Goal: Task Accomplishment & Management: Complete application form

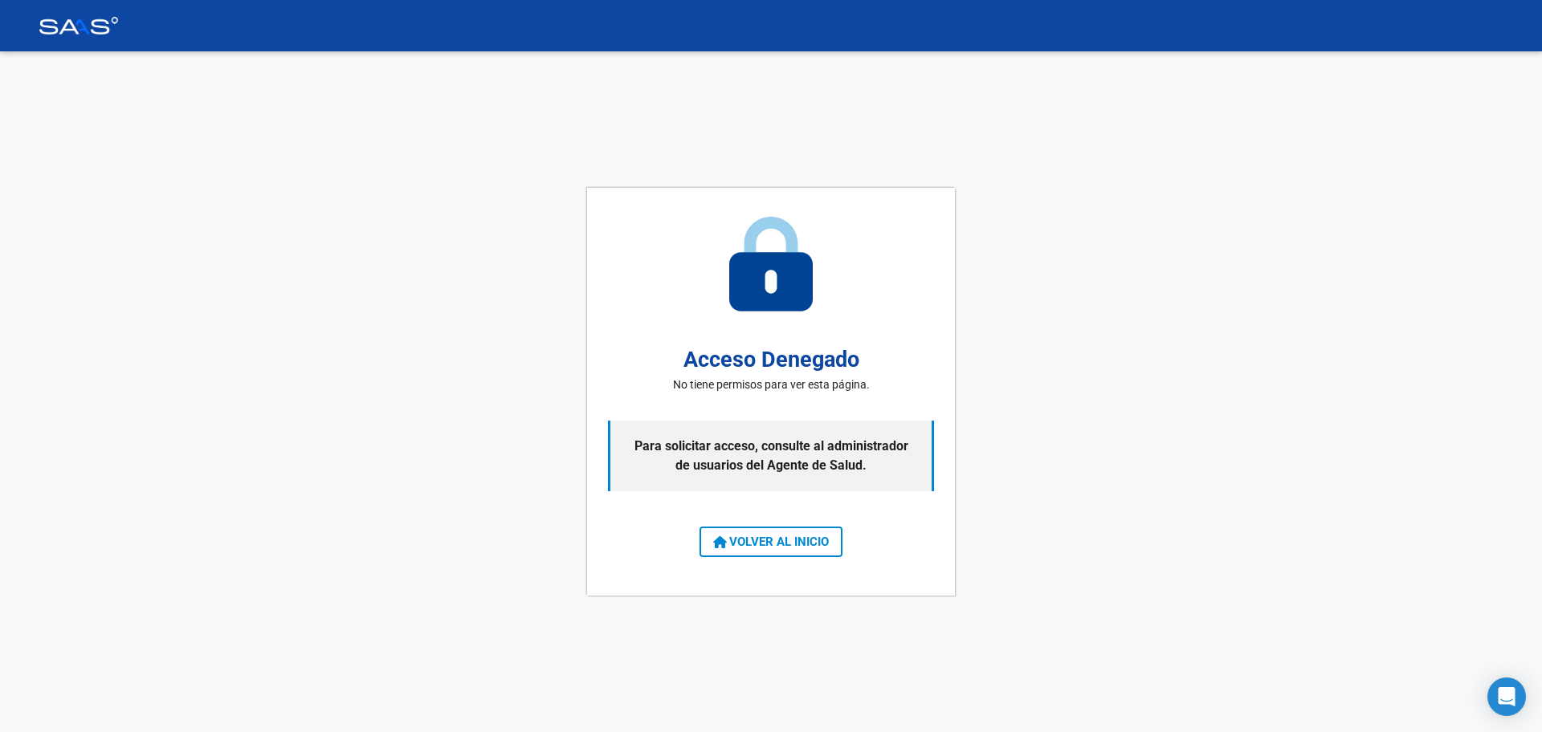
click at [748, 540] on span "VOLVER AL INICIO" at bounding box center [771, 542] width 116 height 14
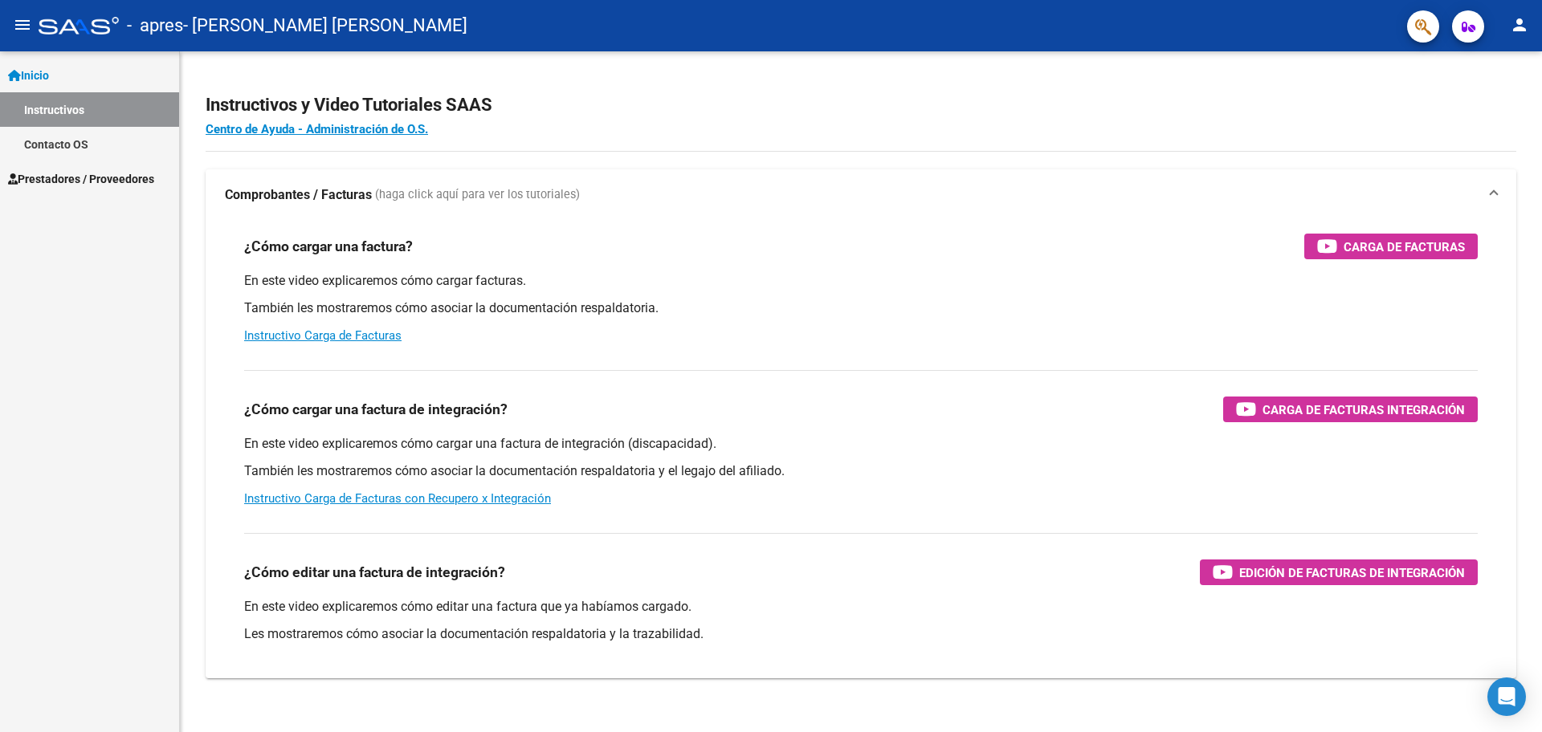
click at [17, 16] on mat-icon "menu" at bounding box center [22, 24] width 19 height 19
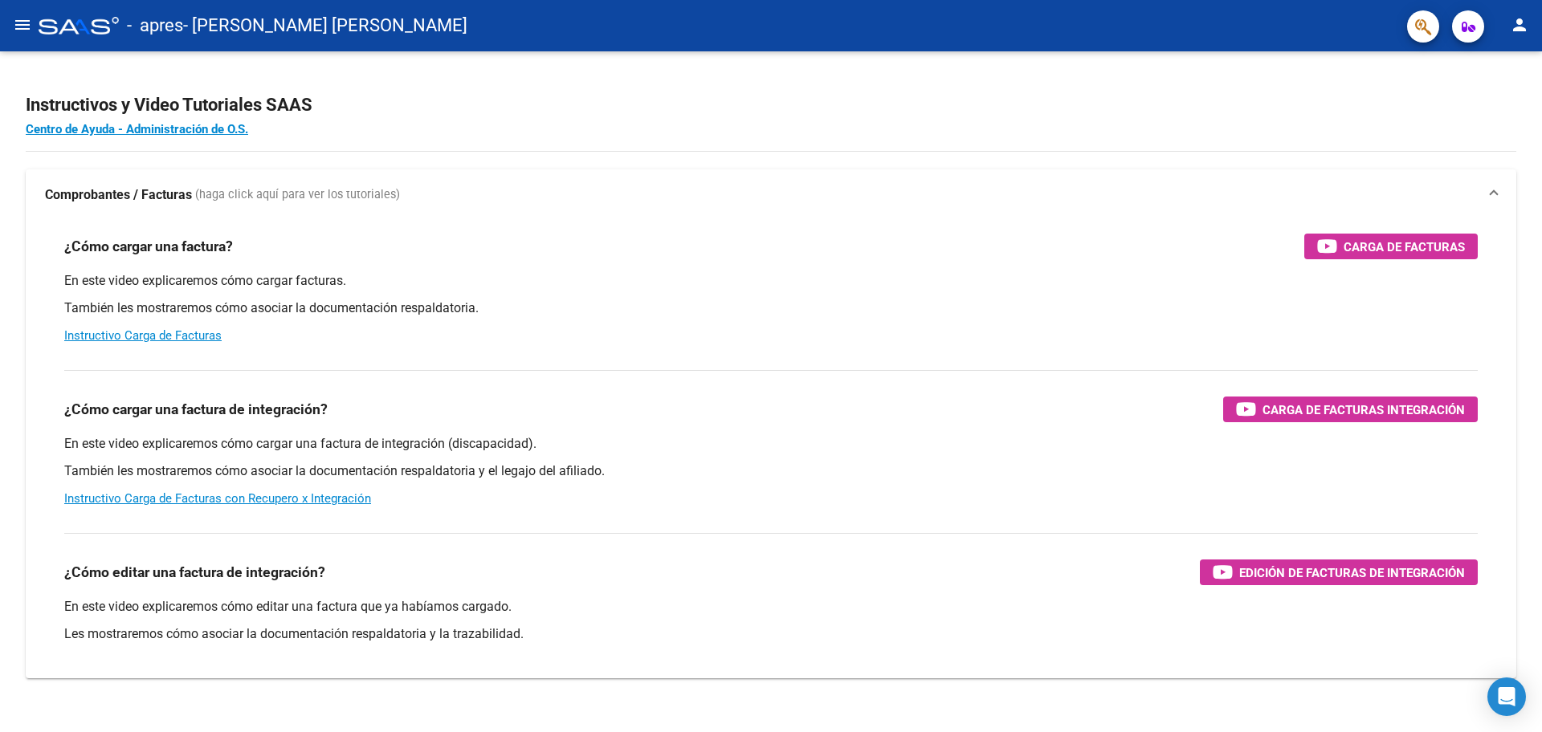
click at [17, 16] on mat-icon "menu" at bounding box center [22, 24] width 19 height 19
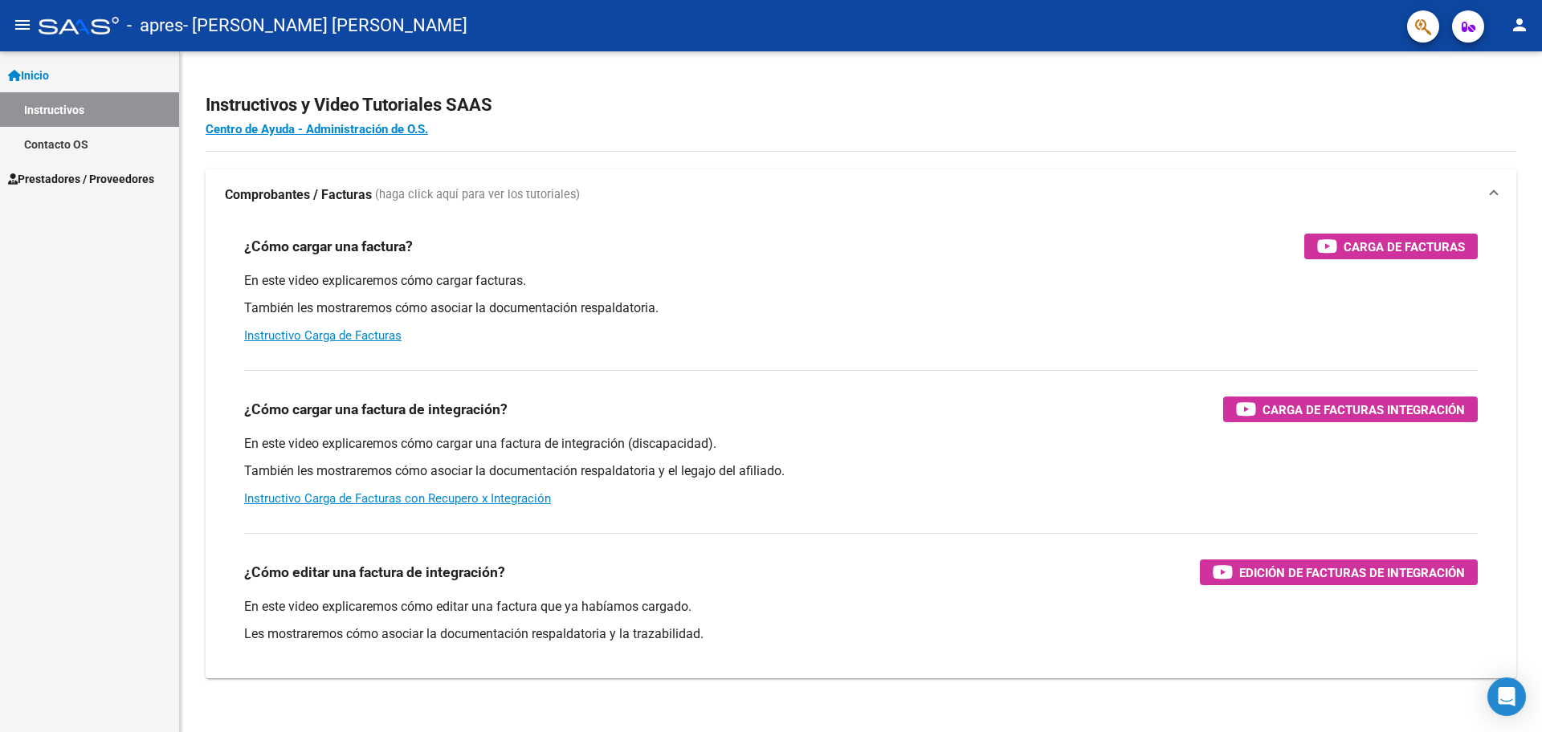
click at [87, 187] on span "Prestadores / Proveedores" at bounding box center [81, 179] width 146 height 18
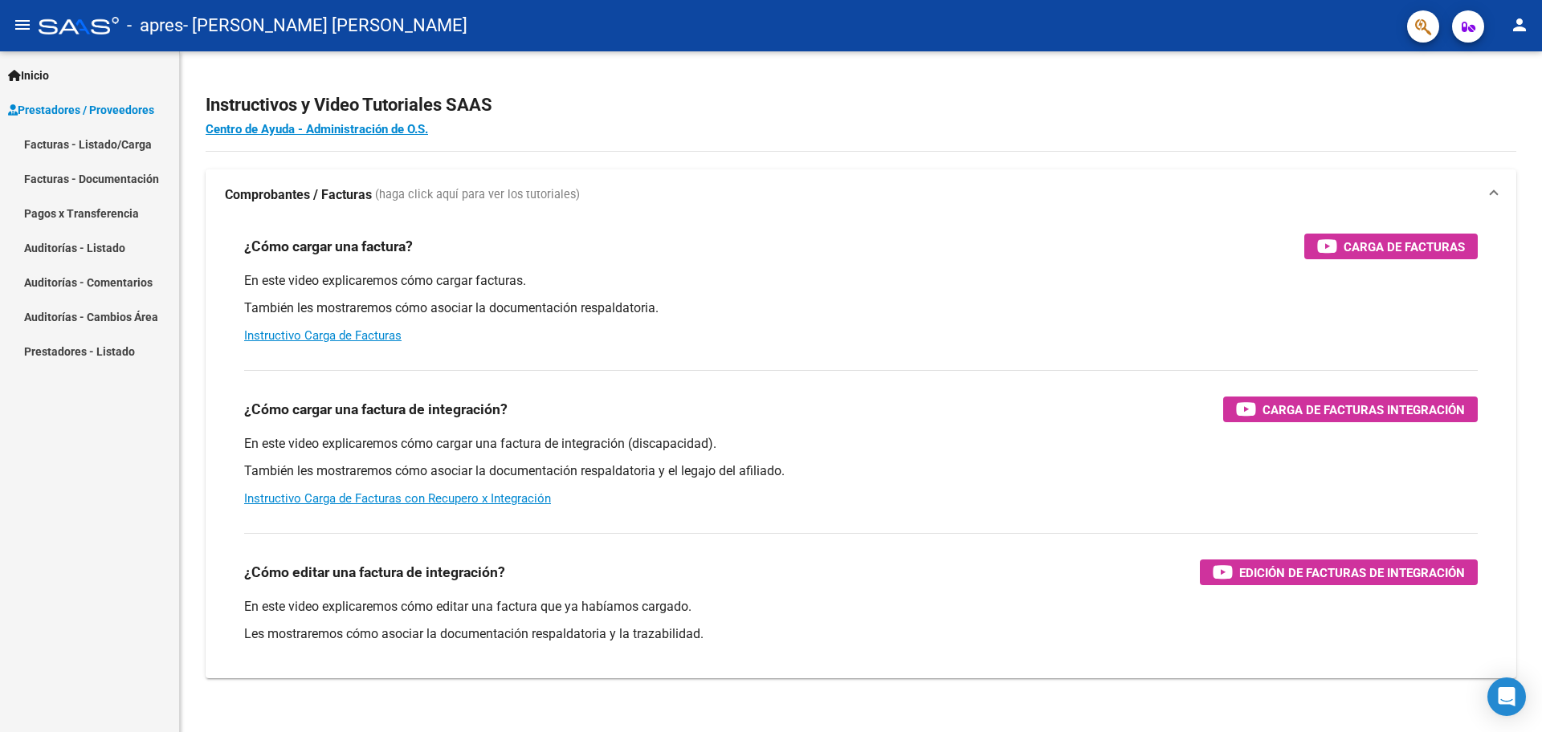
click at [25, 26] on mat-icon "menu" at bounding box center [22, 24] width 19 height 19
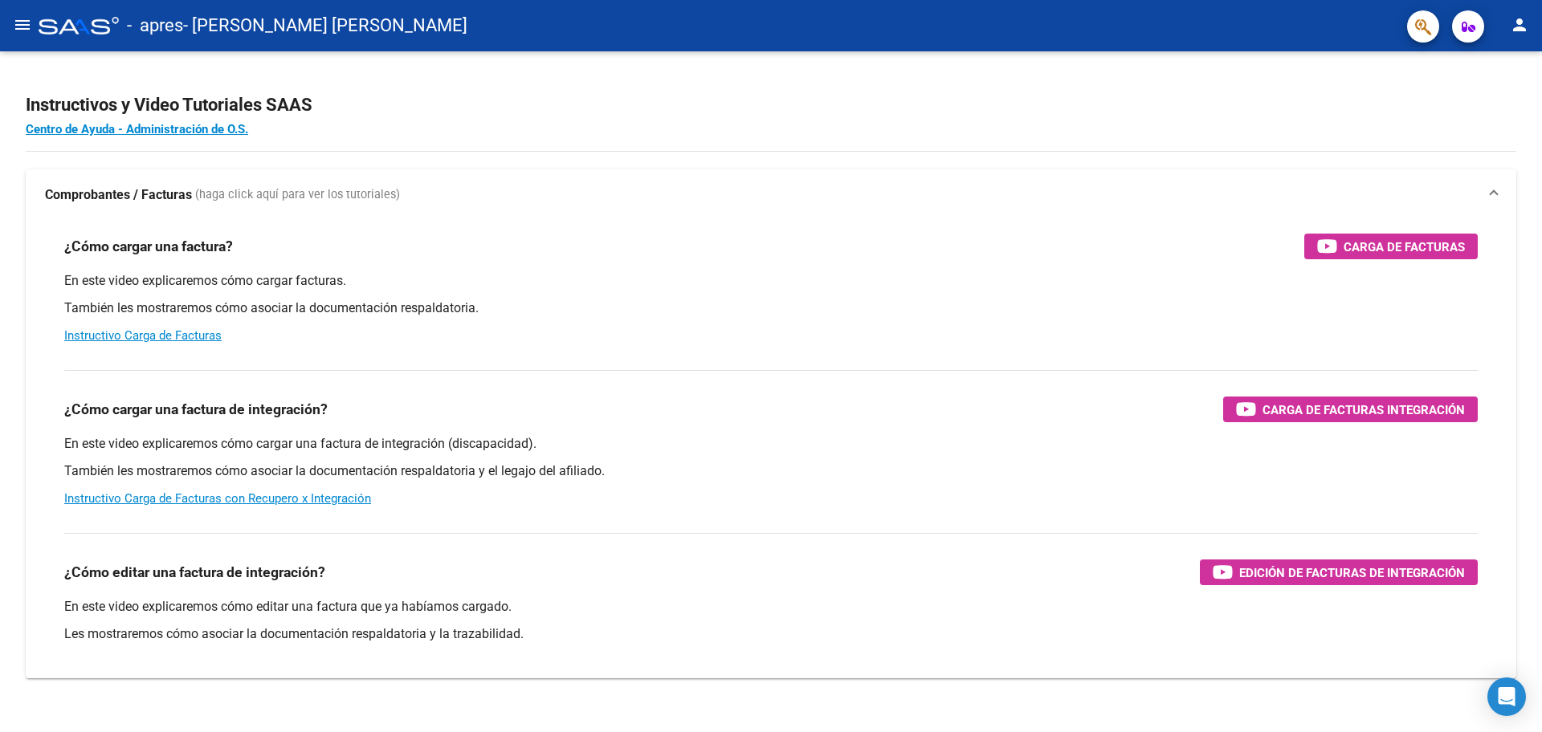
click at [24, 25] on mat-icon "menu" at bounding box center [22, 24] width 19 height 19
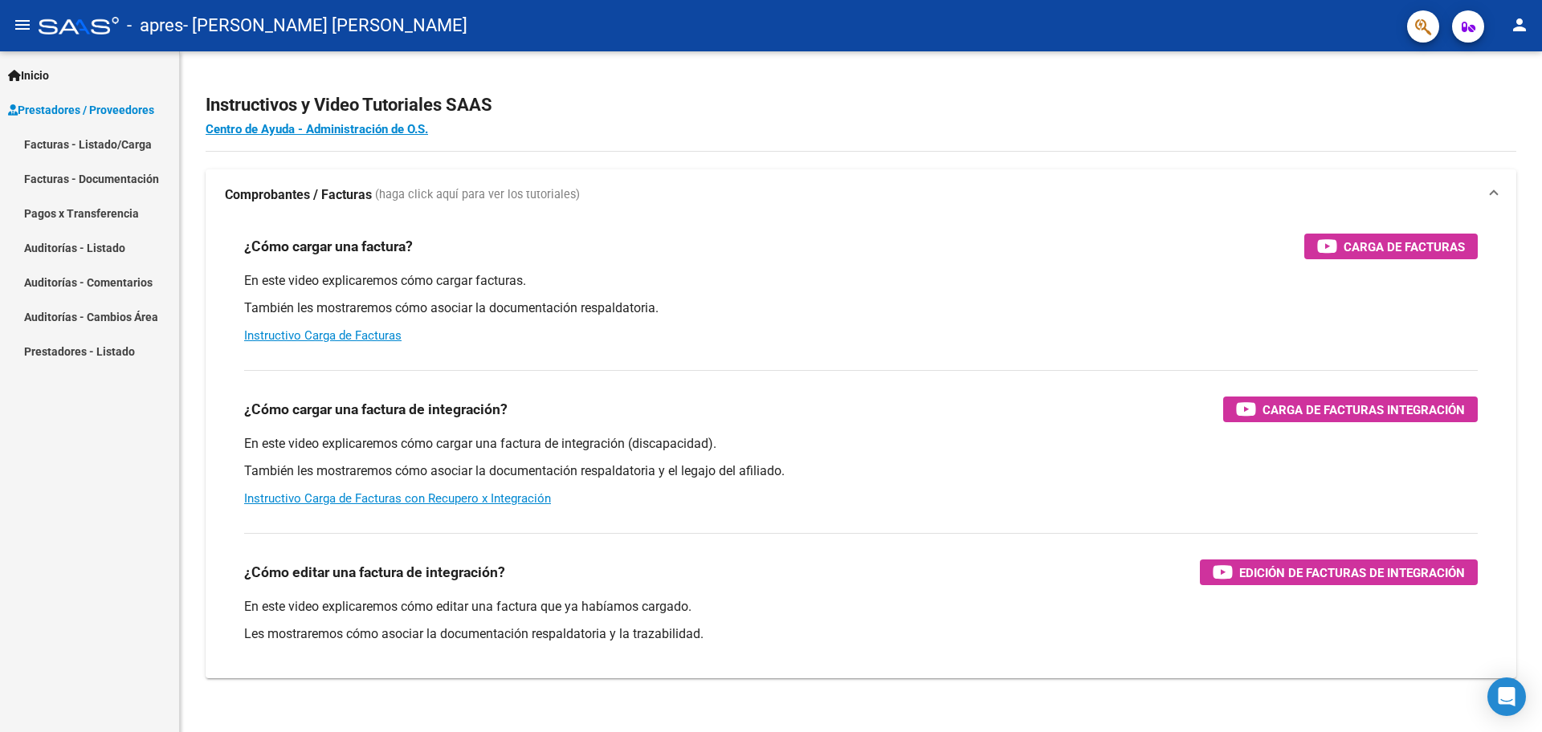
click at [66, 78] on link "Inicio" at bounding box center [89, 75] width 179 height 35
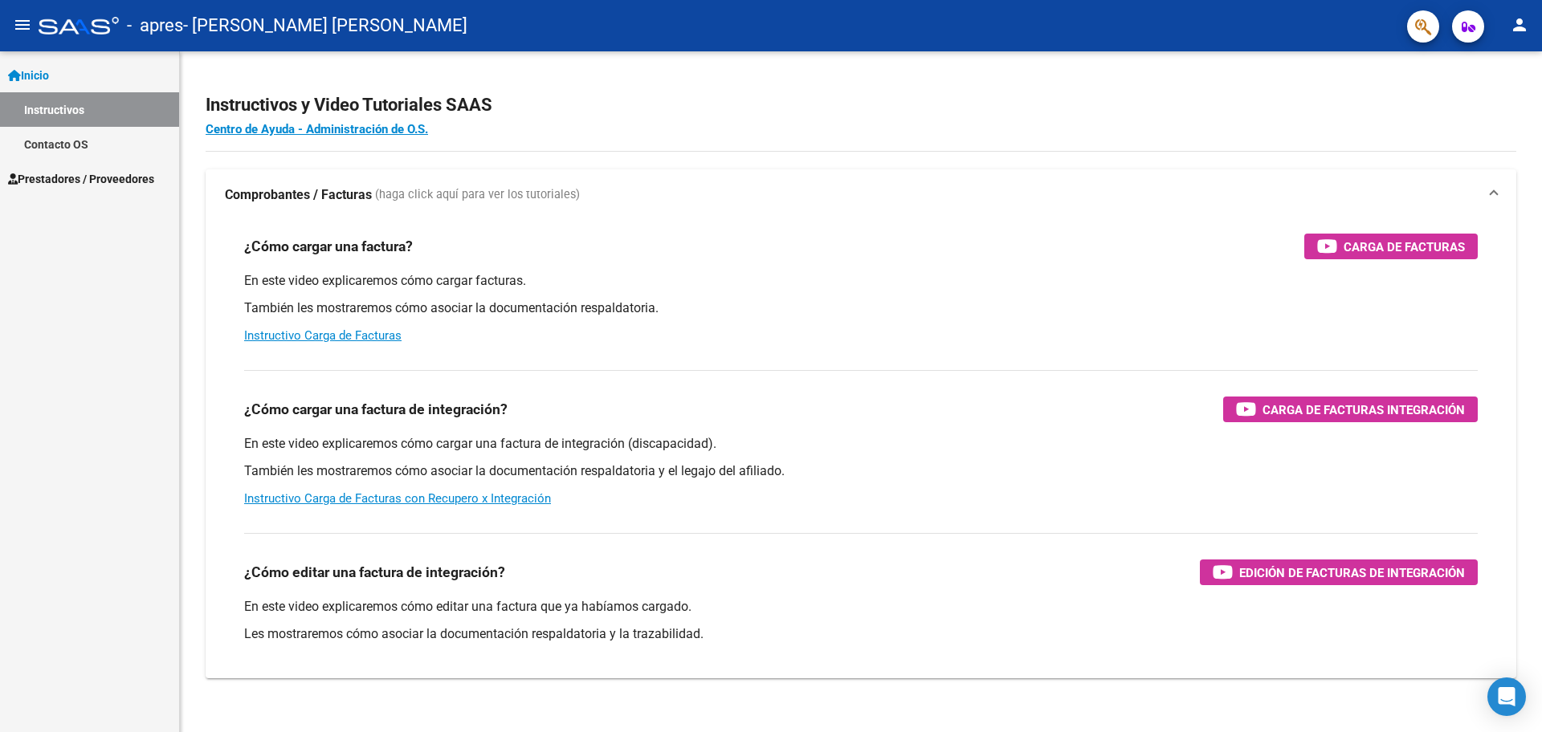
click at [79, 186] on span "Prestadores / Proveedores" at bounding box center [81, 179] width 146 height 18
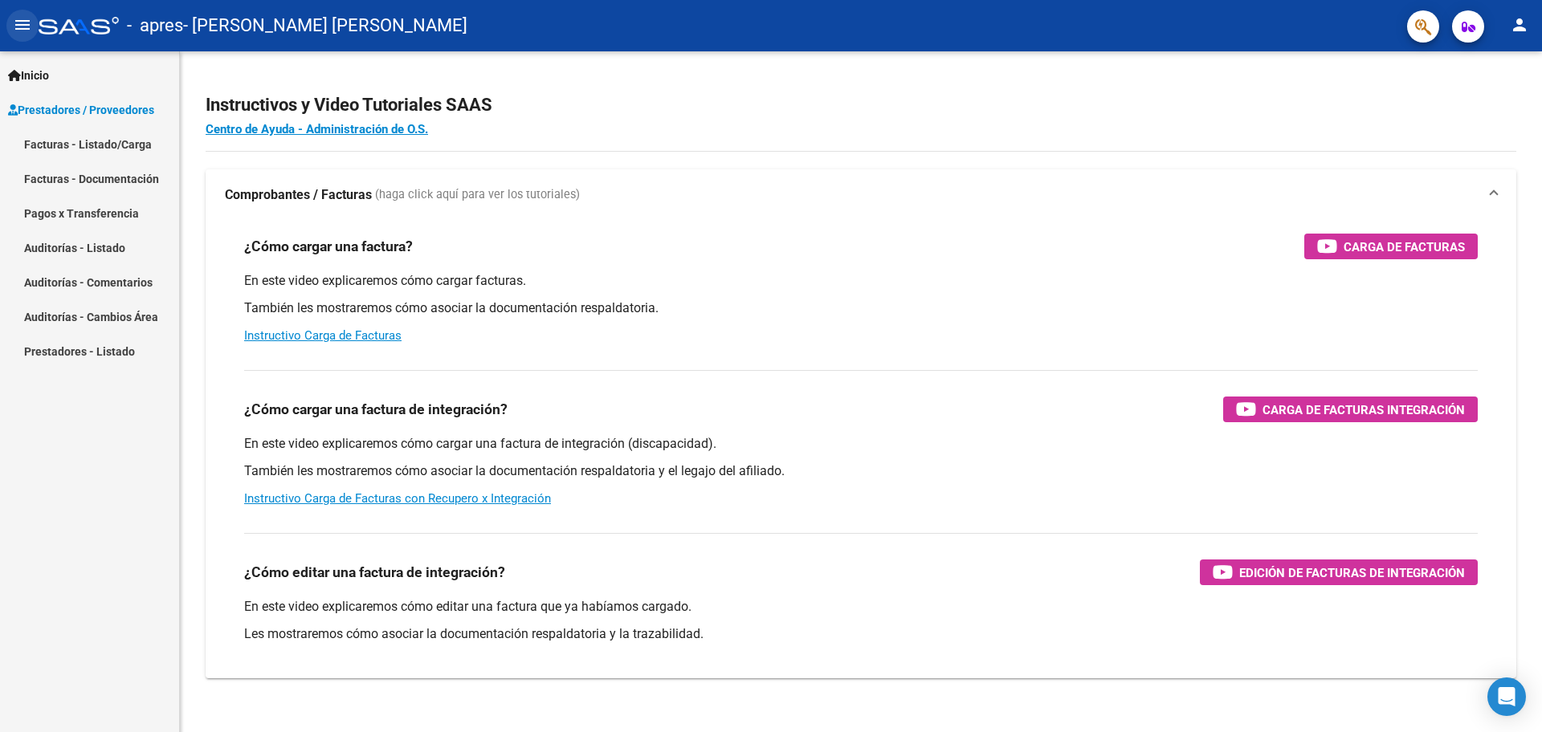
click at [25, 17] on mat-icon "menu" at bounding box center [22, 24] width 19 height 19
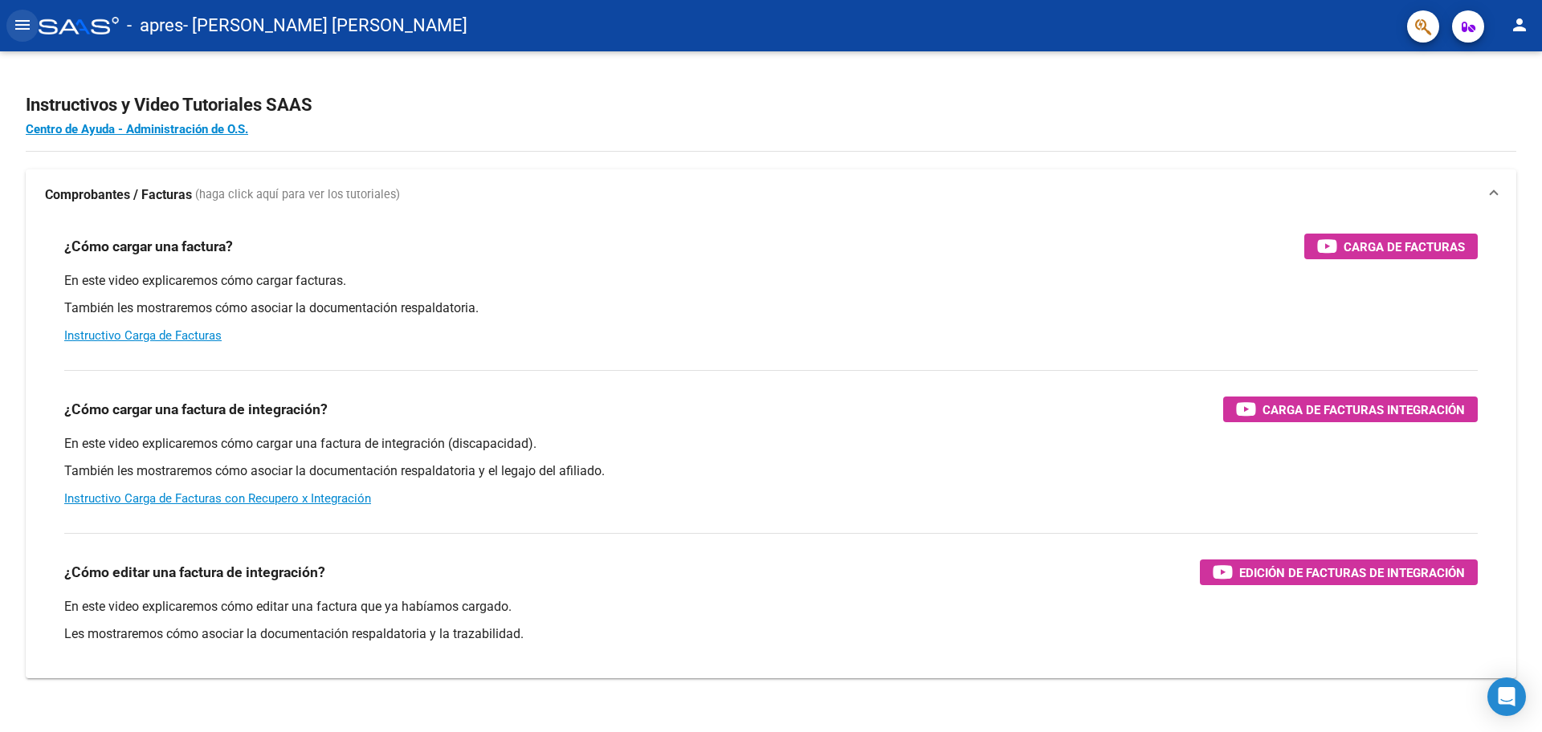
click at [35, 20] on button "menu" at bounding box center [22, 26] width 32 height 32
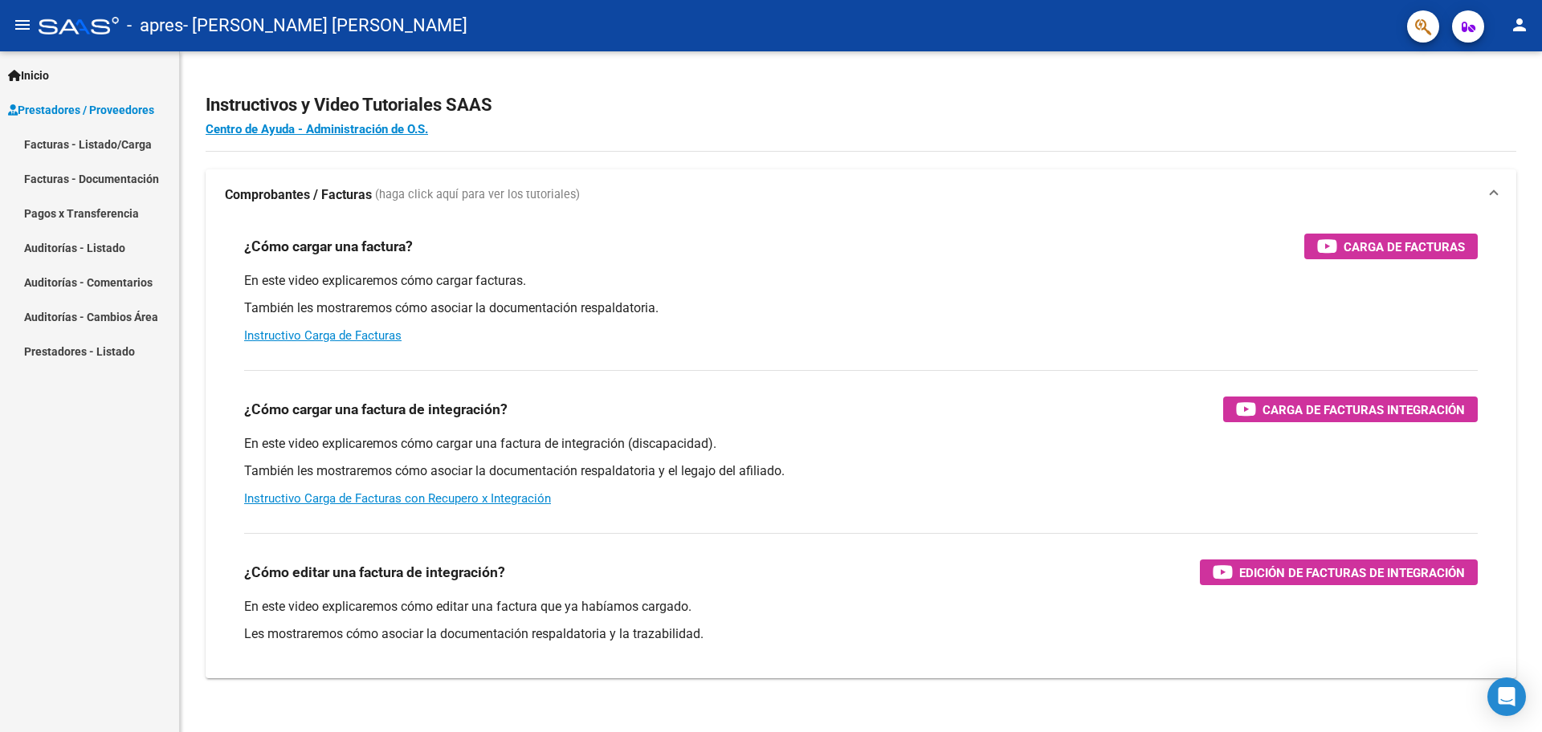
click at [135, 153] on link "Facturas - Listado/Carga" at bounding box center [89, 144] width 179 height 35
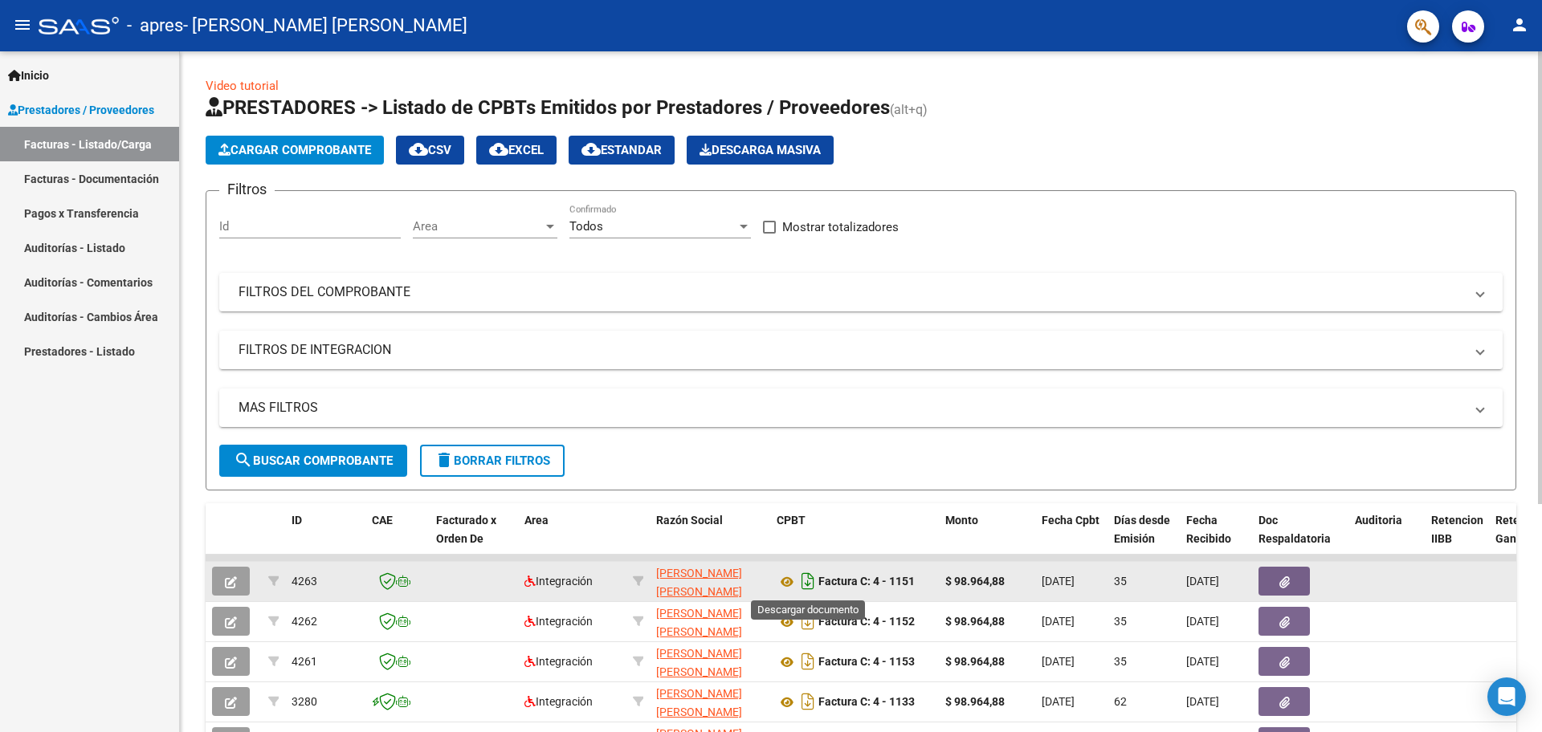
click at [806, 582] on icon "Descargar documento" at bounding box center [807, 582] width 21 height 26
click at [330, 157] on button "Cargar Comprobante" at bounding box center [295, 150] width 178 height 29
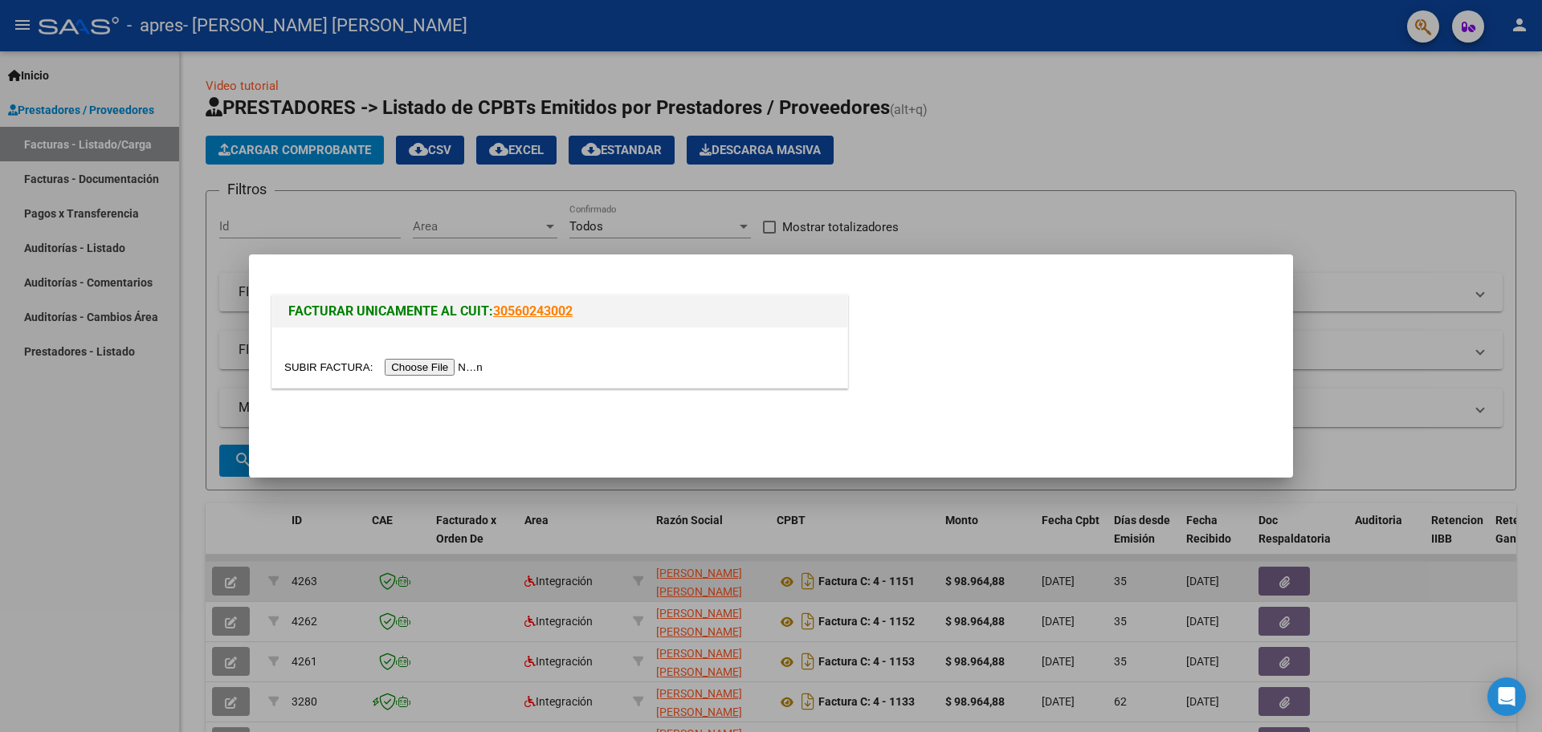
click at [435, 366] on input "file" at bounding box center [385, 367] width 203 height 17
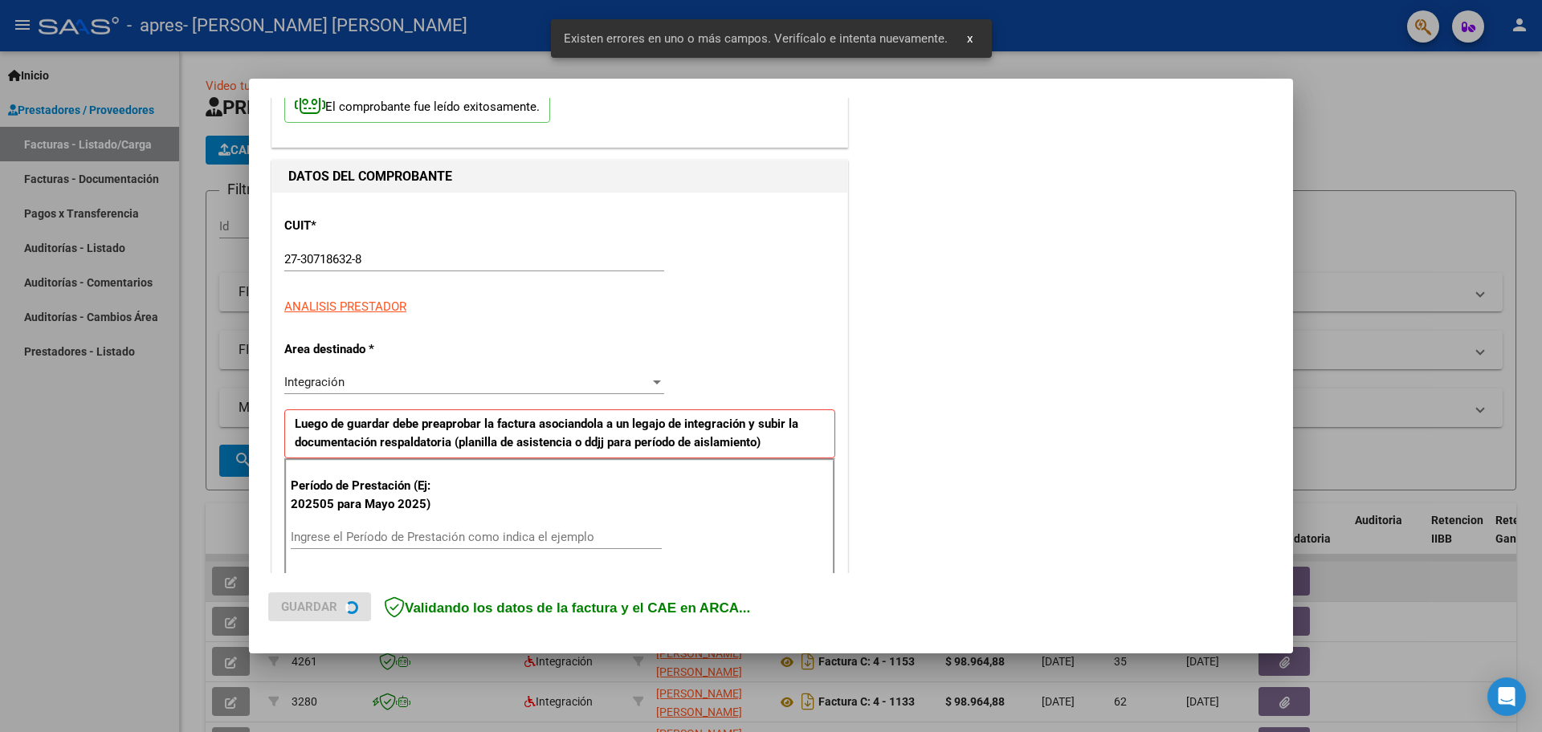
scroll to position [291, 0]
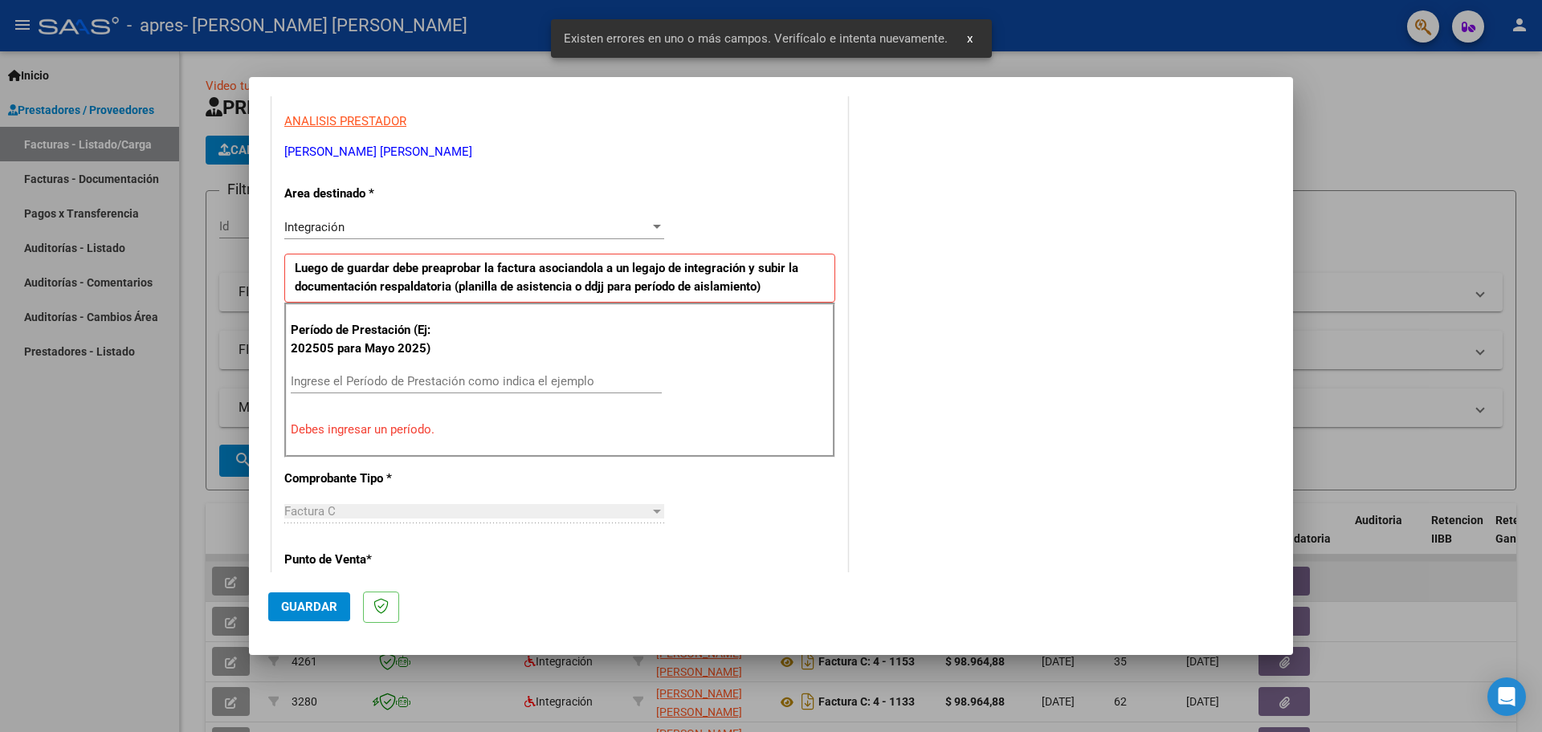
click at [427, 381] on input "Ingrese el Período de Prestación como indica el ejemplo" at bounding box center [476, 381] width 371 height 14
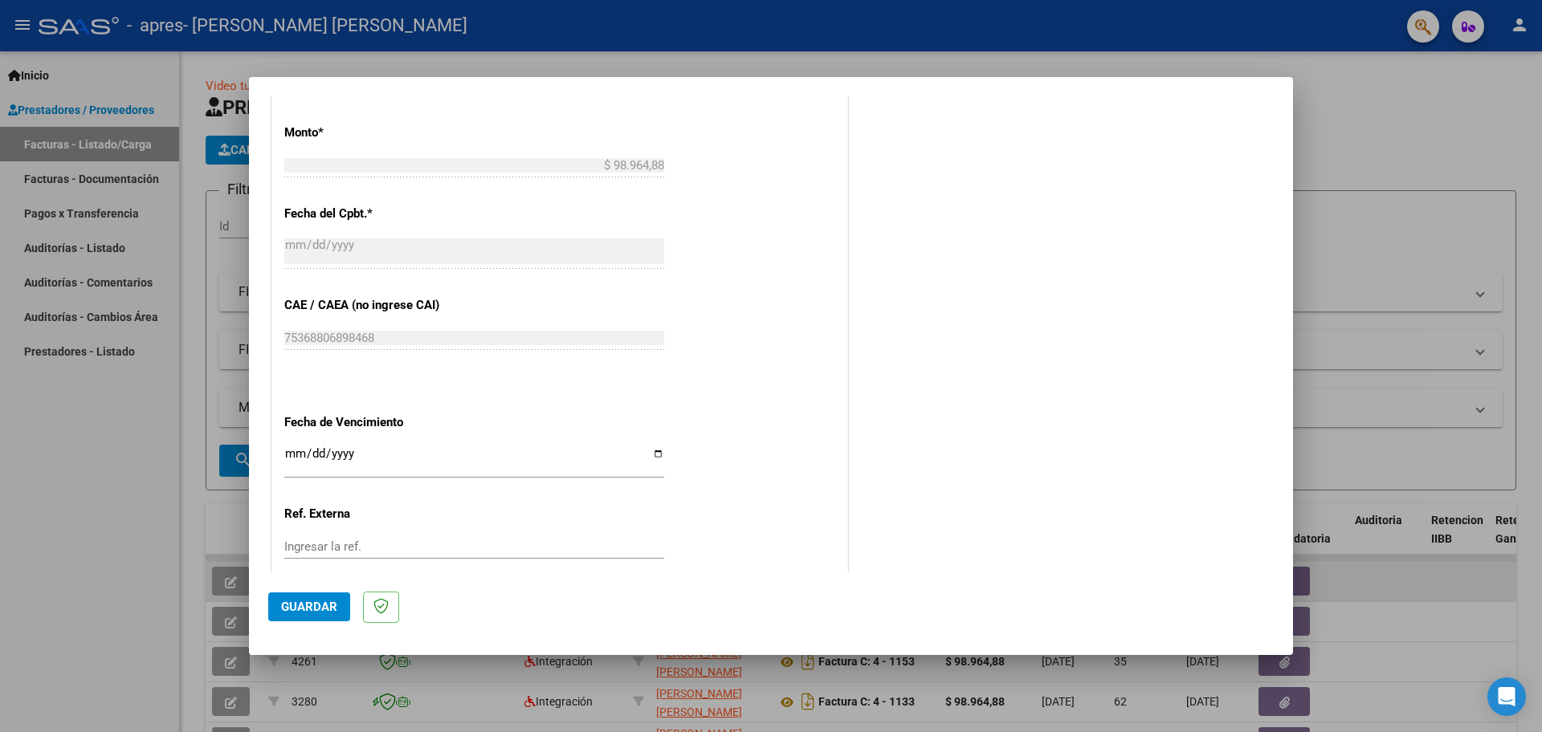
scroll to position [853, 0]
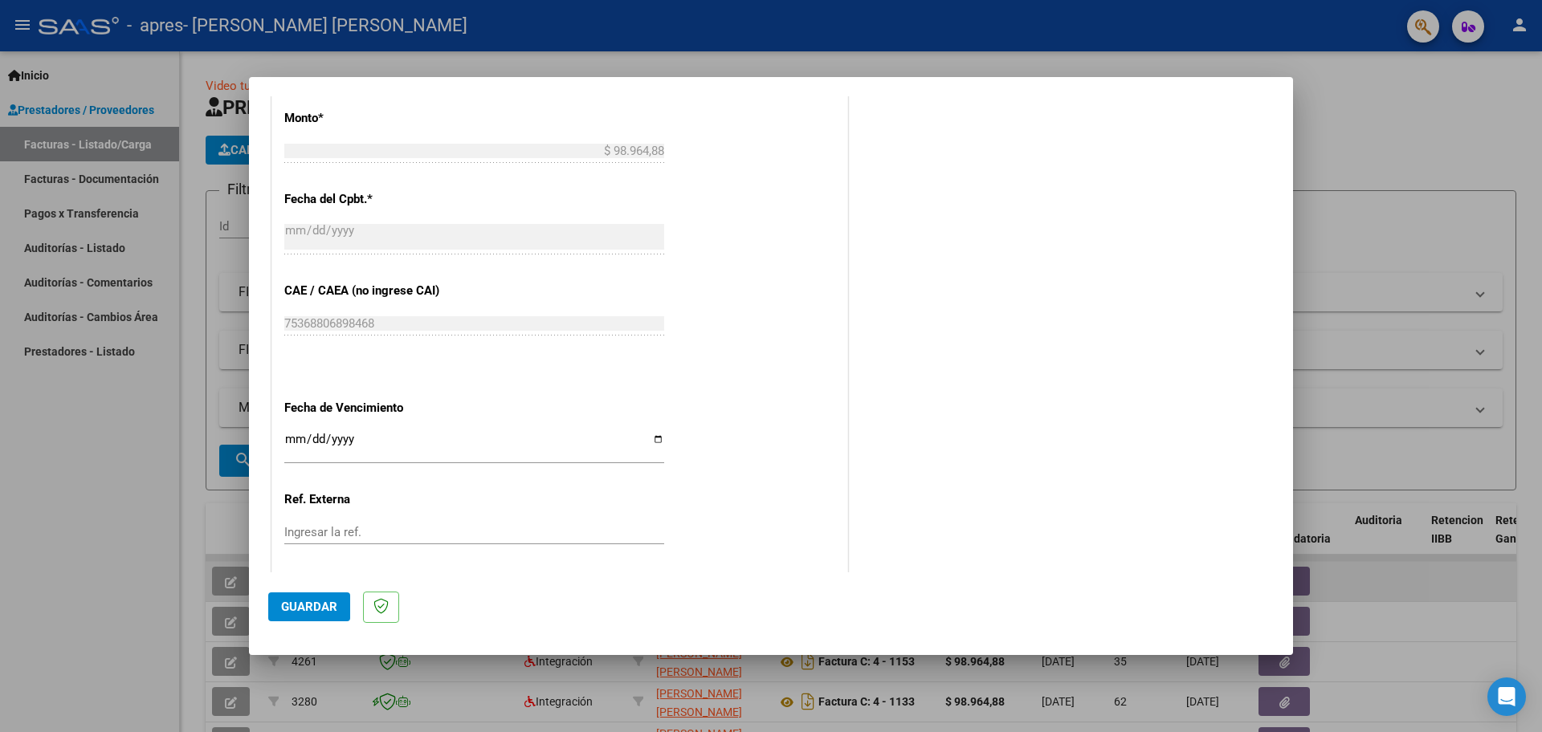
type input "202508"
click at [428, 430] on div "Ingresar la fecha" at bounding box center [474, 447] width 380 height 35
type input "[DATE]"
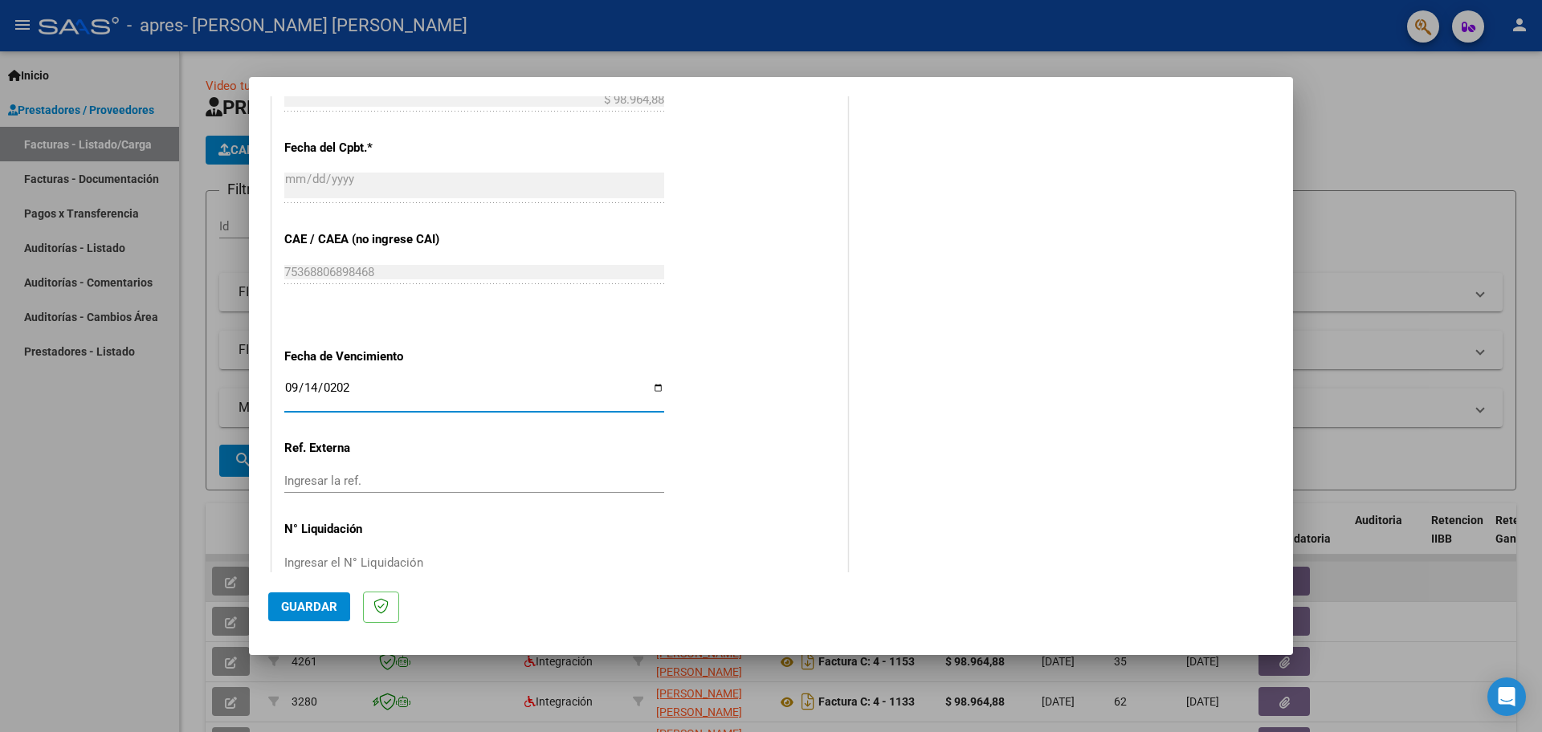
scroll to position [917, 0]
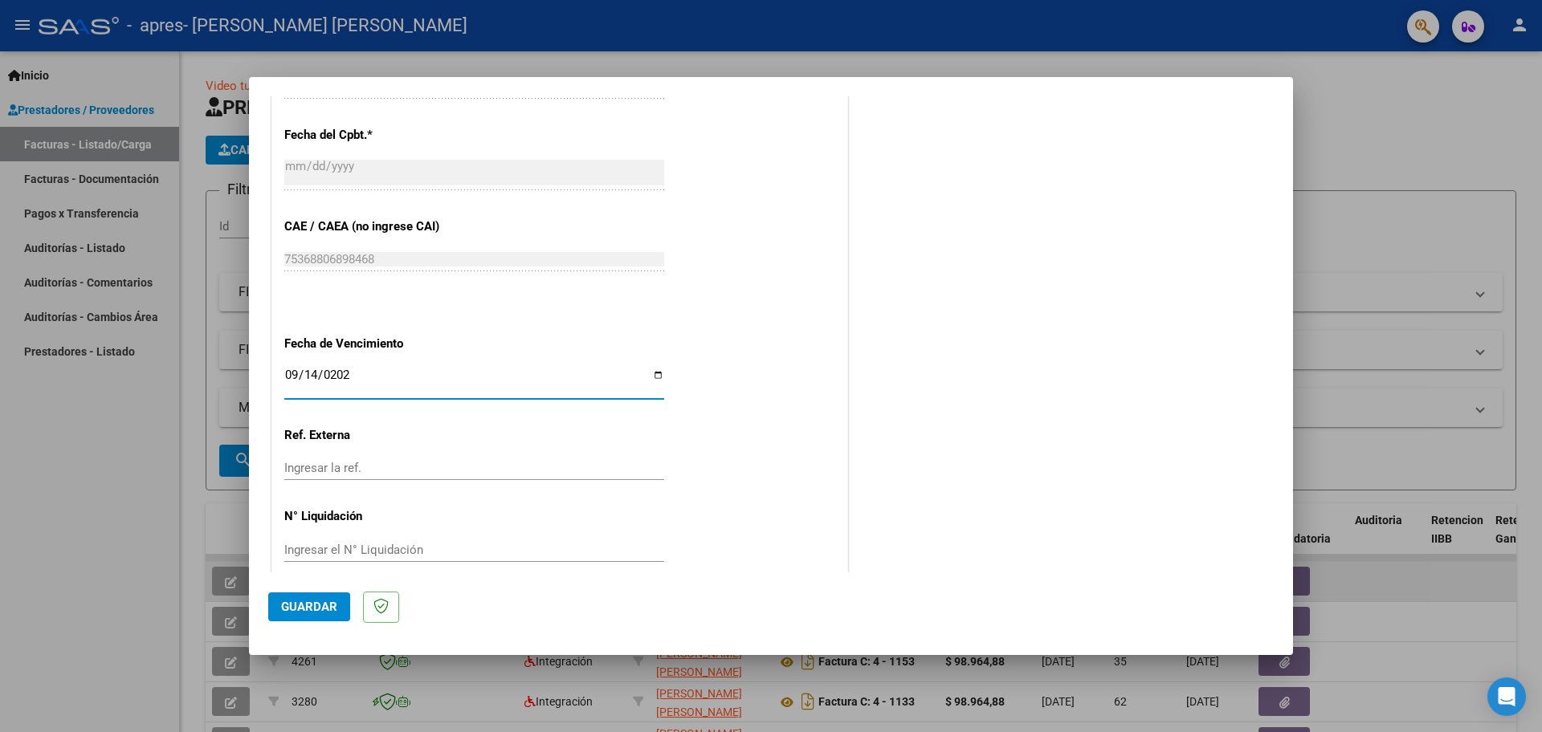
drag, startPoint x: 295, startPoint y: 606, endPoint x: 305, endPoint y: 605, distance: 10.5
click at [296, 605] on span "Guardar" at bounding box center [309, 607] width 56 height 14
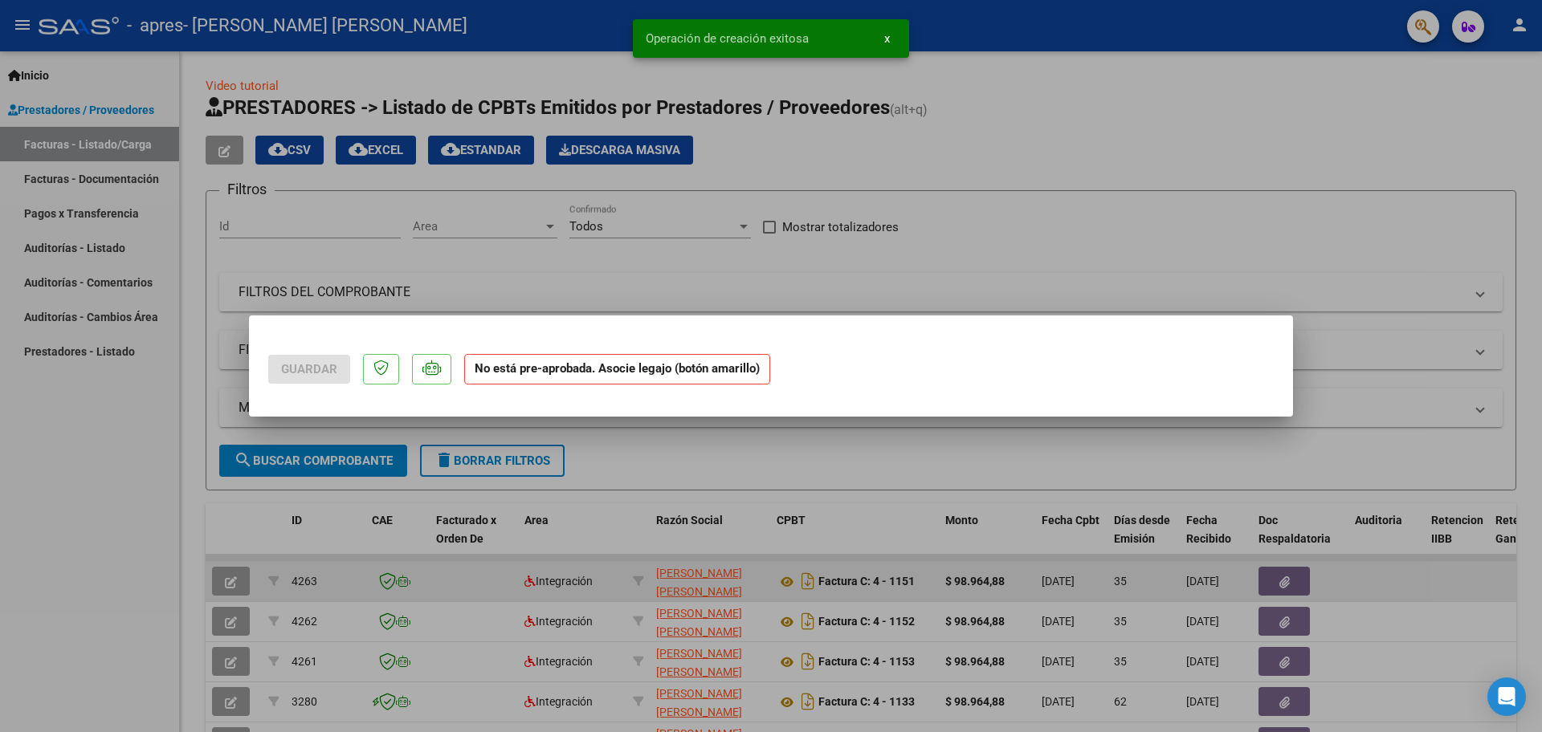
scroll to position [0, 0]
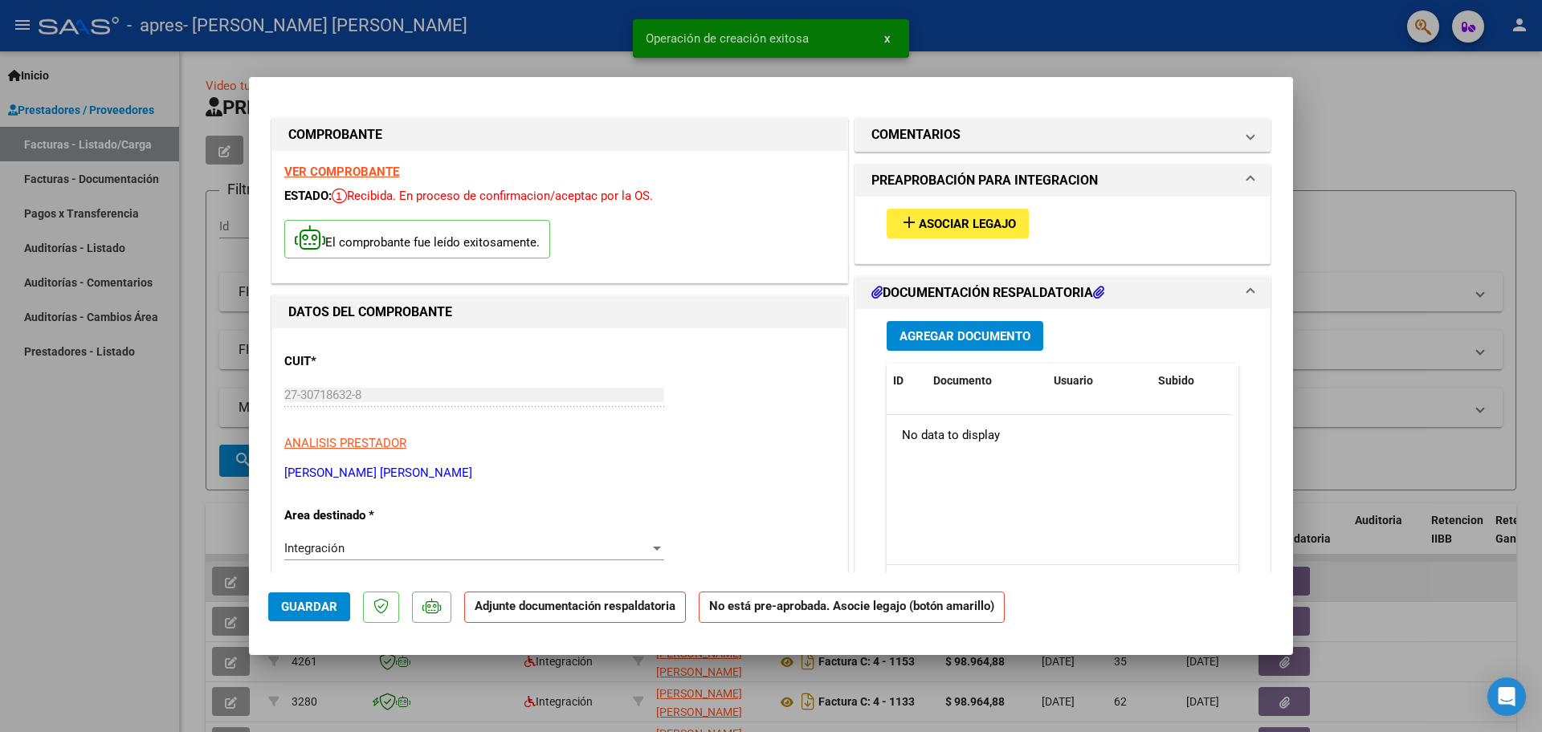
click at [936, 218] on span "Asociar Legajo" at bounding box center [967, 224] width 97 height 14
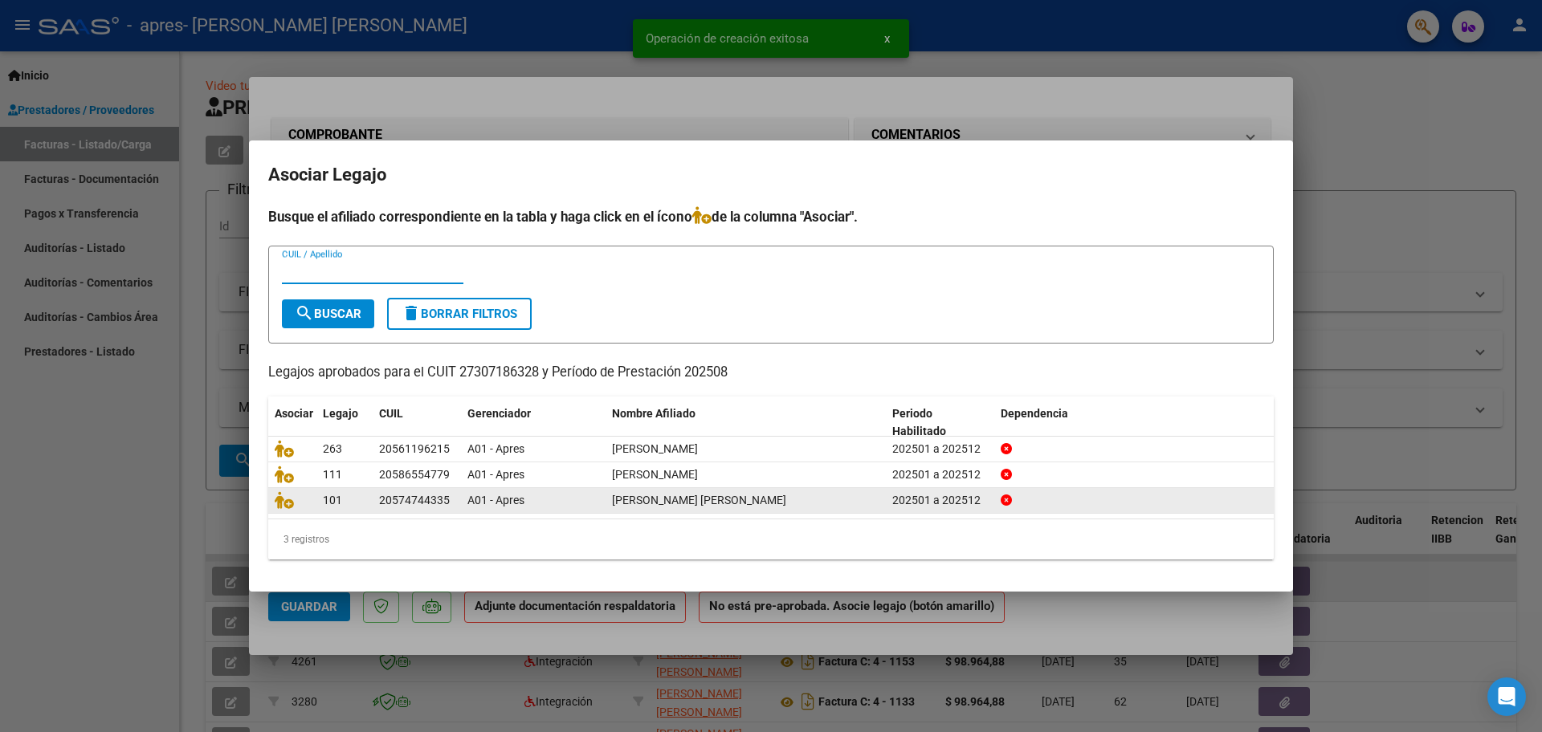
click at [648, 504] on span "[PERSON_NAME] [PERSON_NAME]" at bounding box center [699, 500] width 174 height 13
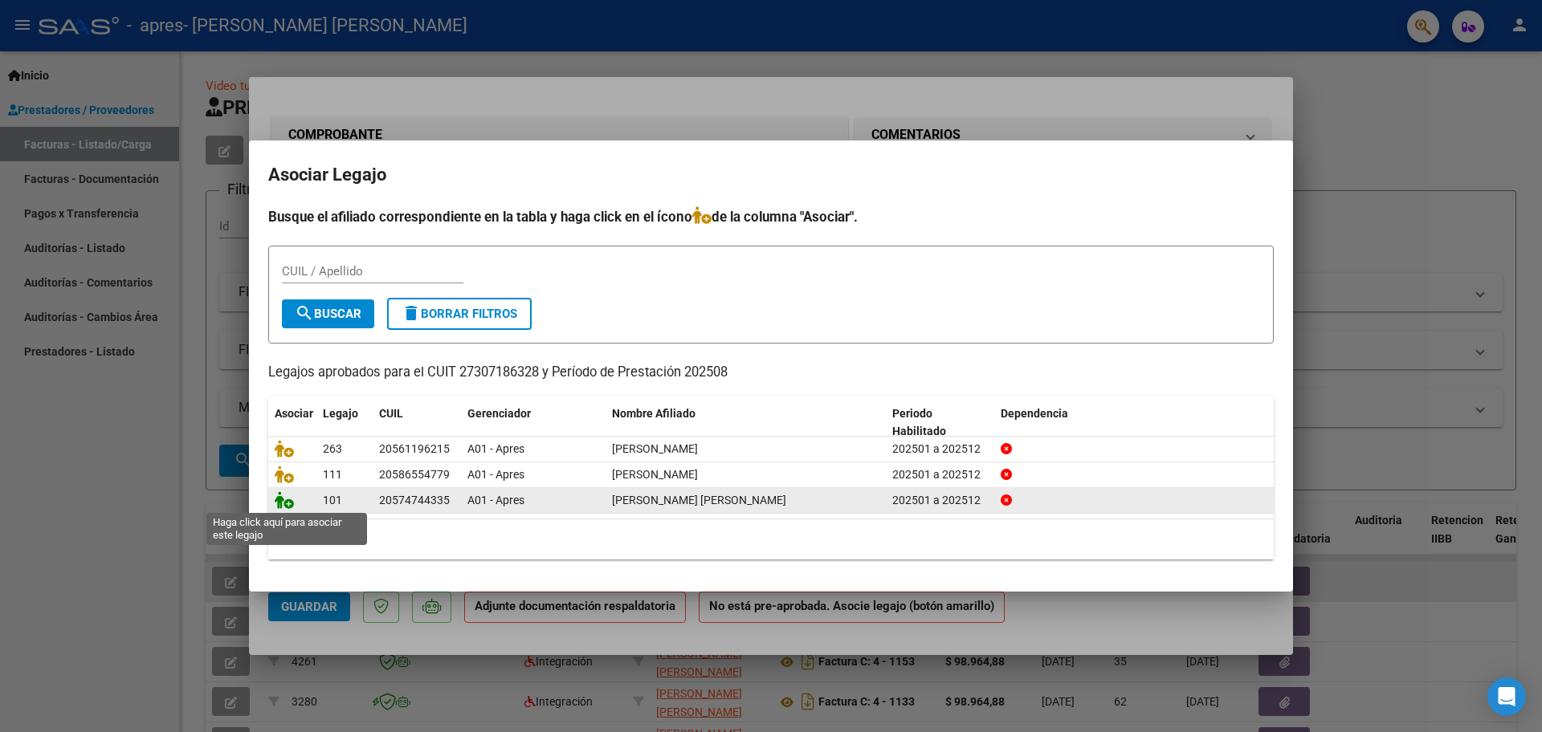
click at [292, 500] on icon at bounding box center [284, 500] width 19 height 18
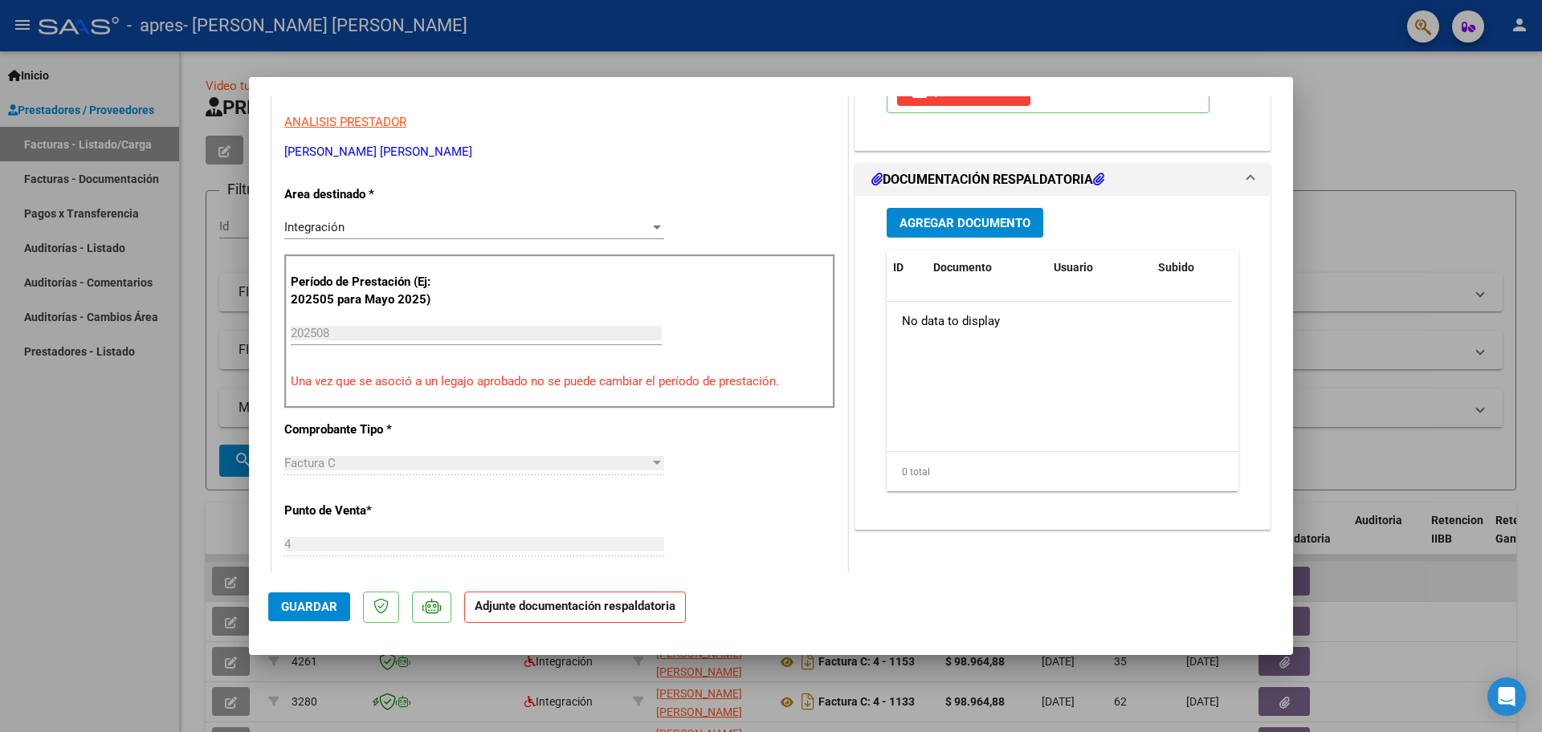
scroll to position [482, 0]
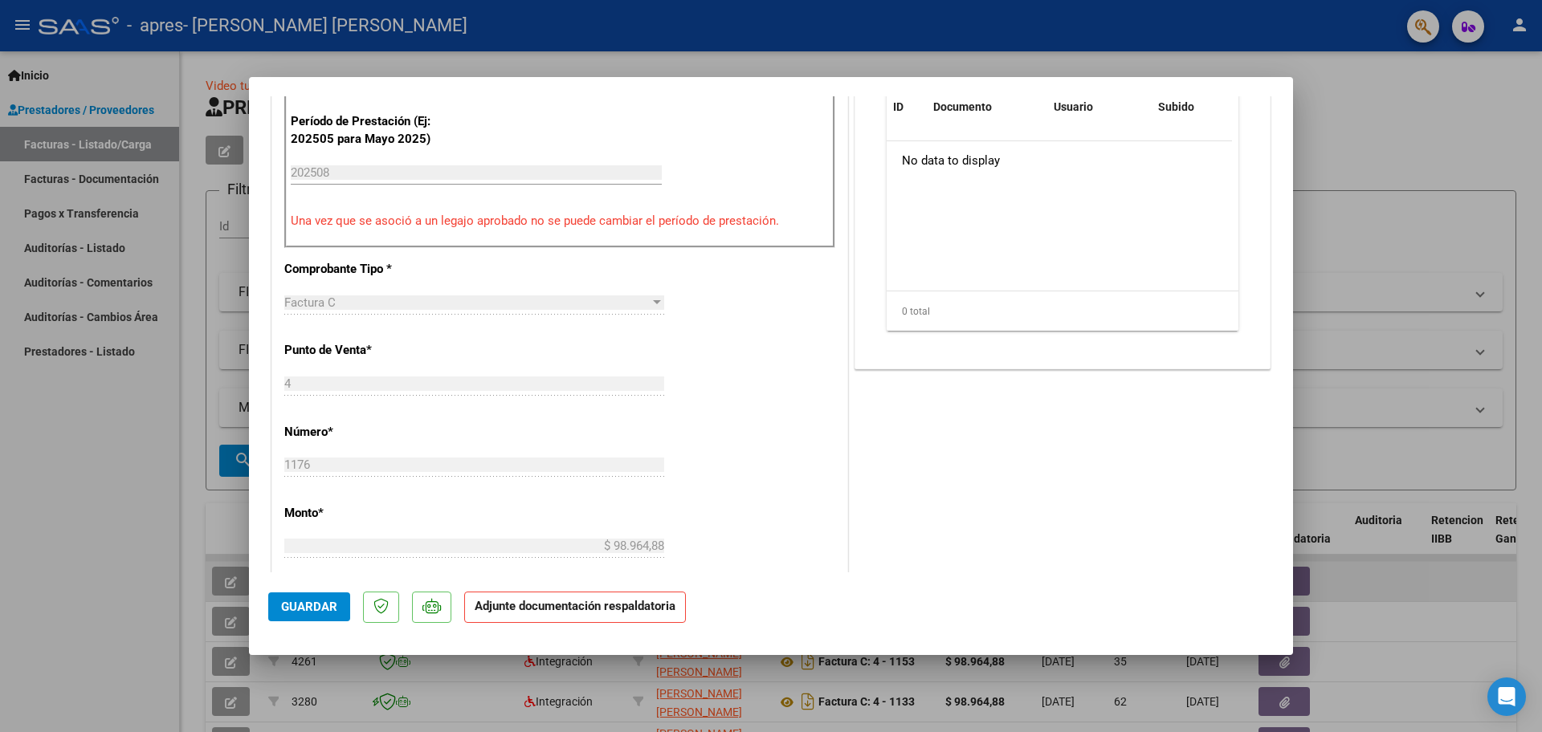
click at [283, 607] on span "Guardar" at bounding box center [309, 607] width 56 height 14
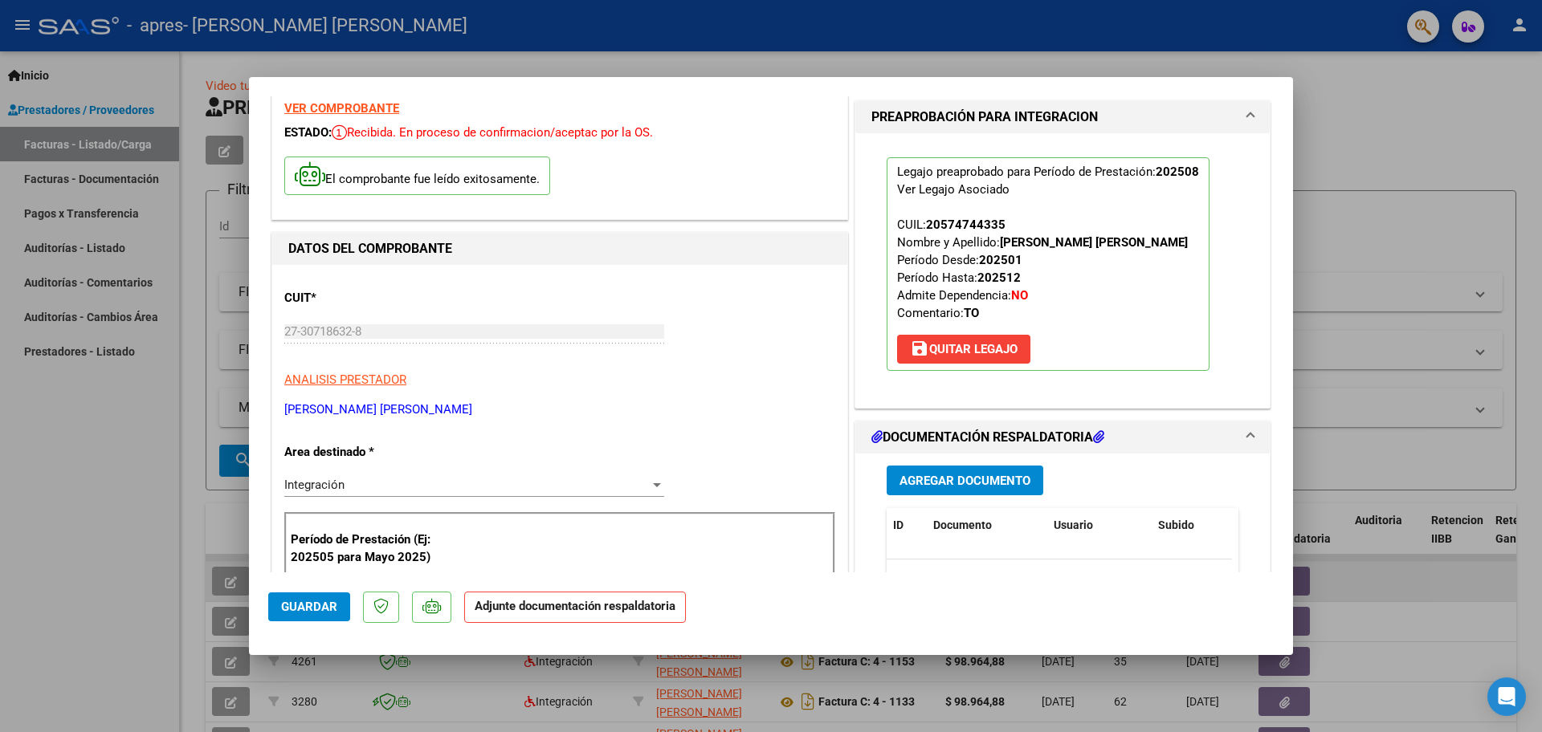
scroll to position [0, 0]
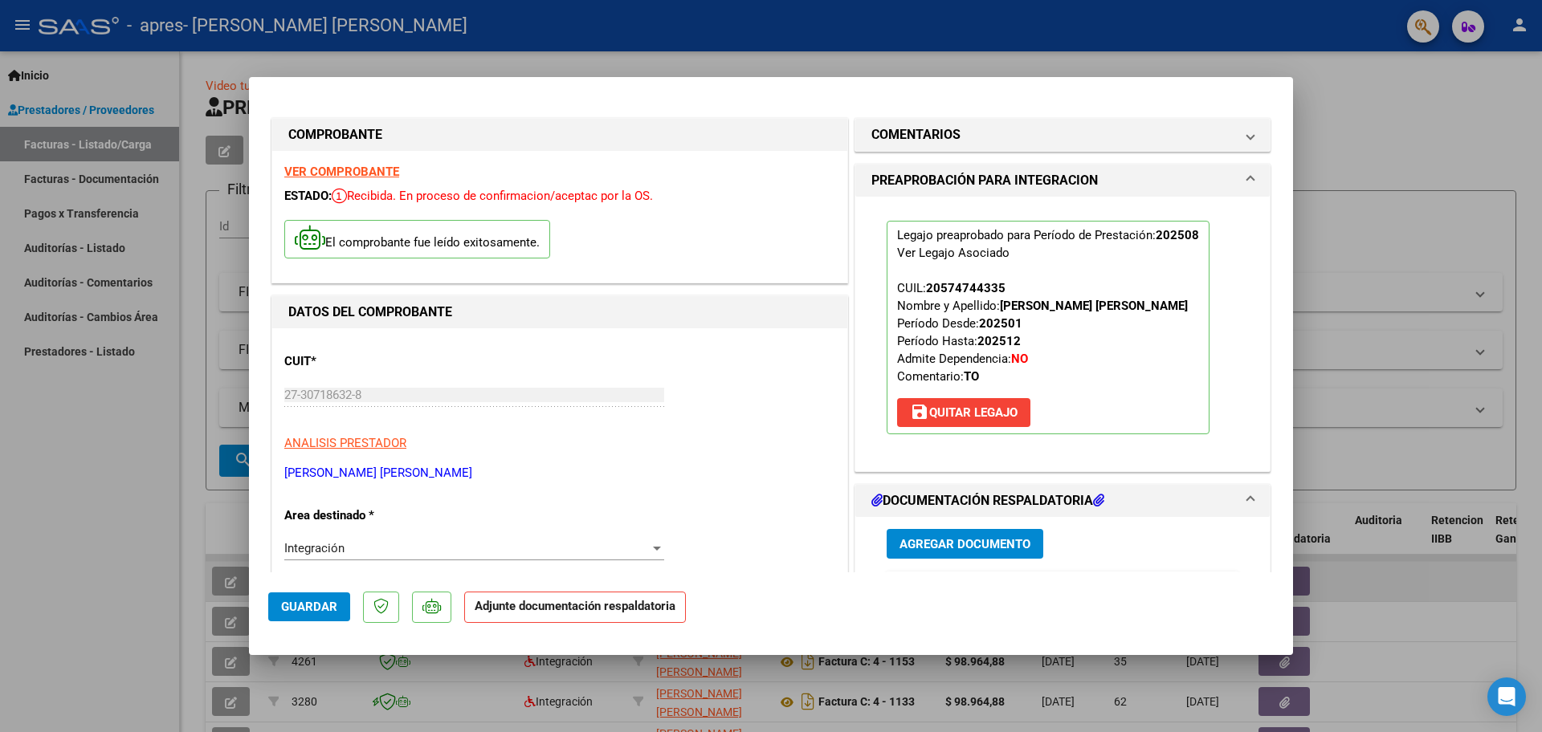
click at [1105, 51] on div at bounding box center [771, 366] width 1542 height 732
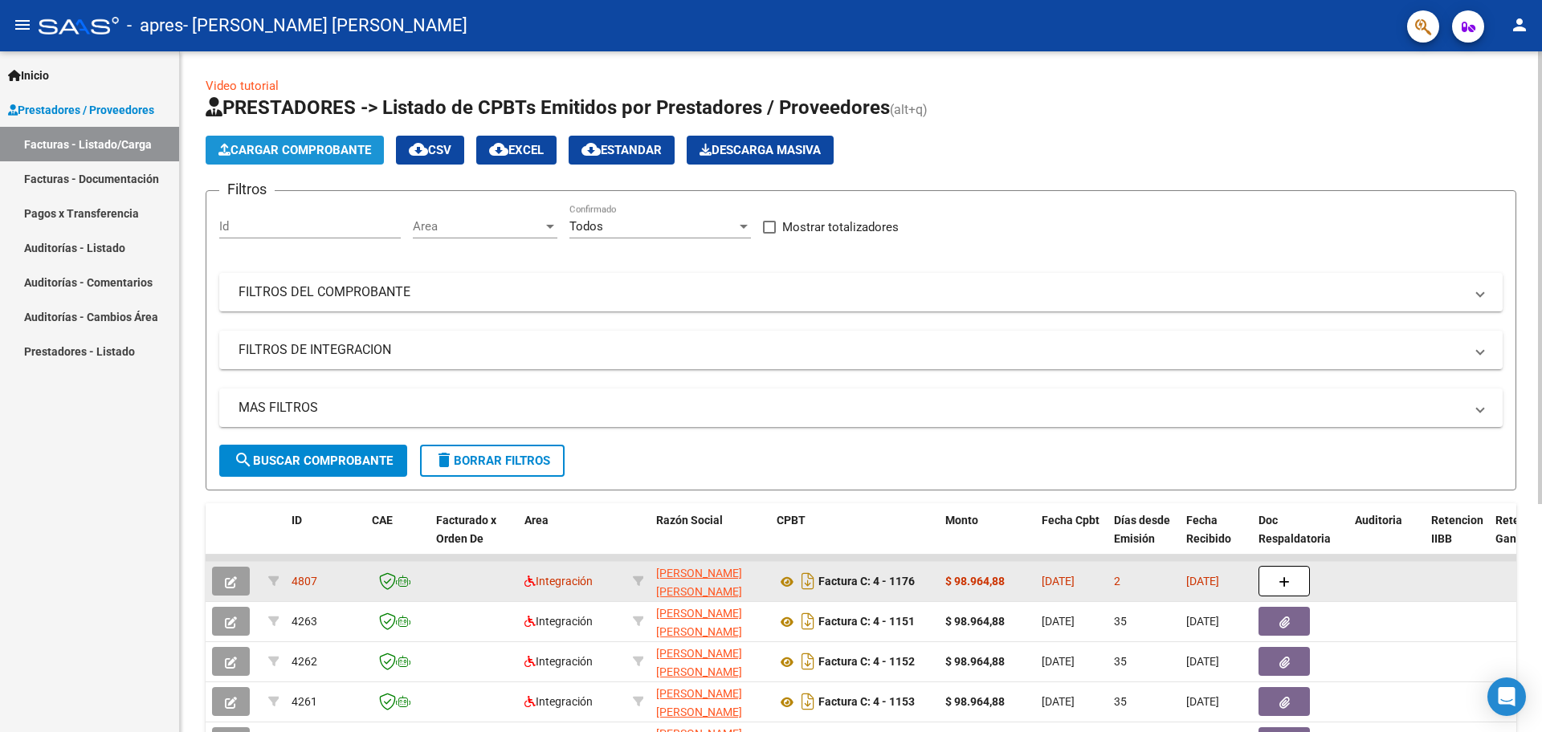
click at [288, 151] on span "Cargar Comprobante" at bounding box center [294, 150] width 153 height 14
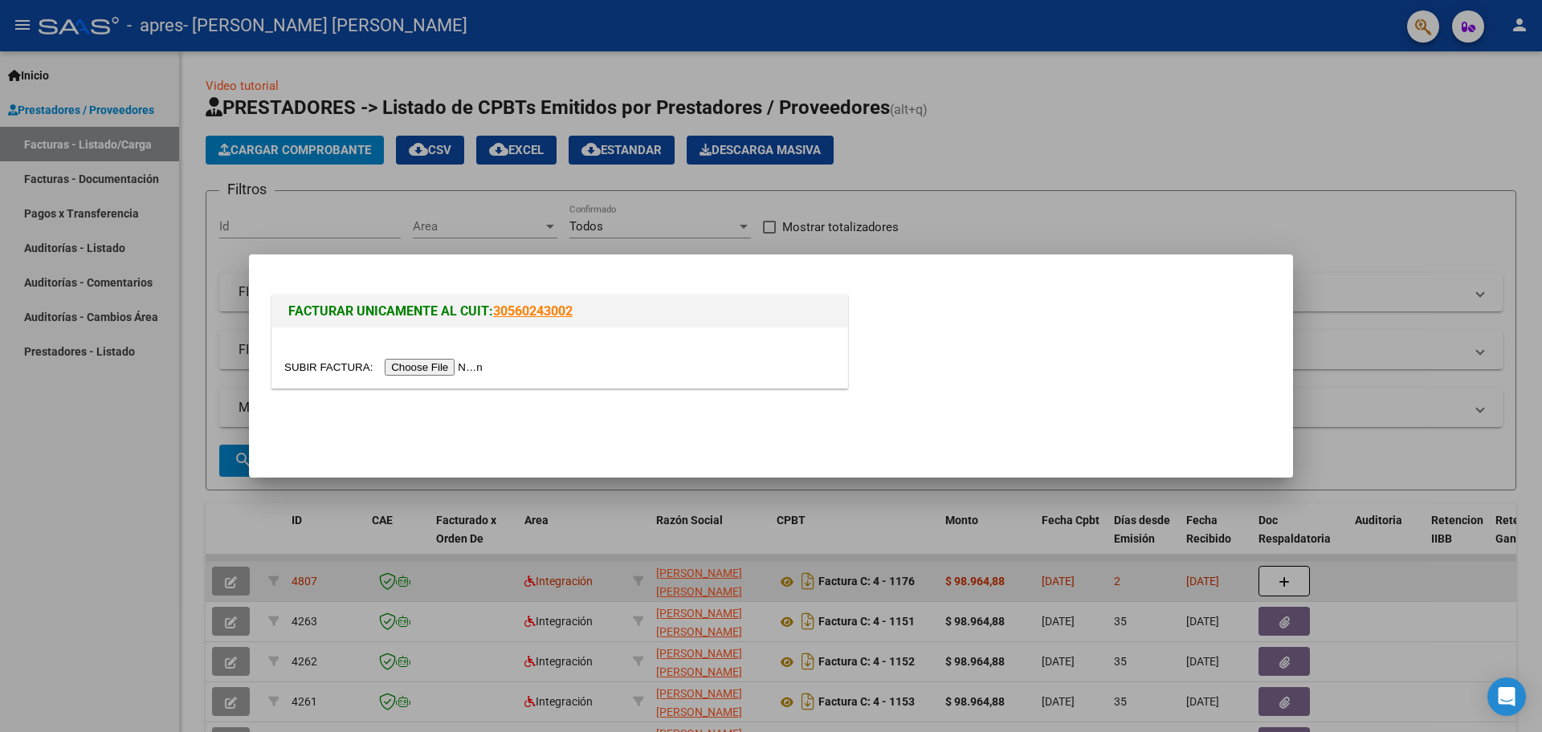
click at [460, 365] on input "file" at bounding box center [385, 367] width 203 height 17
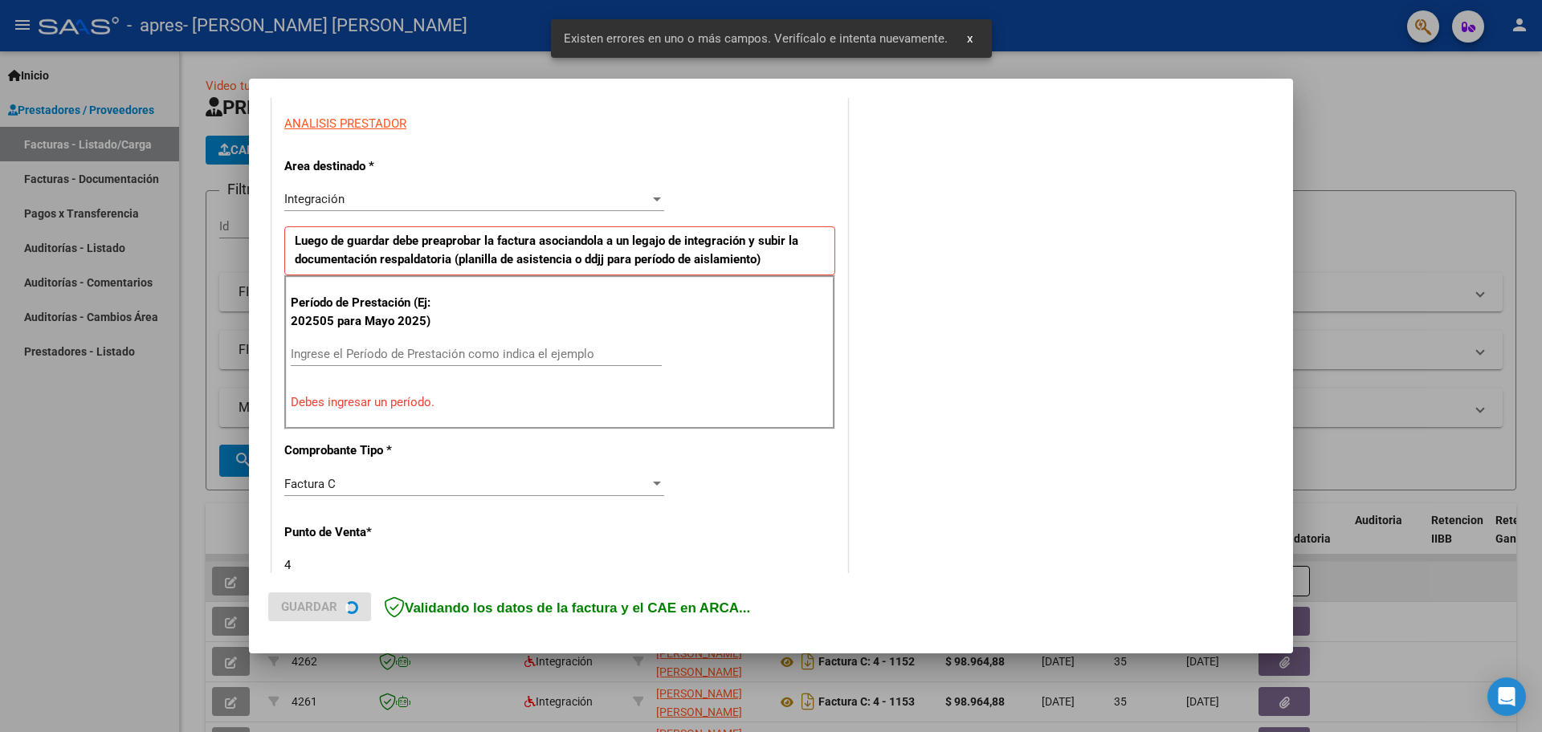
scroll to position [291, 0]
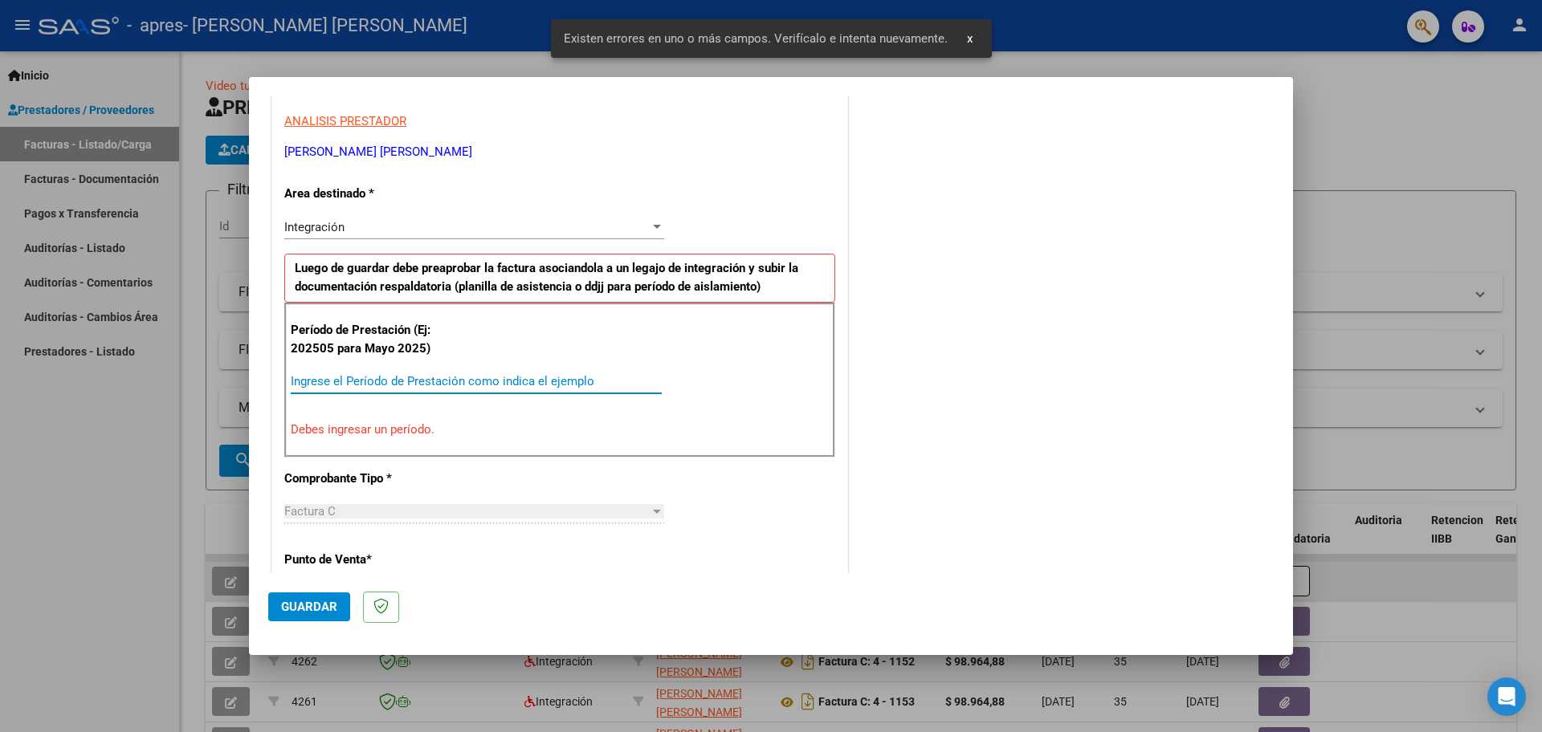
click at [426, 375] on input "Ingrese el Período de Prestación como indica el ejemplo" at bounding box center [476, 381] width 371 height 14
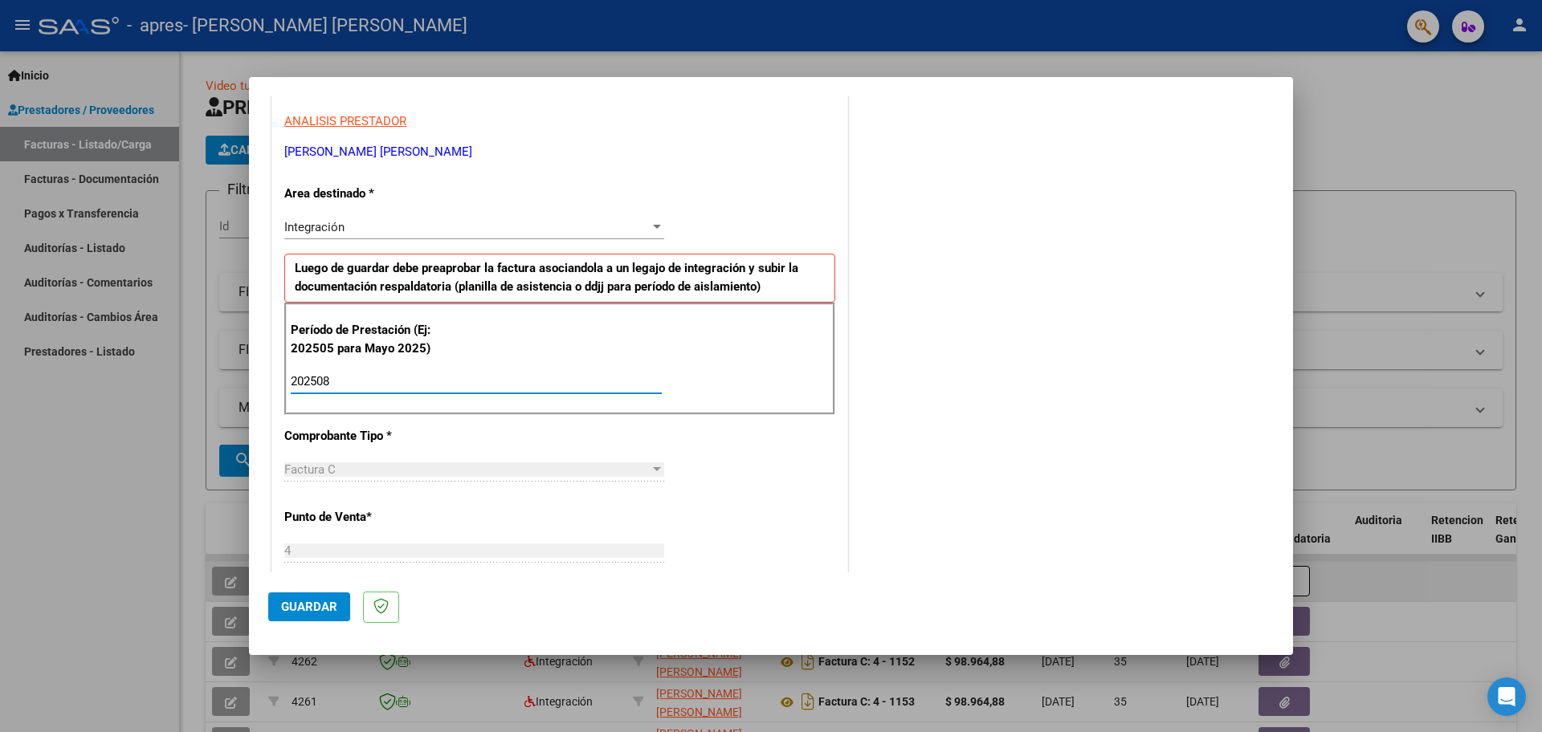
type input "202508"
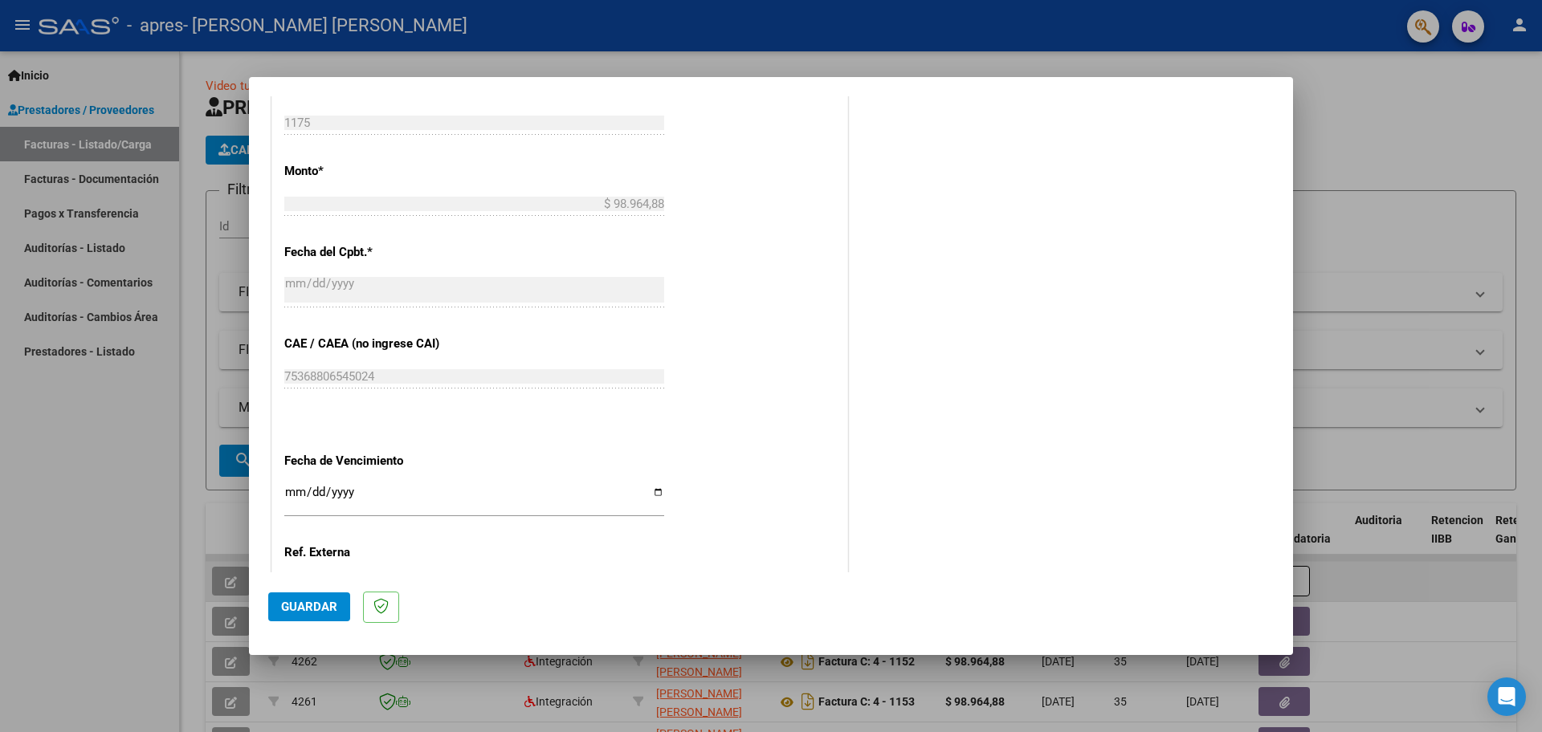
scroll to position [853, 0]
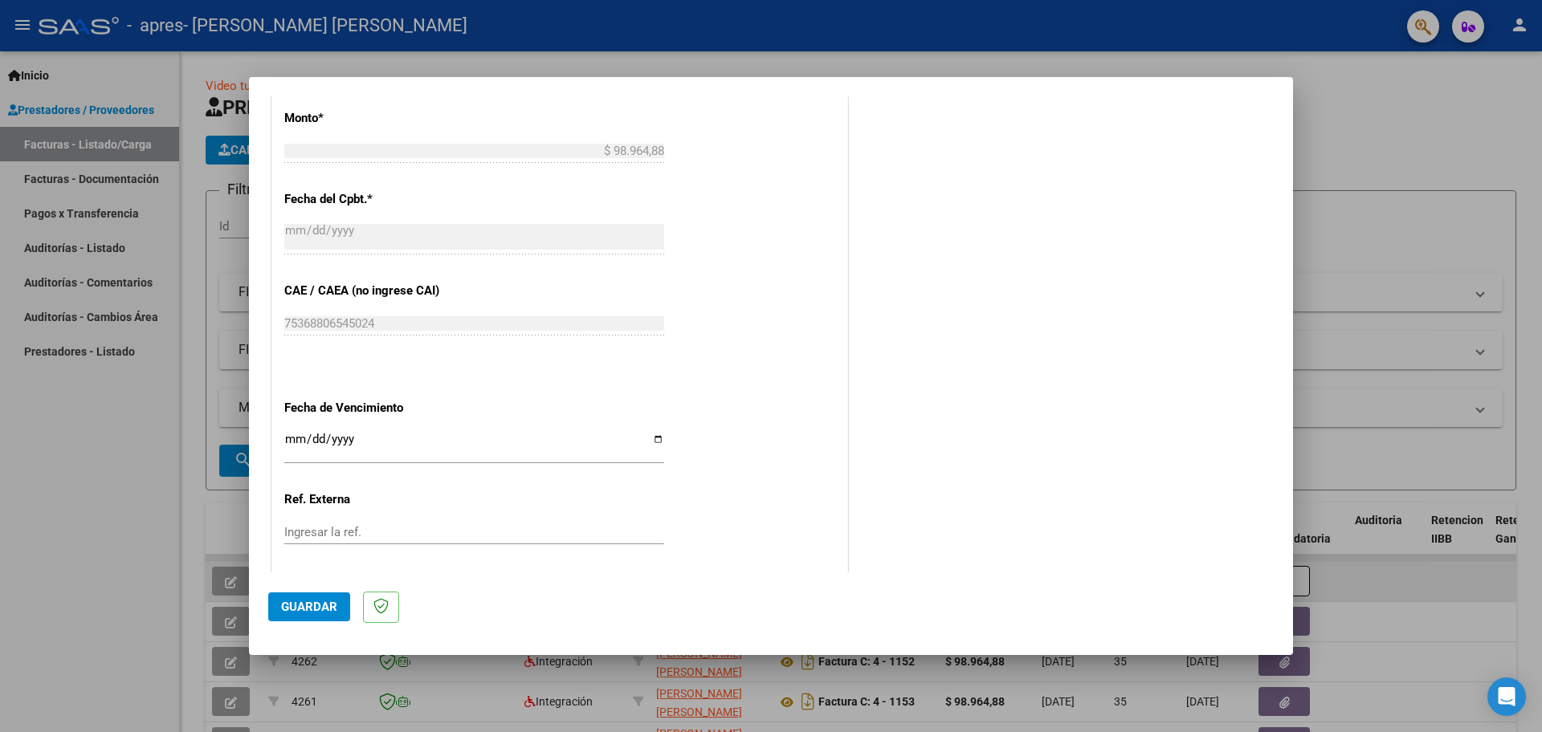
click at [299, 433] on input "Ingresar la fecha" at bounding box center [474, 446] width 380 height 26
type input "[DATE]"
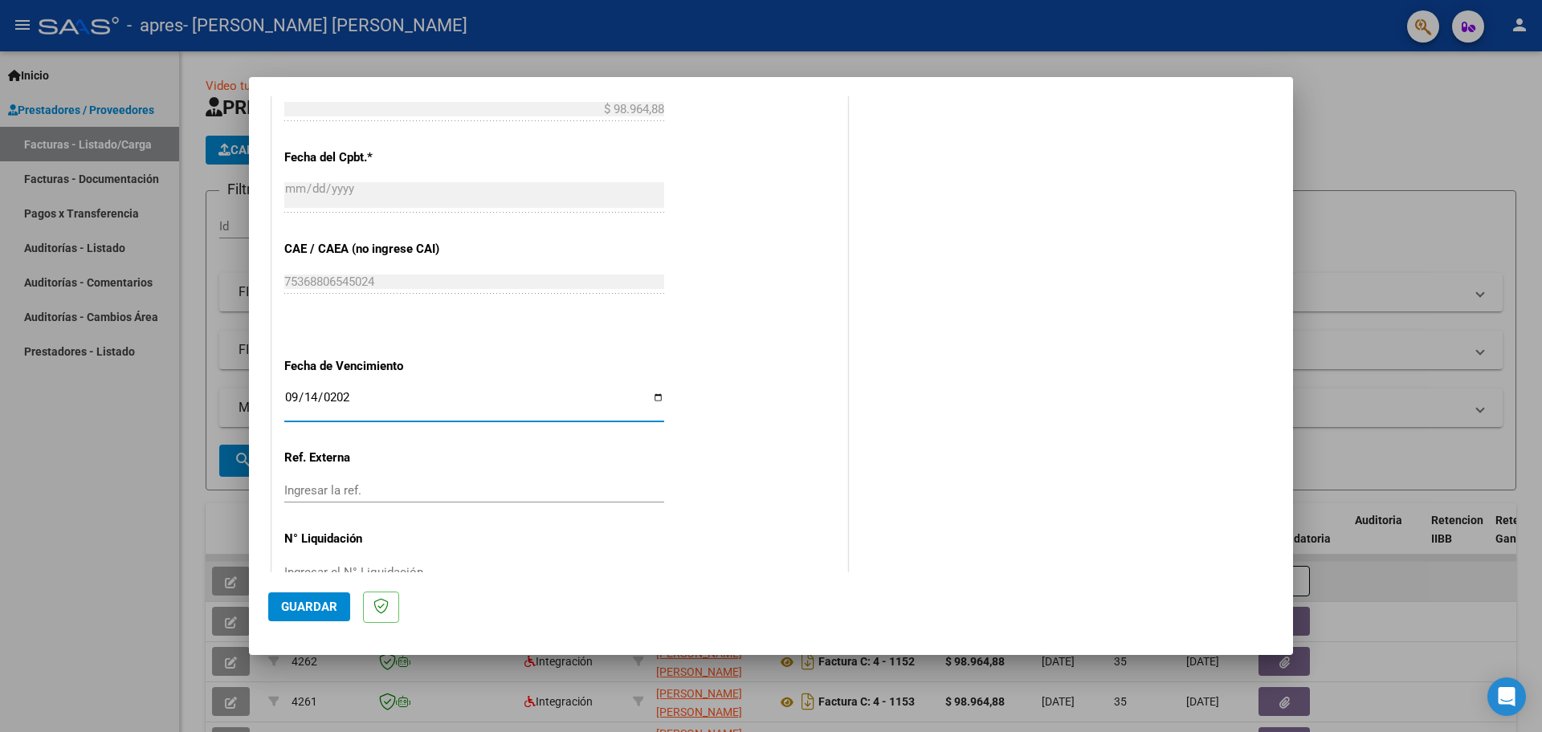
scroll to position [917, 0]
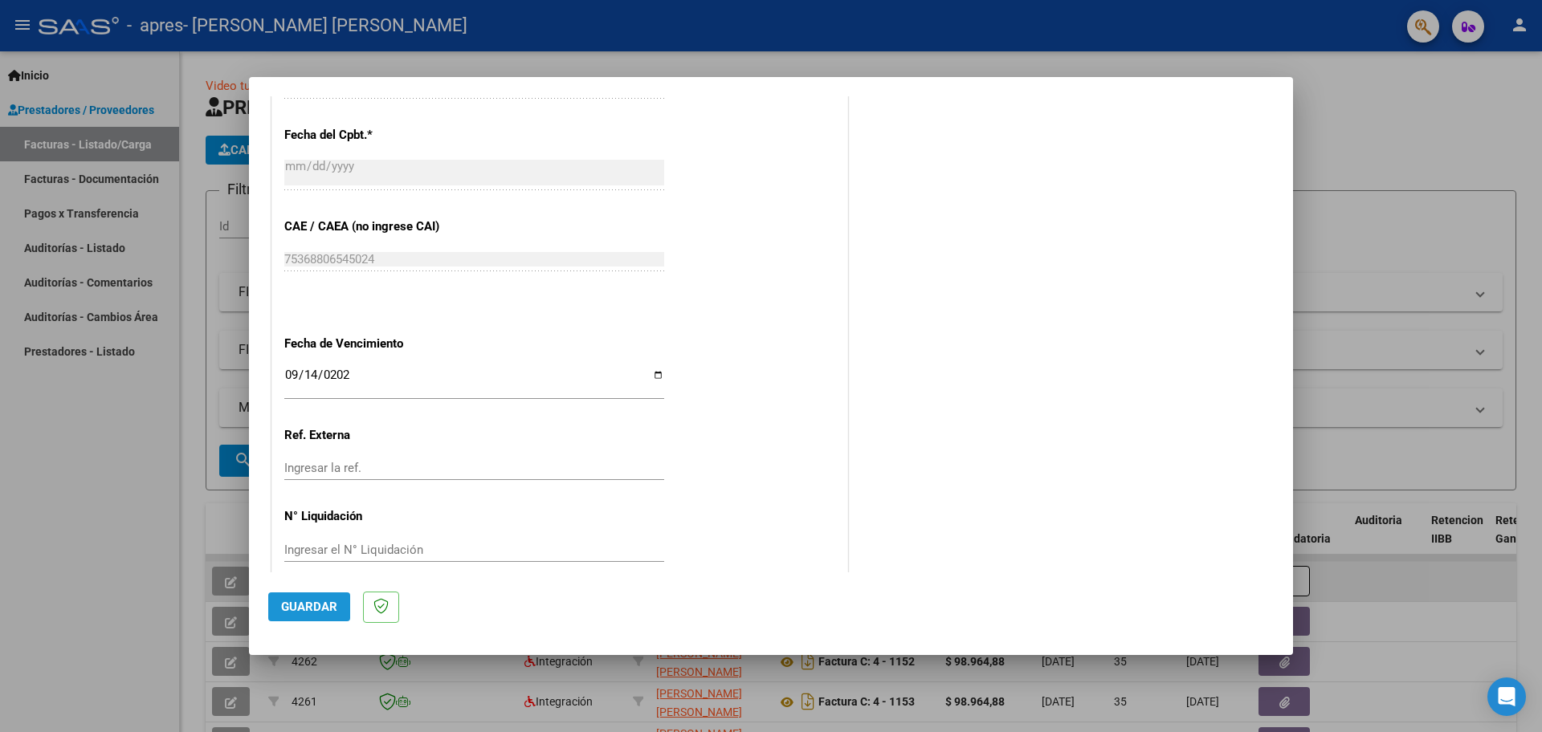
click at [296, 602] on span "Guardar" at bounding box center [309, 607] width 56 height 14
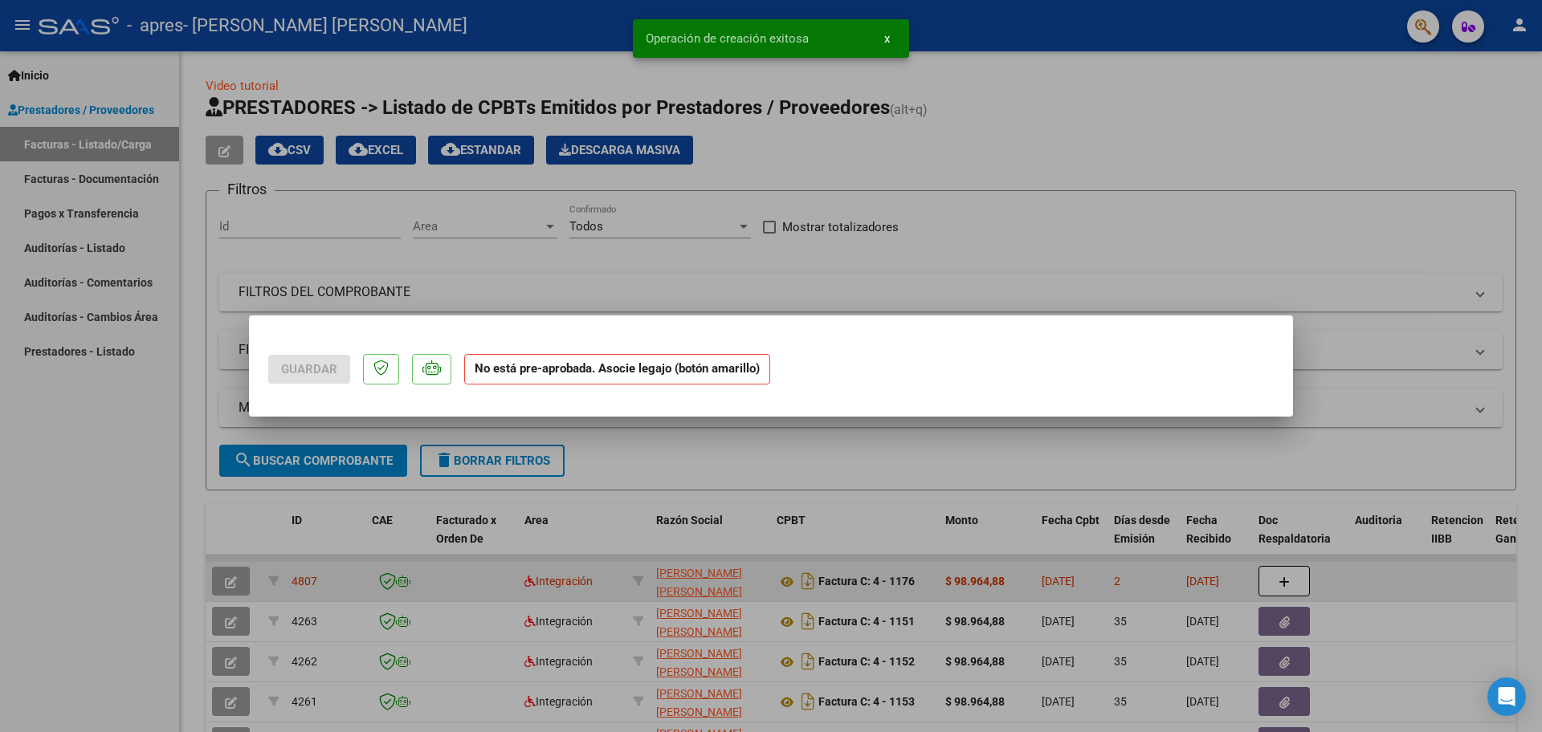
scroll to position [0, 0]
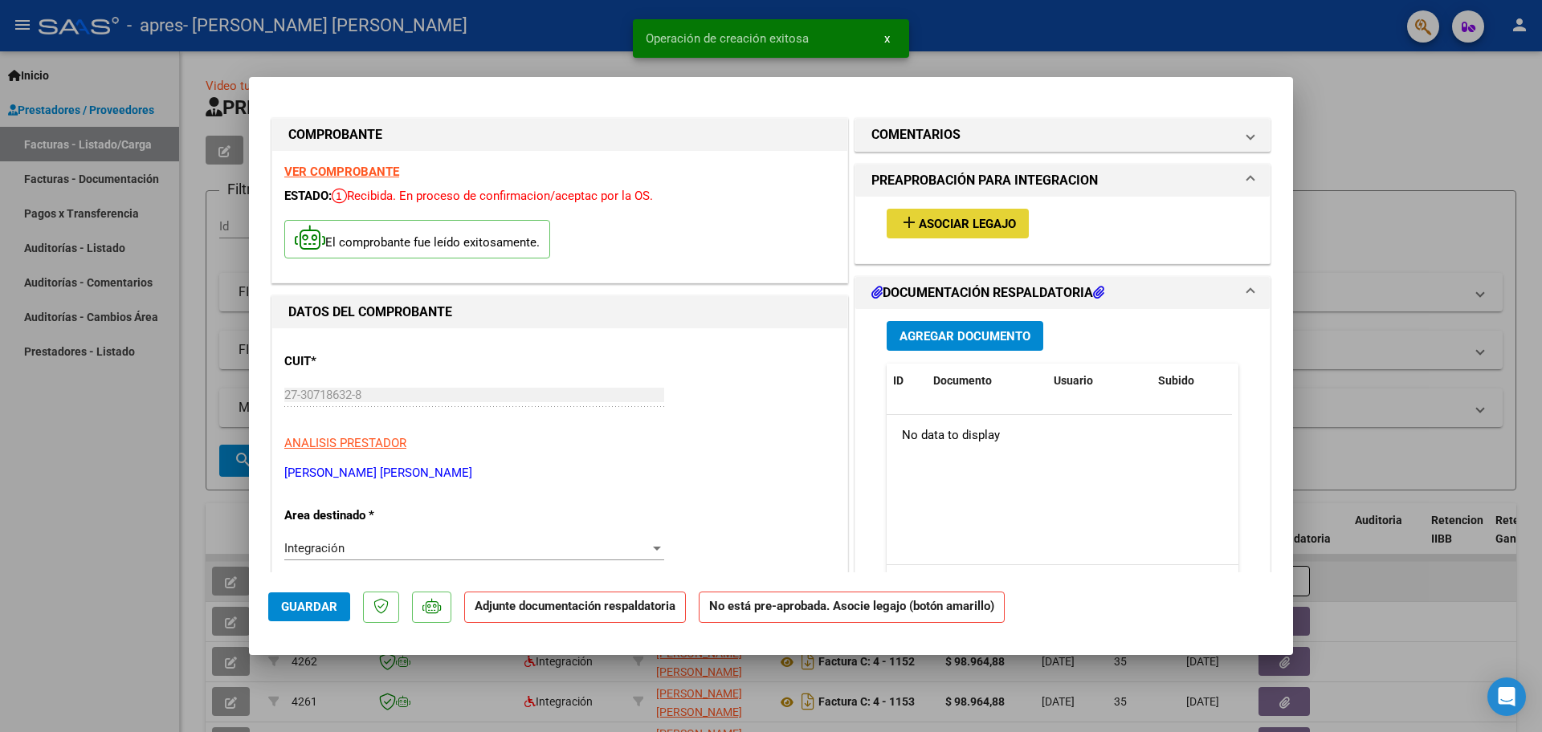
click at [899, 220] on mat-icon "add" at bounding box center [908, 222] width 19 height 19
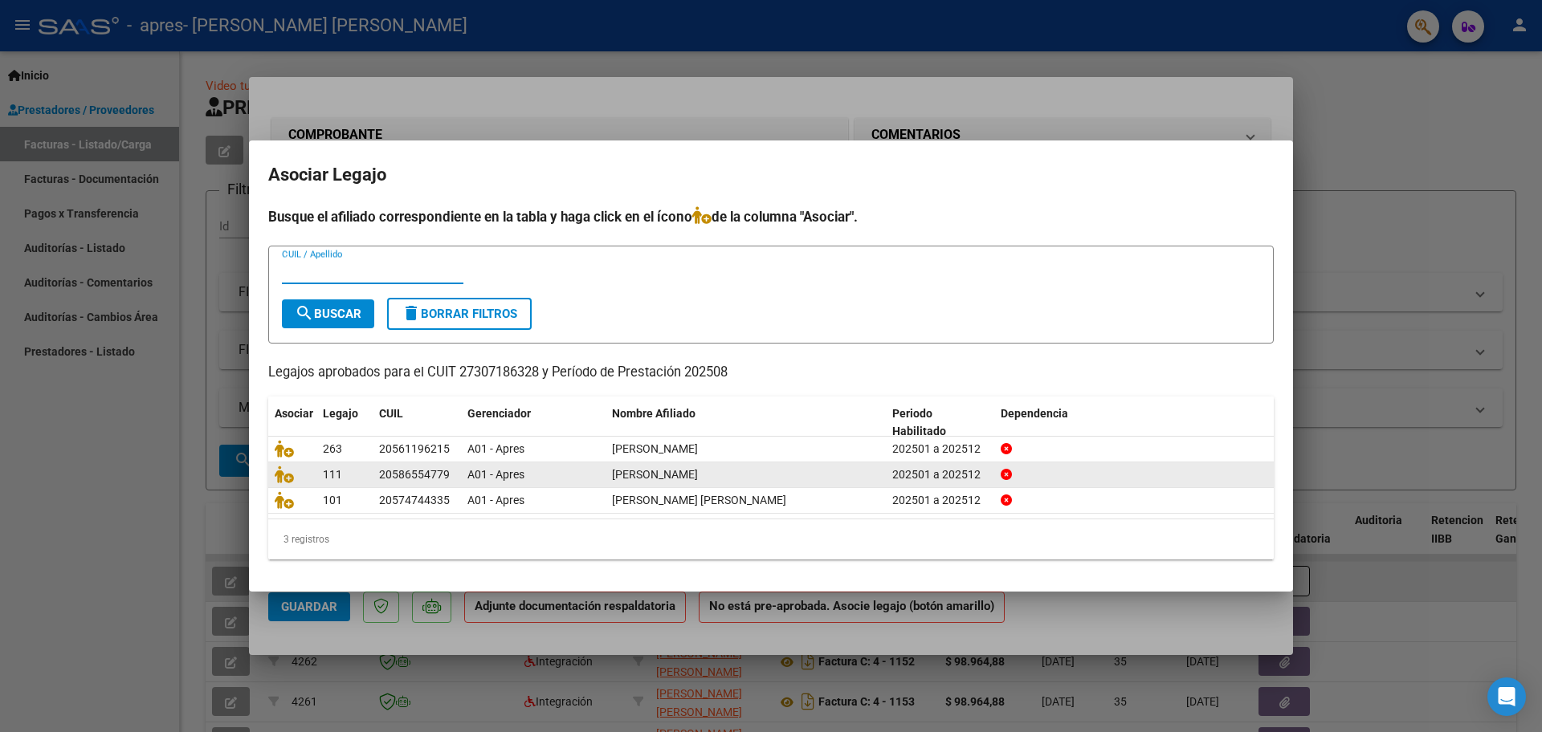
click at [270, 473] on datatable-body-cell at bounding box center [292, 475] width 48 height 25
click at [288, 475] on icon at bounding box center [284, 475] width 19 height 18
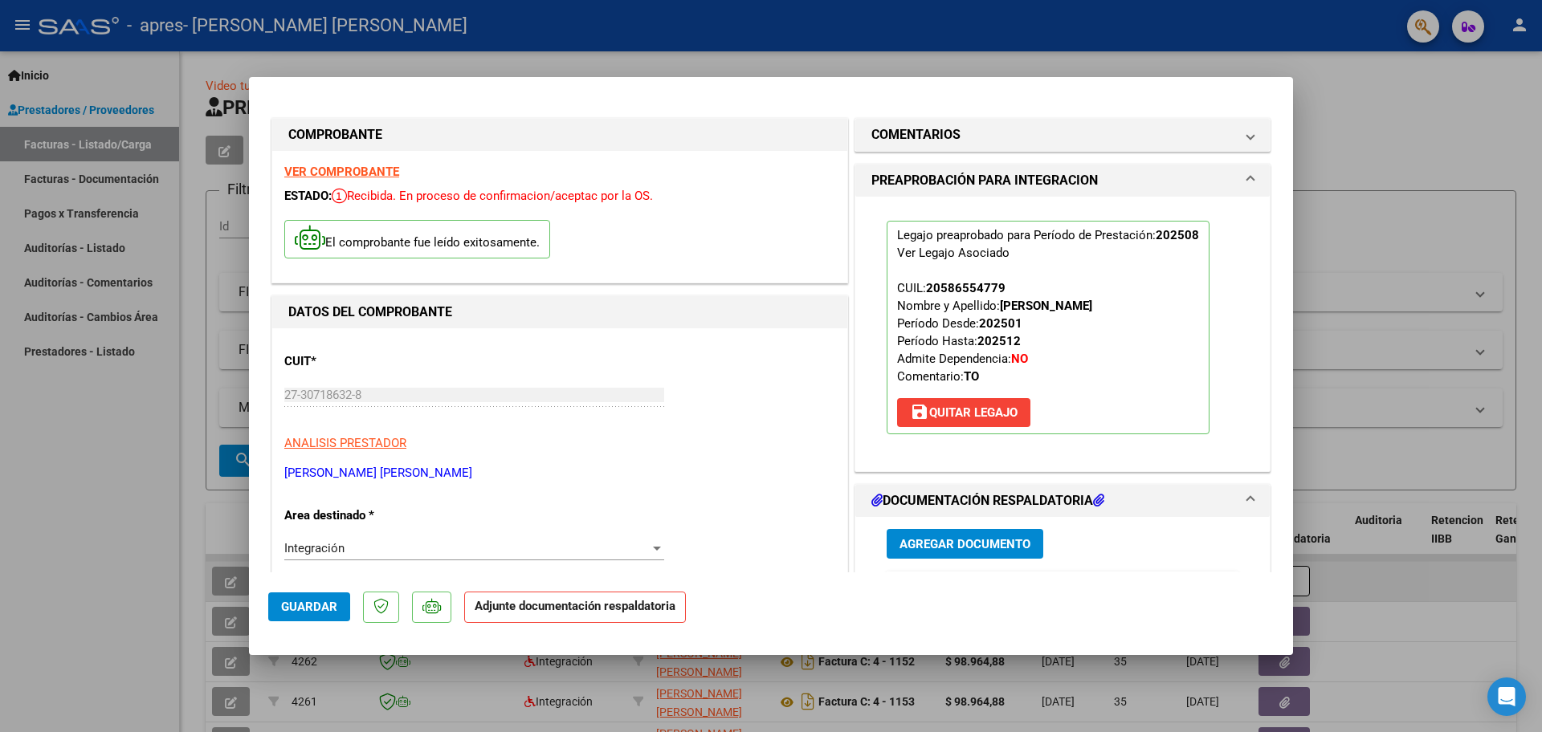
click at [313, 610] on span "Guardar" at bounding box center [309, 607] width 56 height 14
click at [1181, 31] on div at bounding box center [771, 366] width 1542 height 732
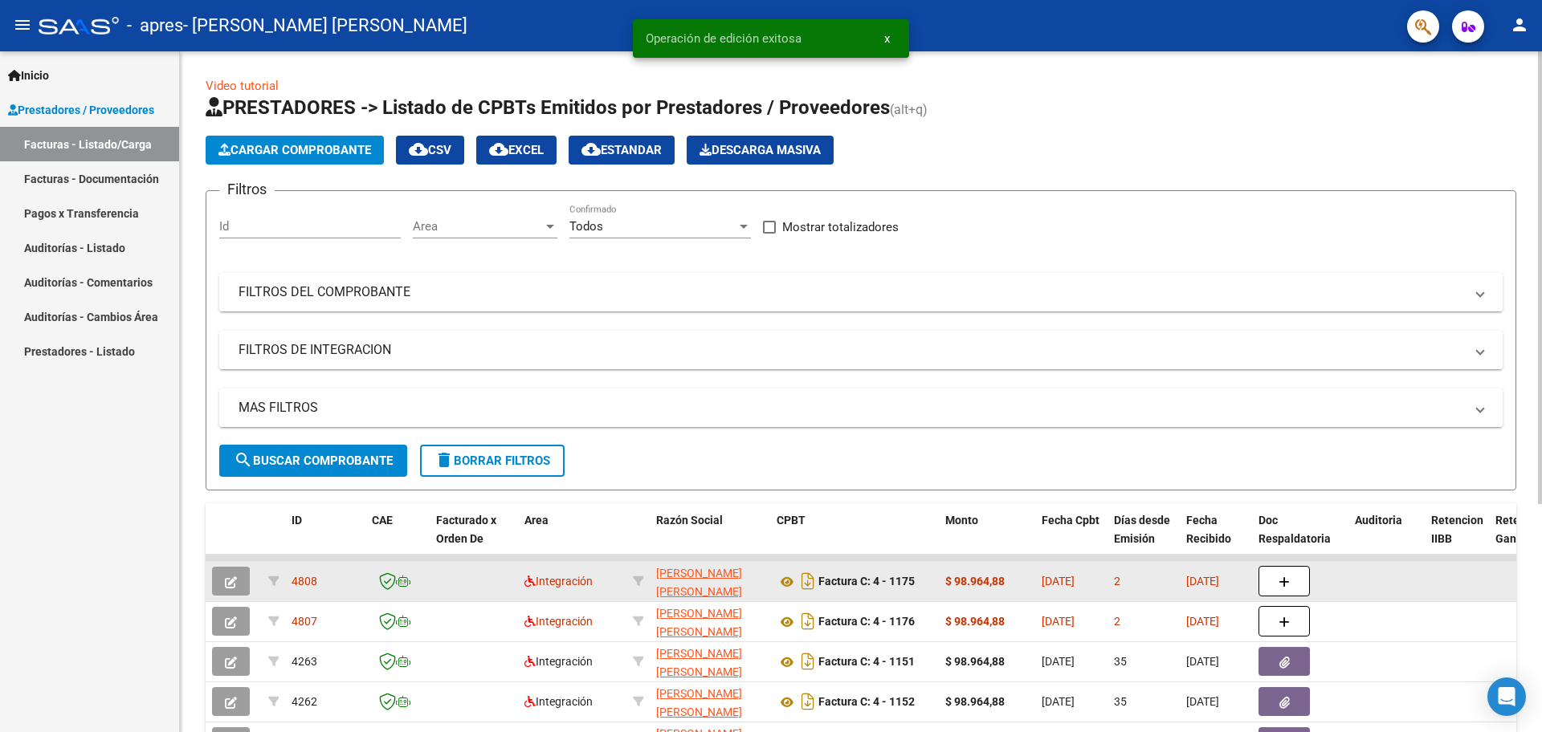
click at [314, 143] on span "Cargar Comprobante" at bounding box center [294, 150] width 153 height 14
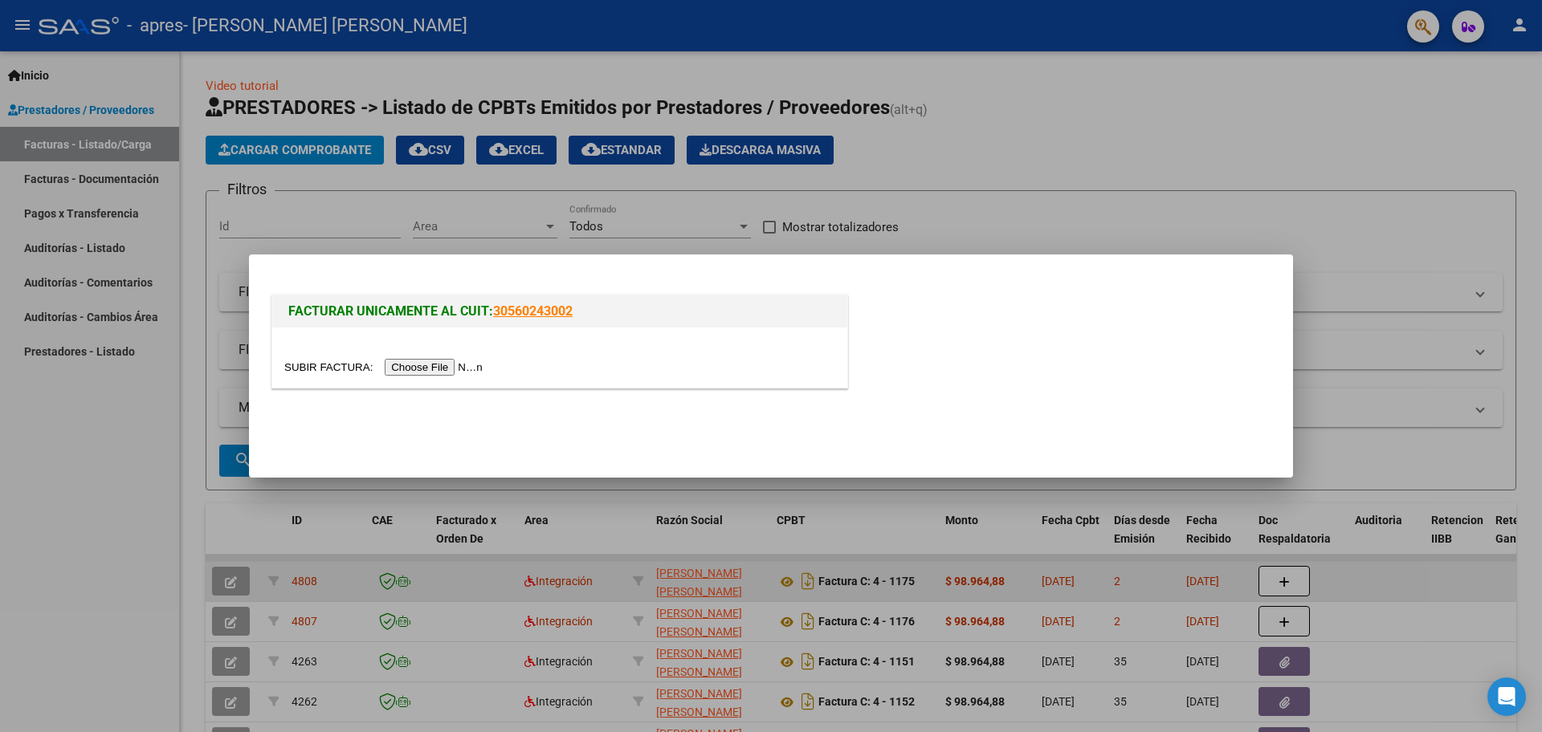
click at [418, 362] on input "file" at bounding box center [385, 367] width 203 height 17
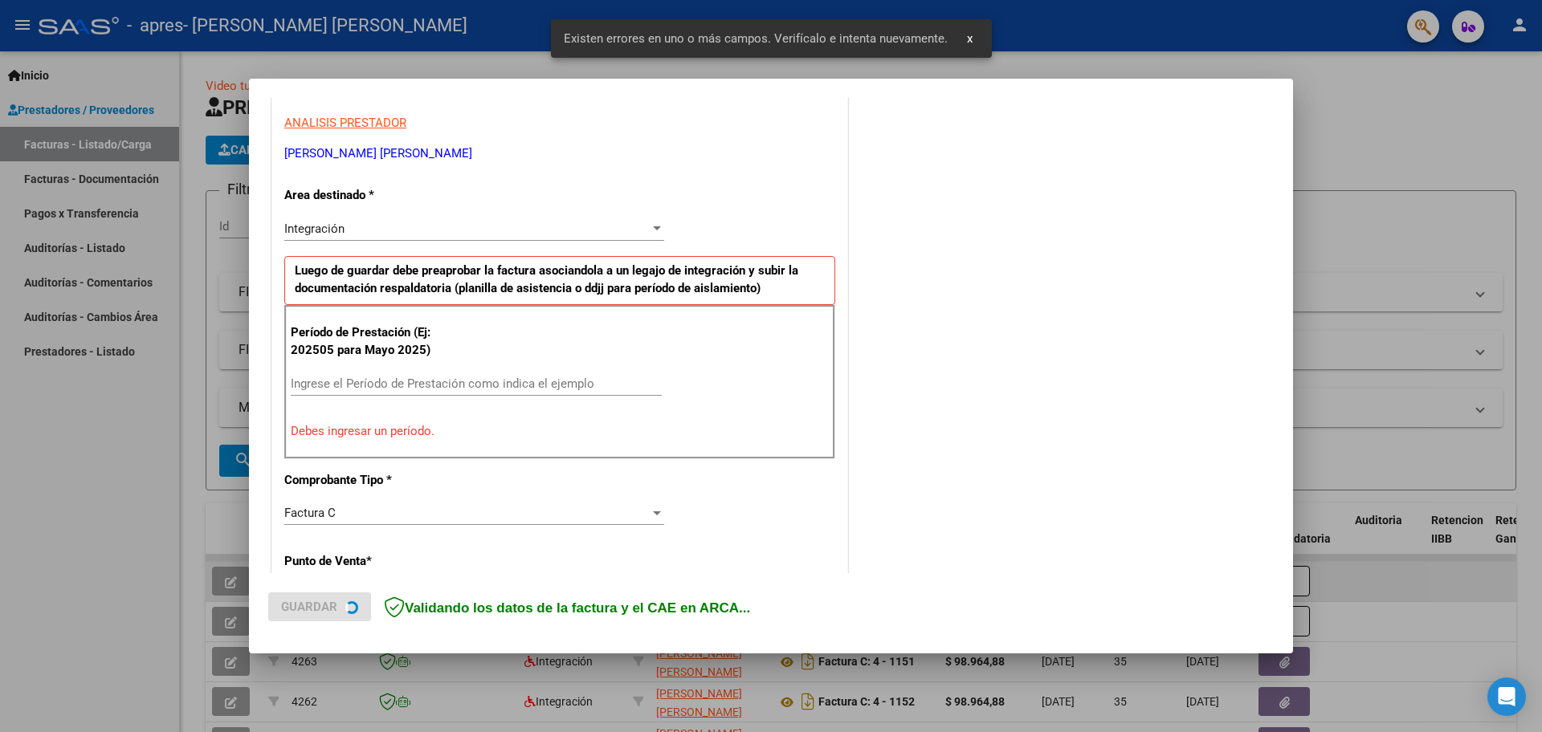
scroll to position [291, 0]
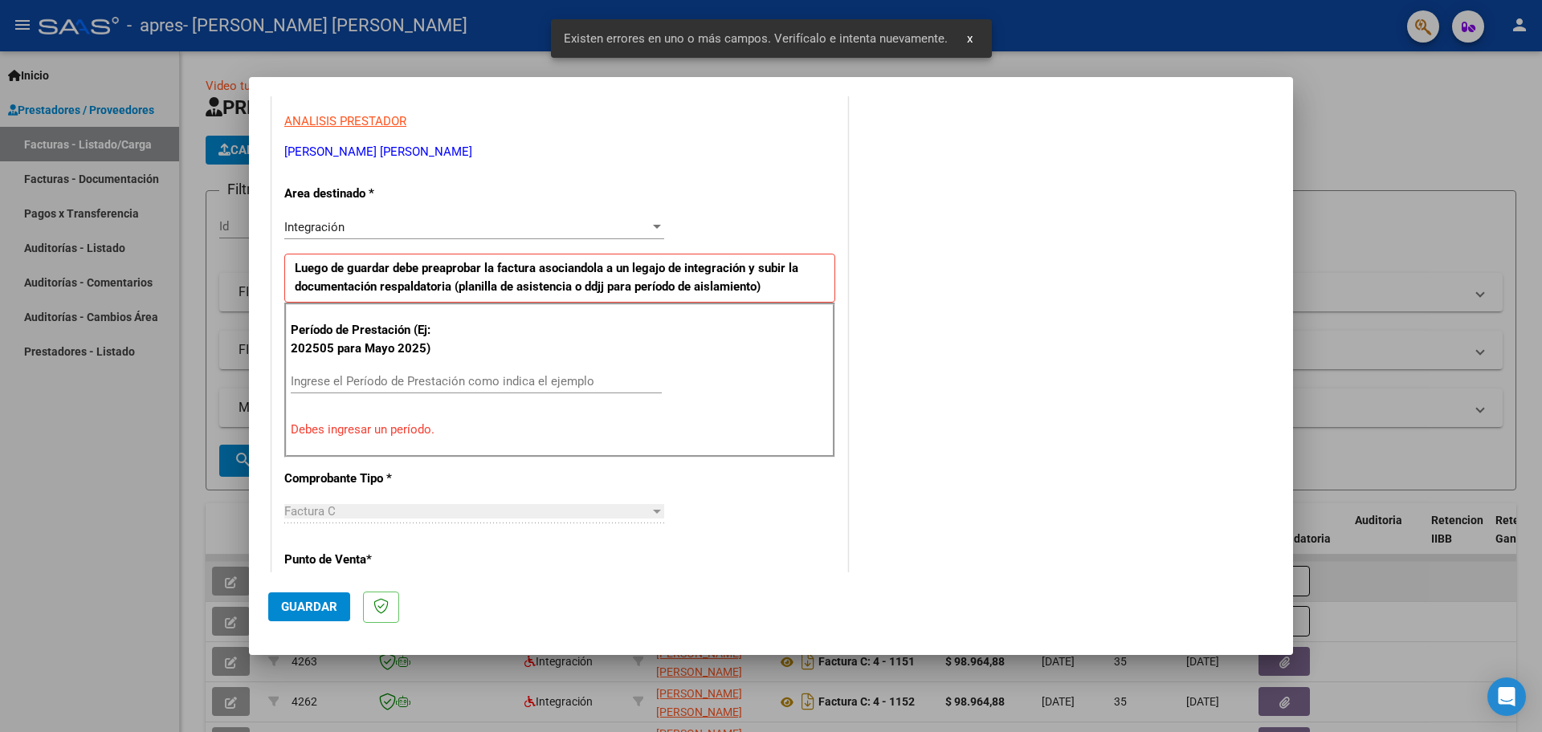
click at [463, 226] on div "Integración" at bounding box center [466, 227] width 365 height 14
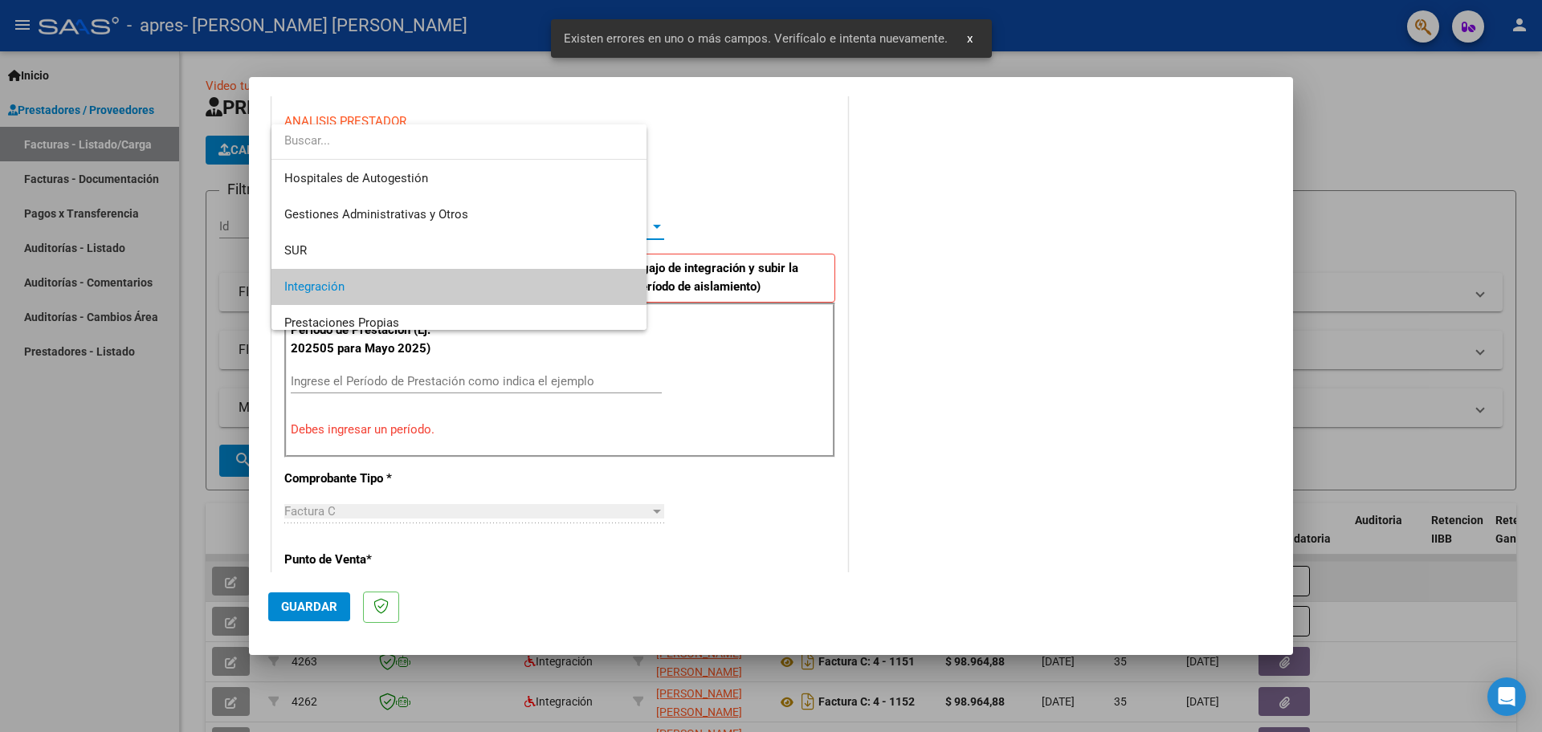
scroll to position [59, 0]
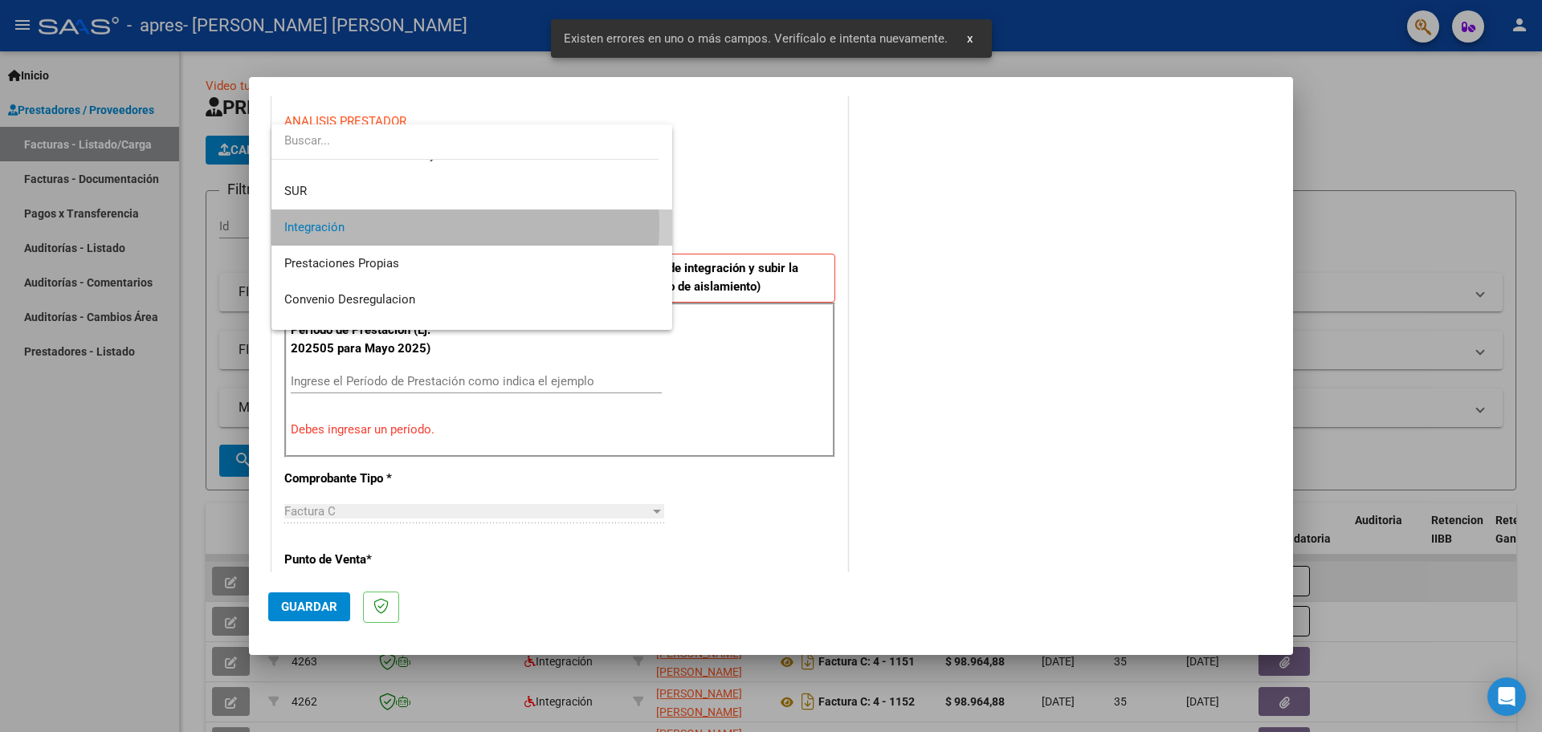
click at [463, 226] on span "Integración" at bounding box center [471, 228] width 375 height 36
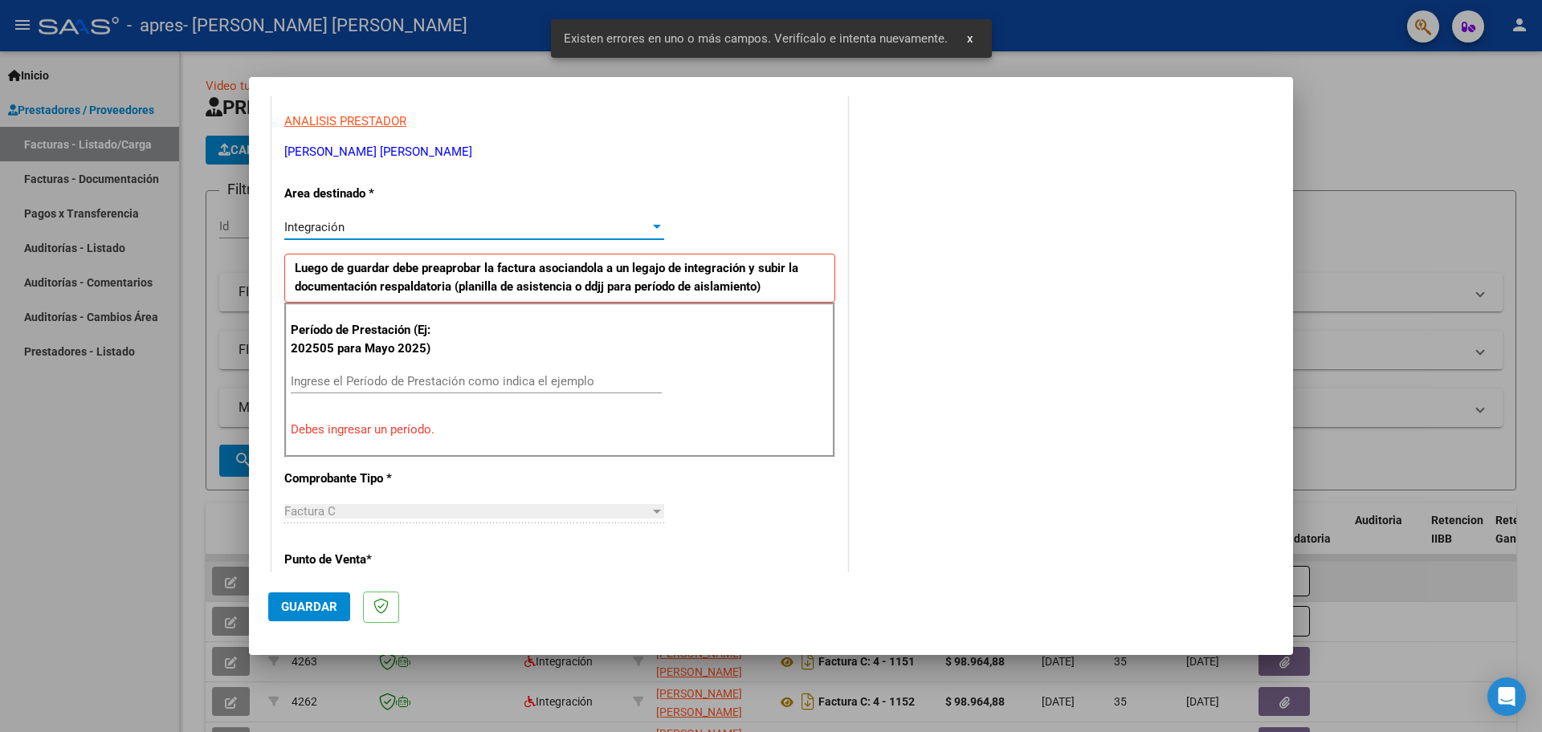
click at [512, 375] on input "Ingrese el Período de Prestación como indica el ejemplo" at bounding box center [476, 381] width 371 height 14
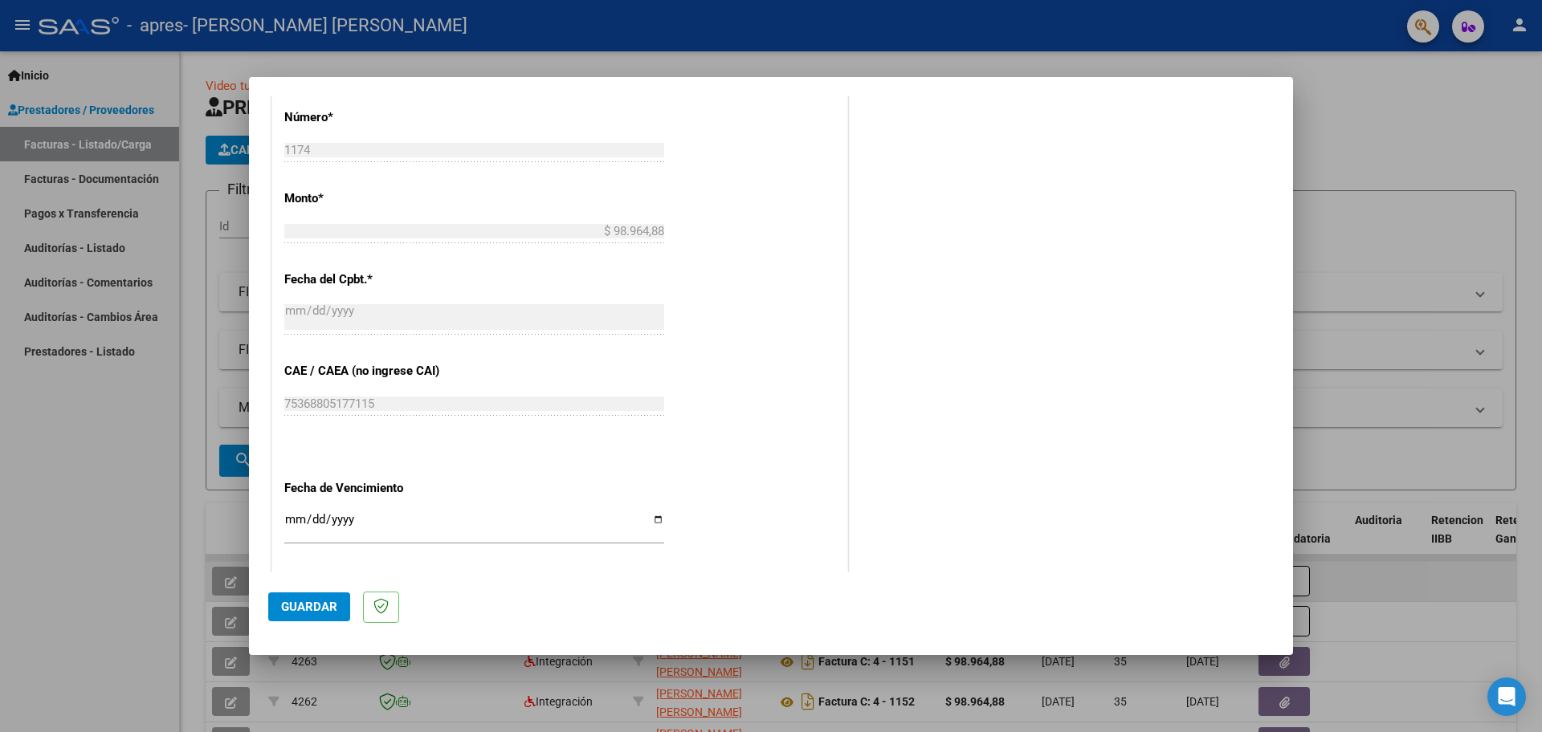
scroll to position [853, 0]
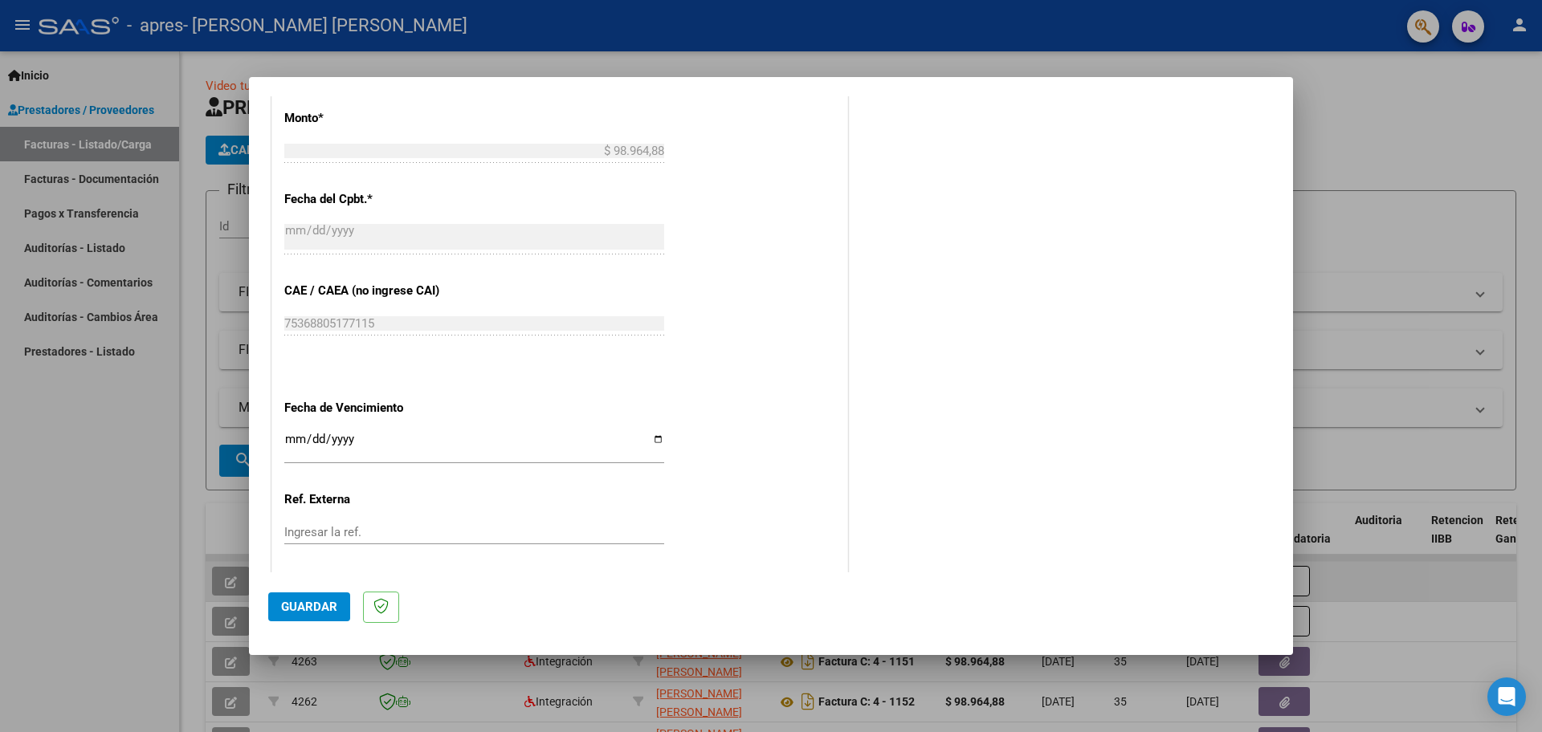
type input "202508"
click at [295, 430] on div "Ingresar la fecha" at bounding box center [474, 447] width 380 height 35
type input "[DATE]"
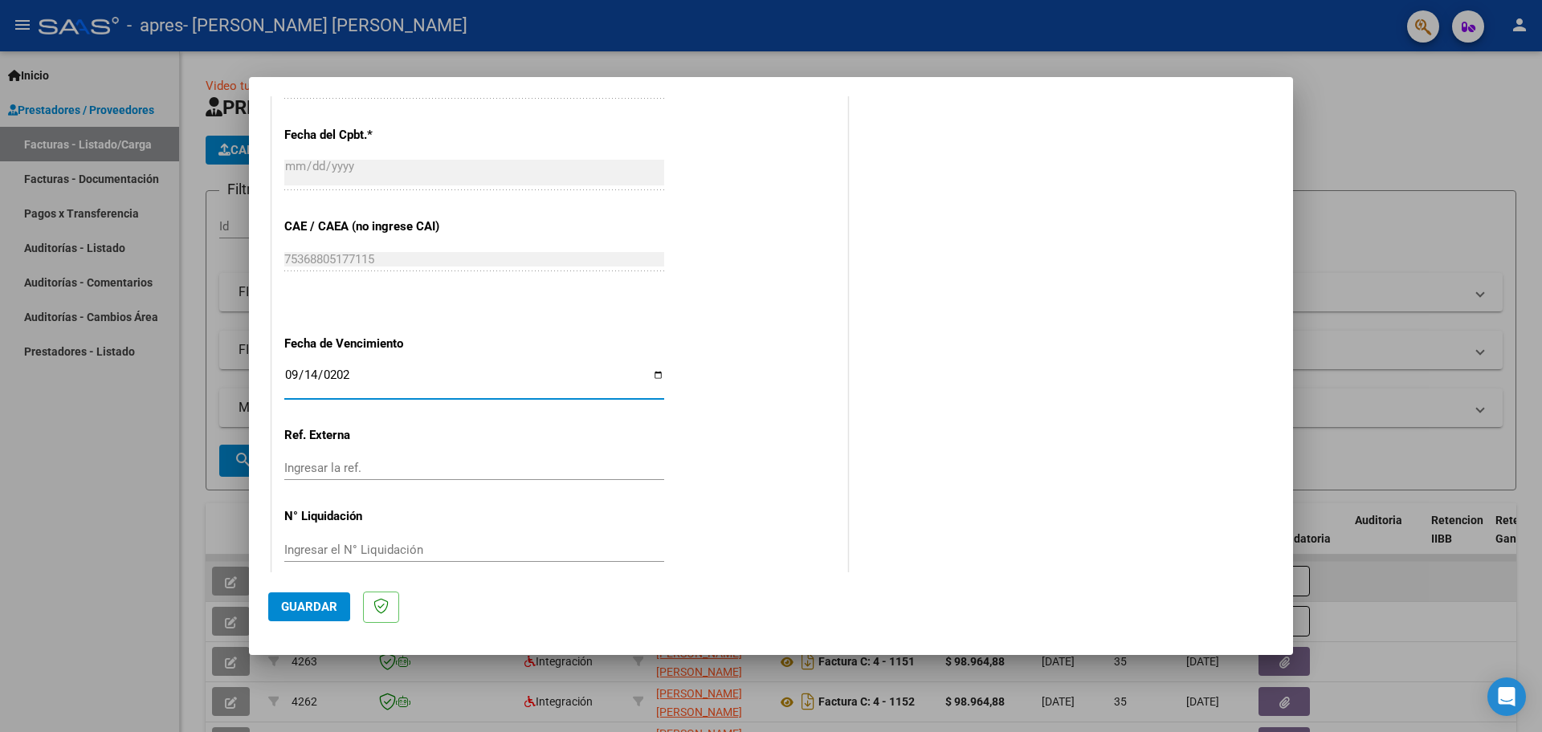
click at [316, 606] on span "Guardar" at bounding box center [309, 607] width 56 height 14
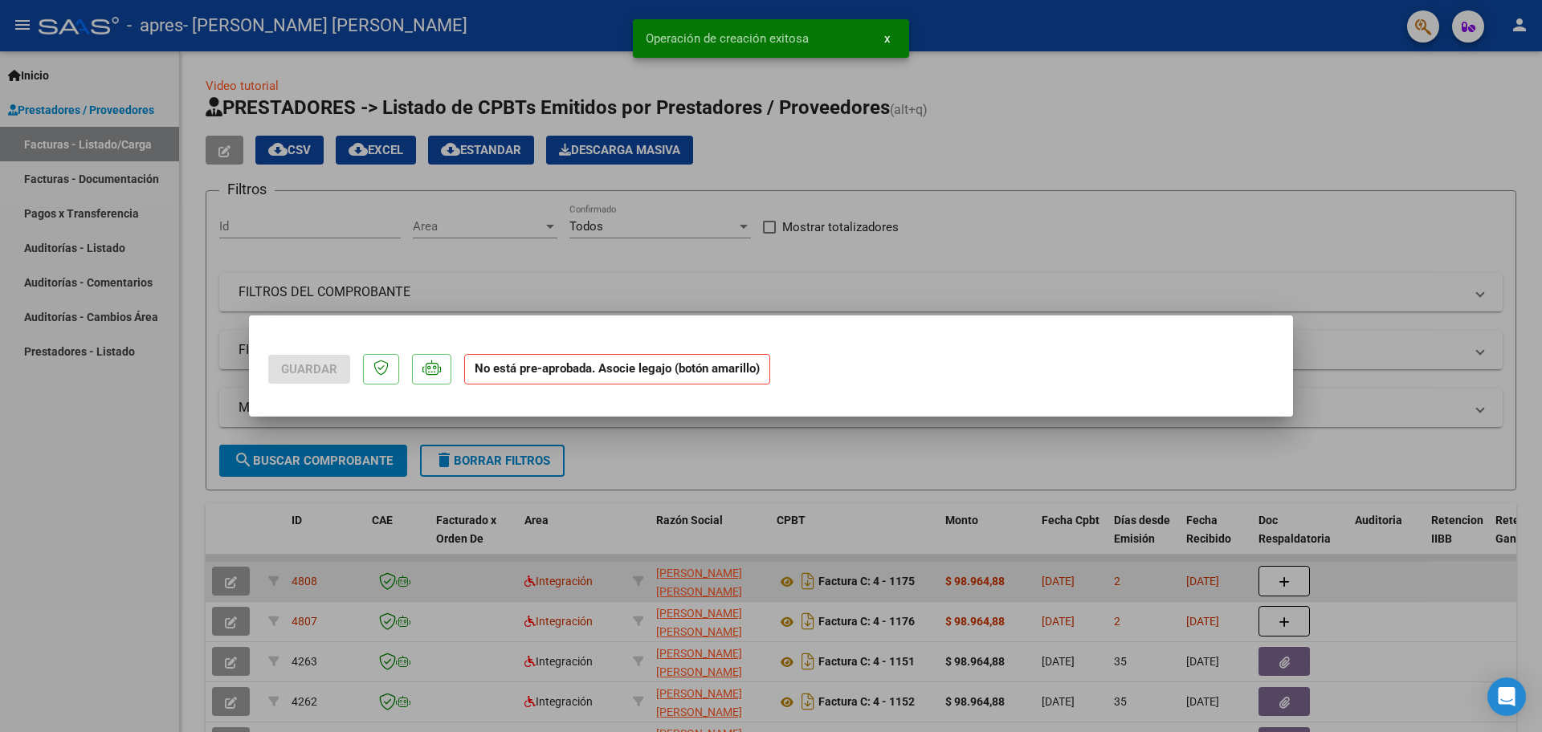
scroll to position [0, 0]
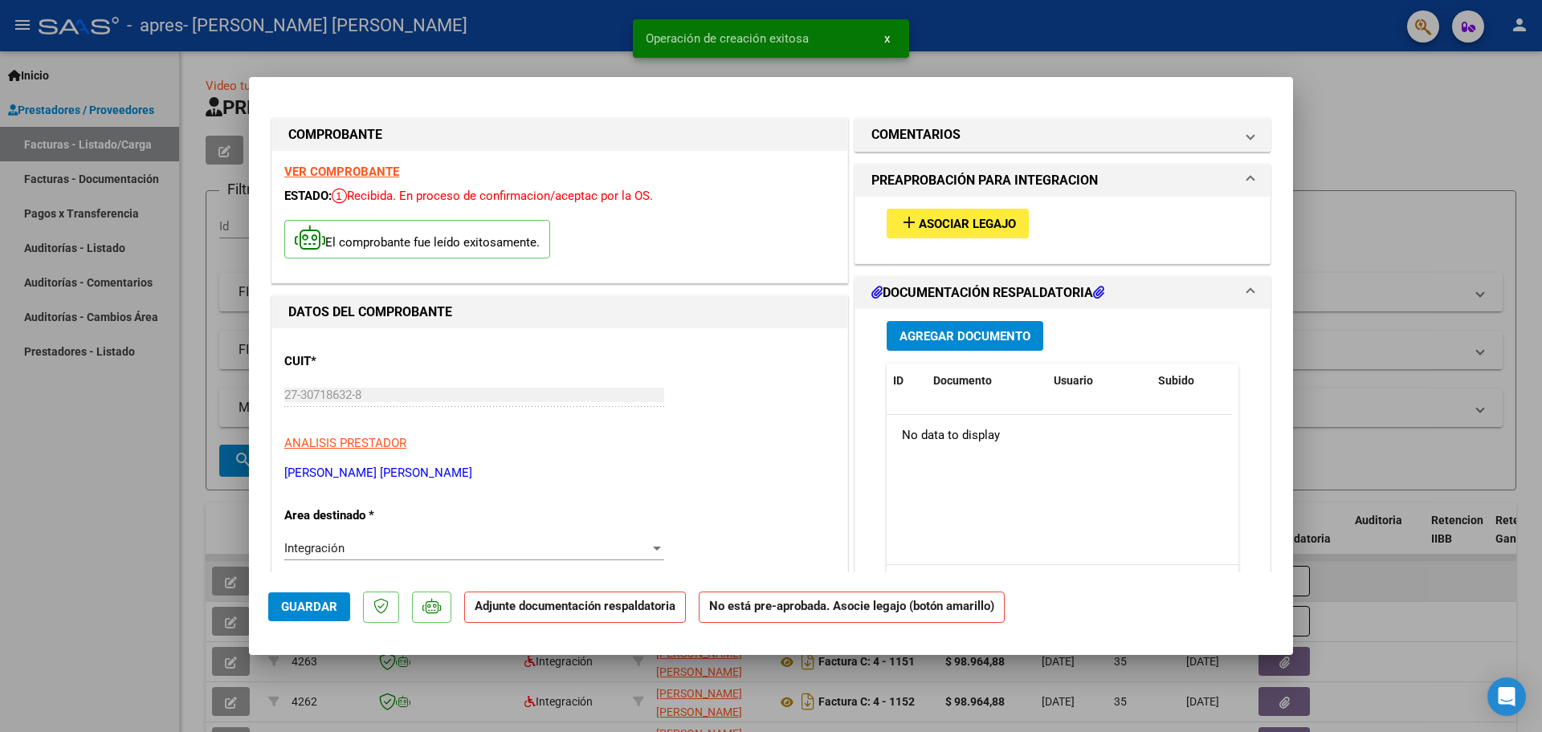
click at [312, 602] on span "Guardar" at bounding box center [309, 607] width 56 height 14
click at [909, 206] on div "add Asociar Legajo" at bounding box center [1063, 224] width 376 height 54
click at [919, 221] on span "Asociar Legajo" at bounding box center [967, 224] width 97 height 14
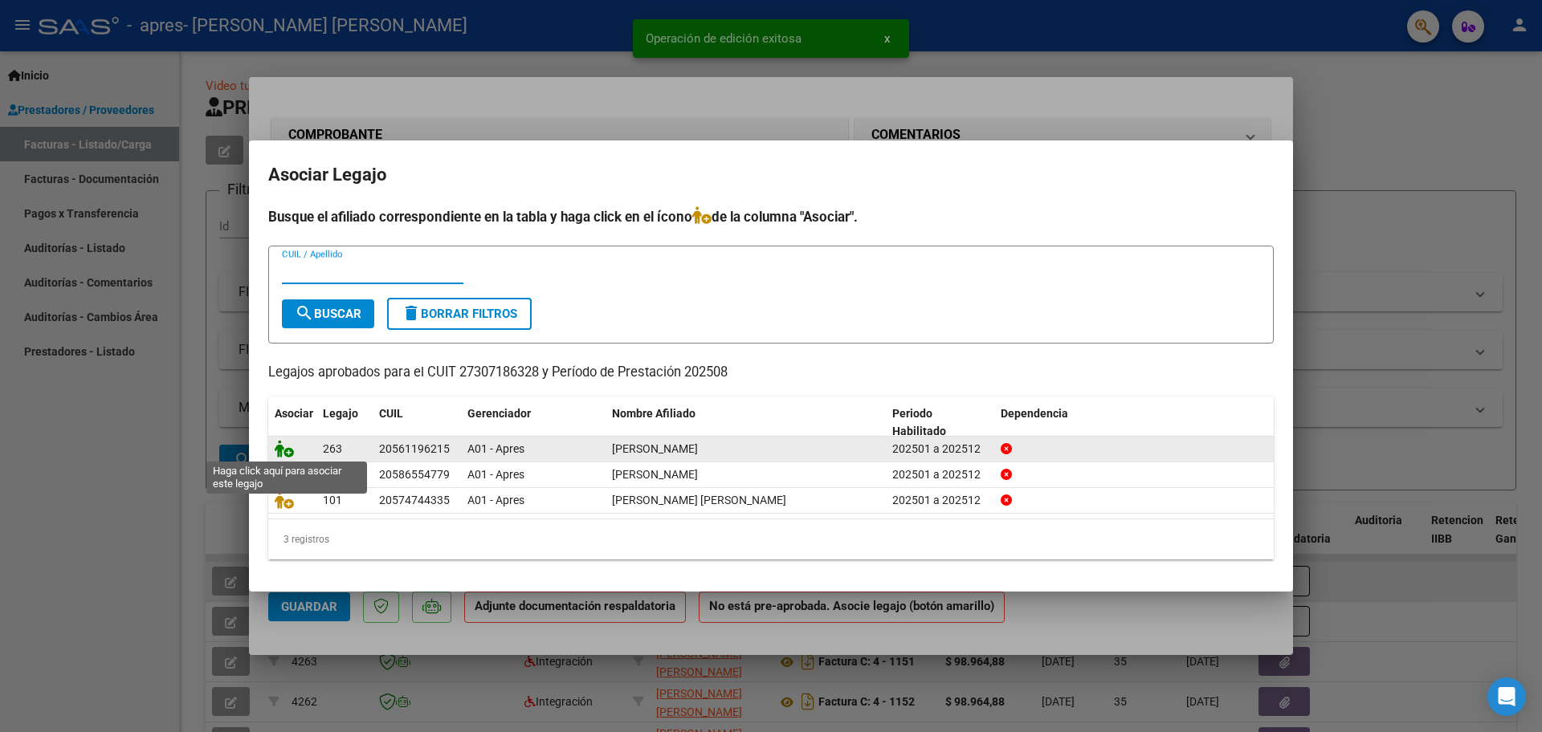
click at [287, 452] on icon at bounding box center [284, 449] width 19 height 18
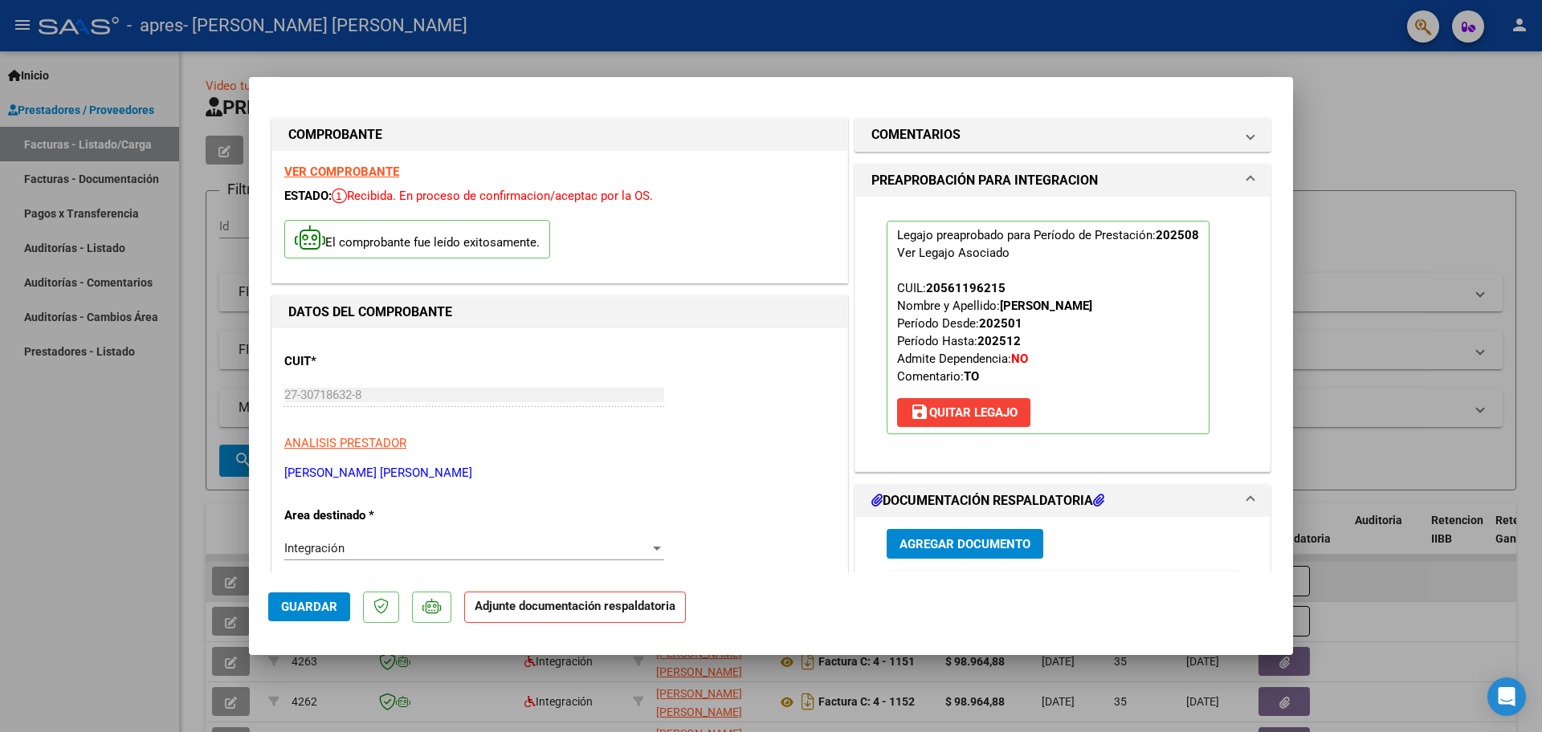
click at [291, 594] on button "Guardar" at bounding box center [309, 607] width 82 height 29
click at [1016, 27] on div at bounding box center [771, 366] width 1542 height 732
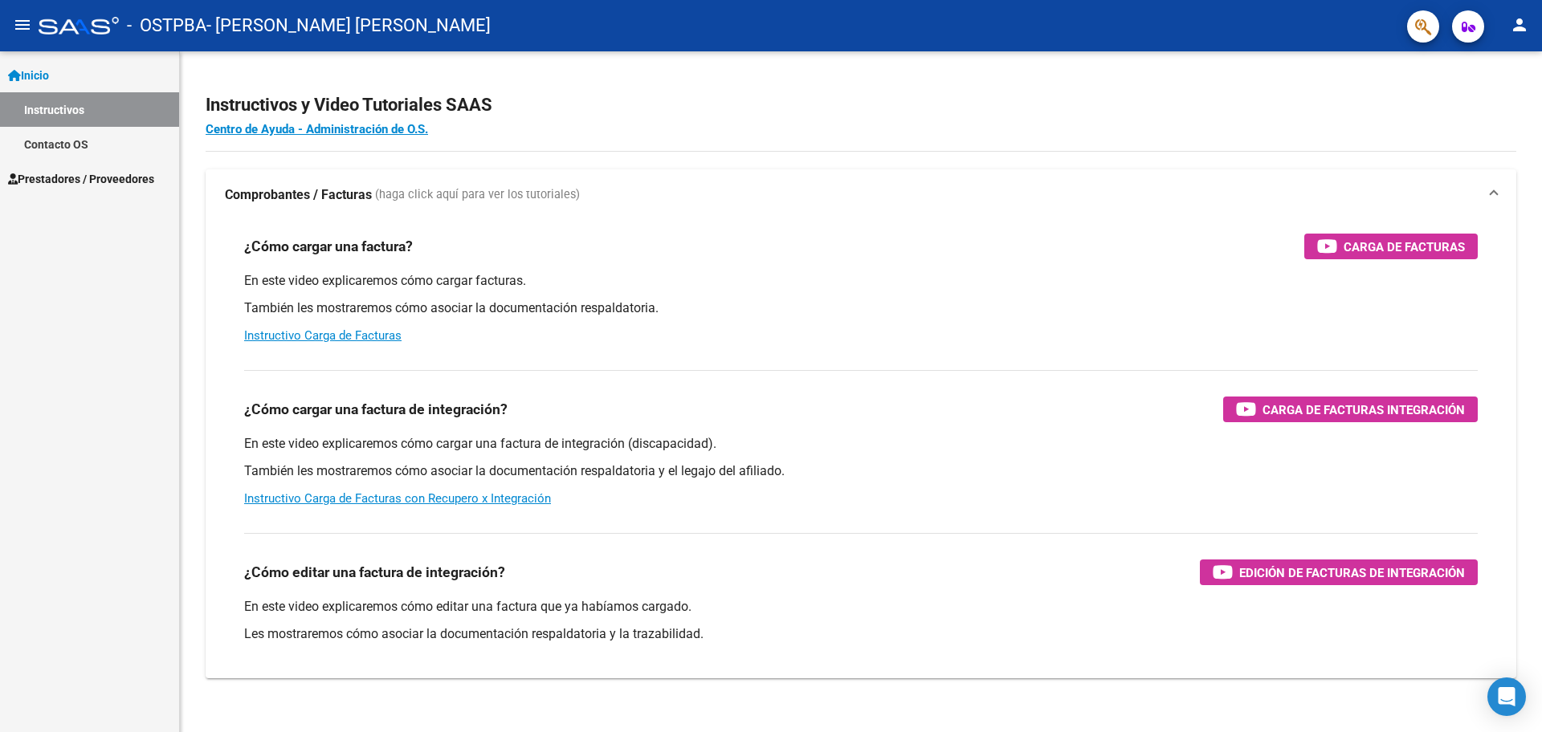
click at [34, 18] on button "menu" at bounding box center [22, 26] width 32 height 32
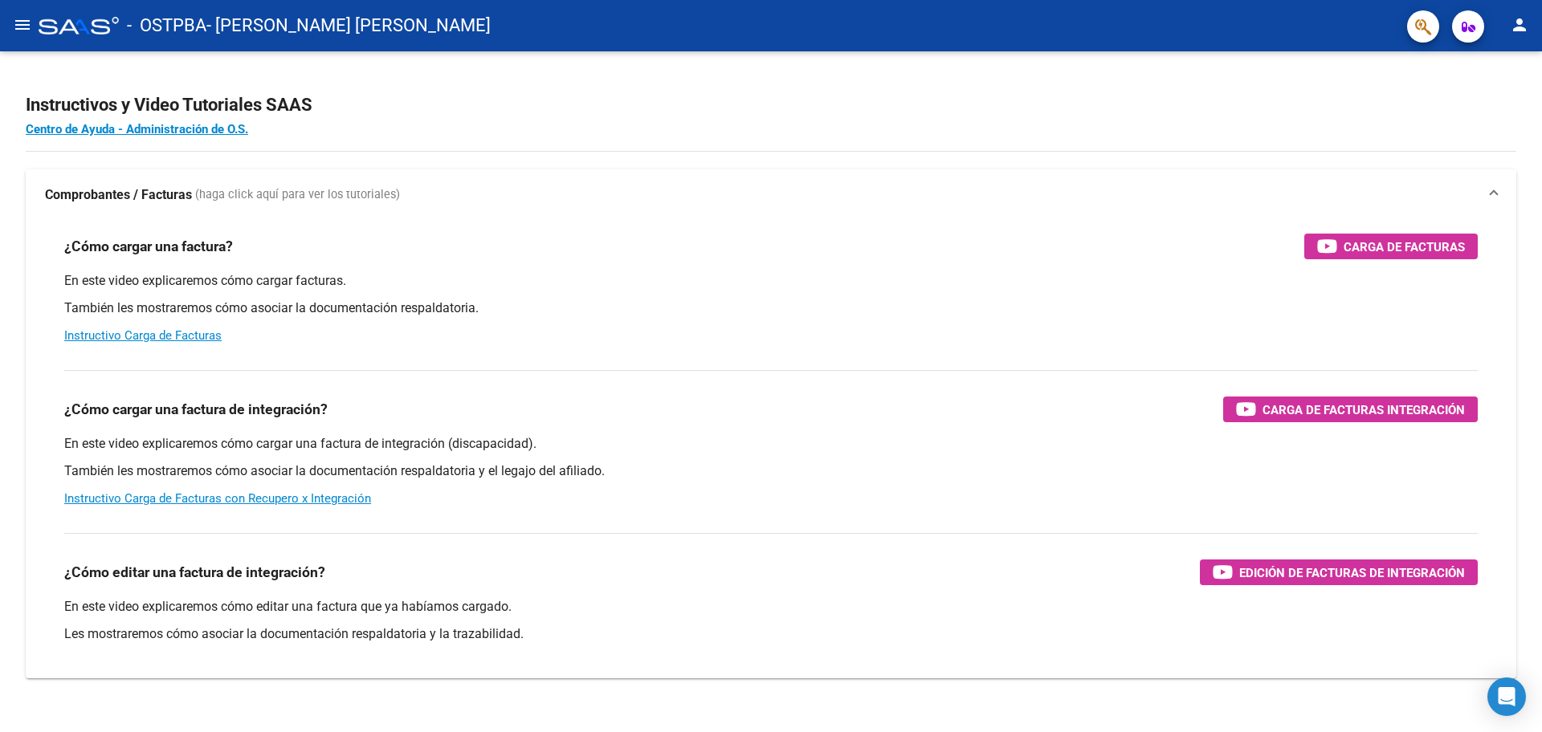
click at [35, 17] on button "menu" at bounding box center [22, 26] width 32 height 32
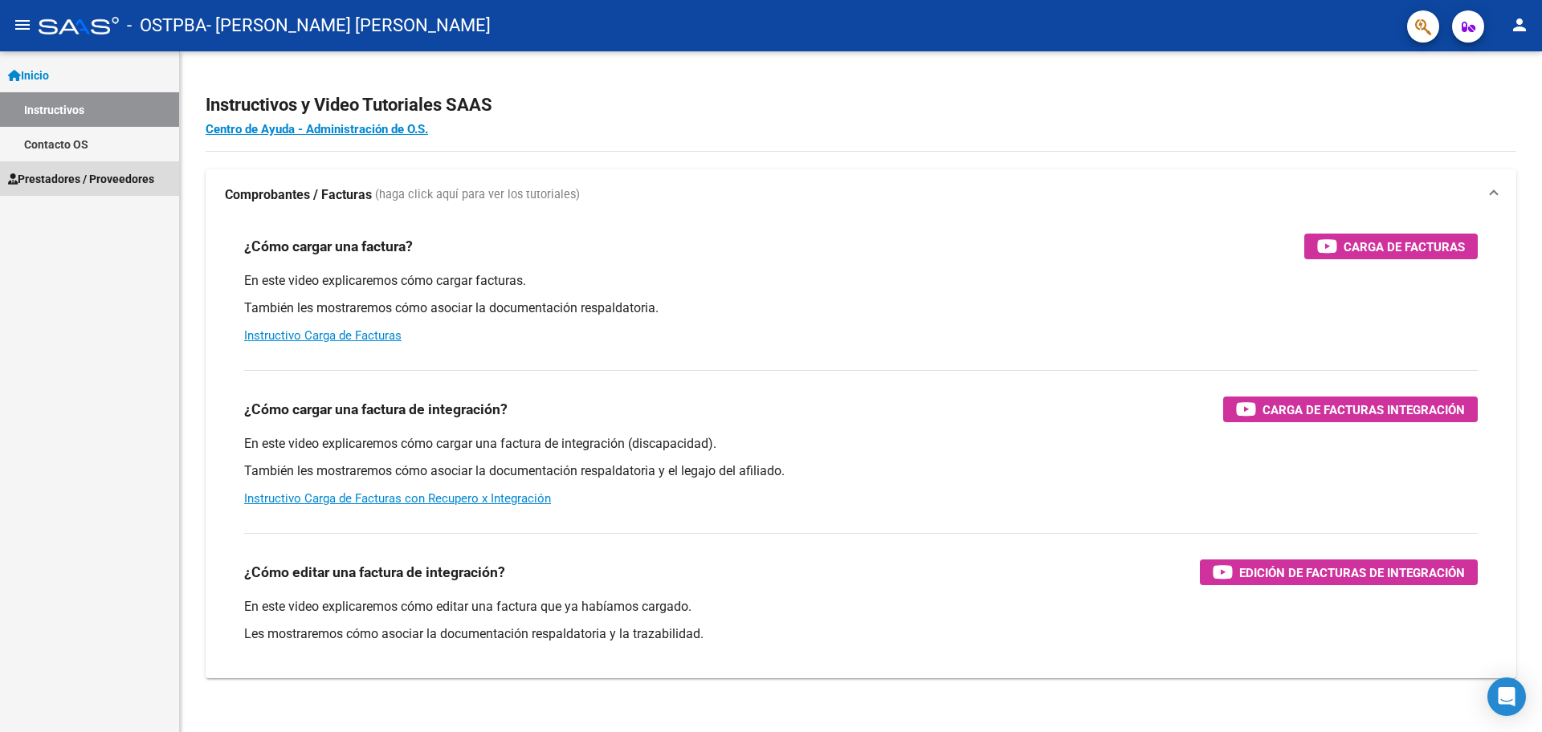
click at [81, 174] on span "Prestadores / Proveedores" at bounding box center [81, 179] width 146 height 18
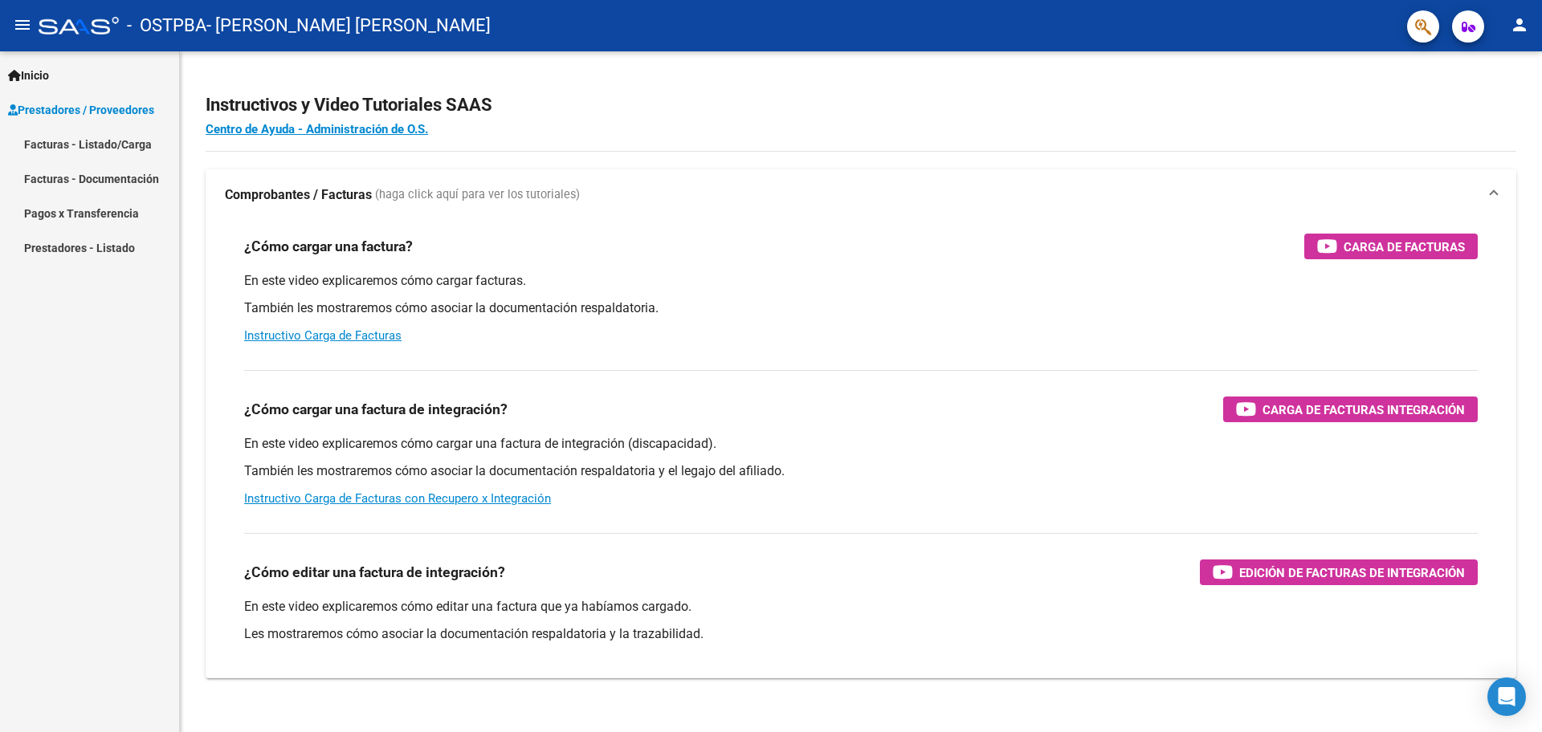
click at [77, 147] on link "Facturas - Listado/Carga" at bounding box center [89, 144] width 179 height 35
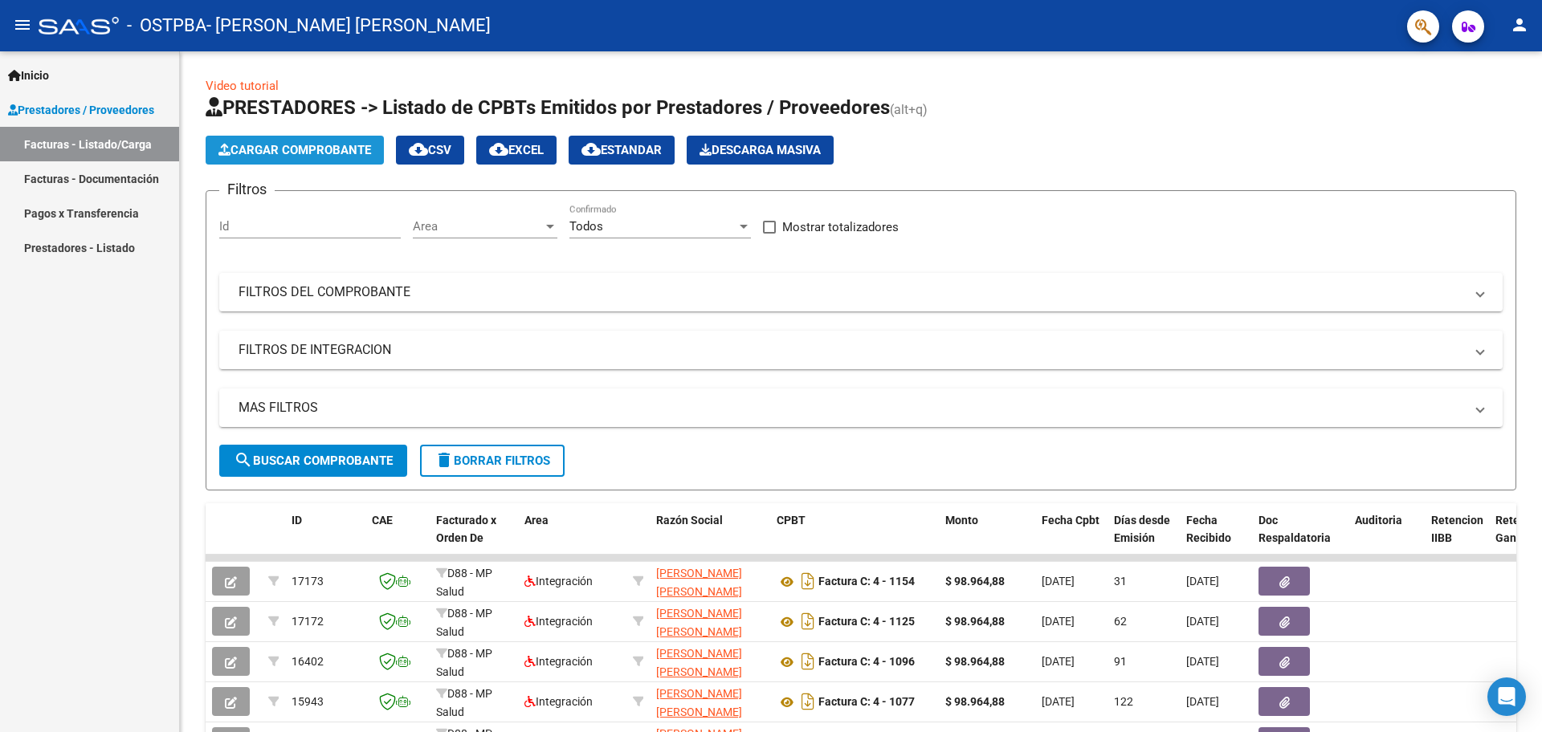
click at [318, 136] on button "Cargar Comprobante" at bounding box center [295, 150] width 178 height 29
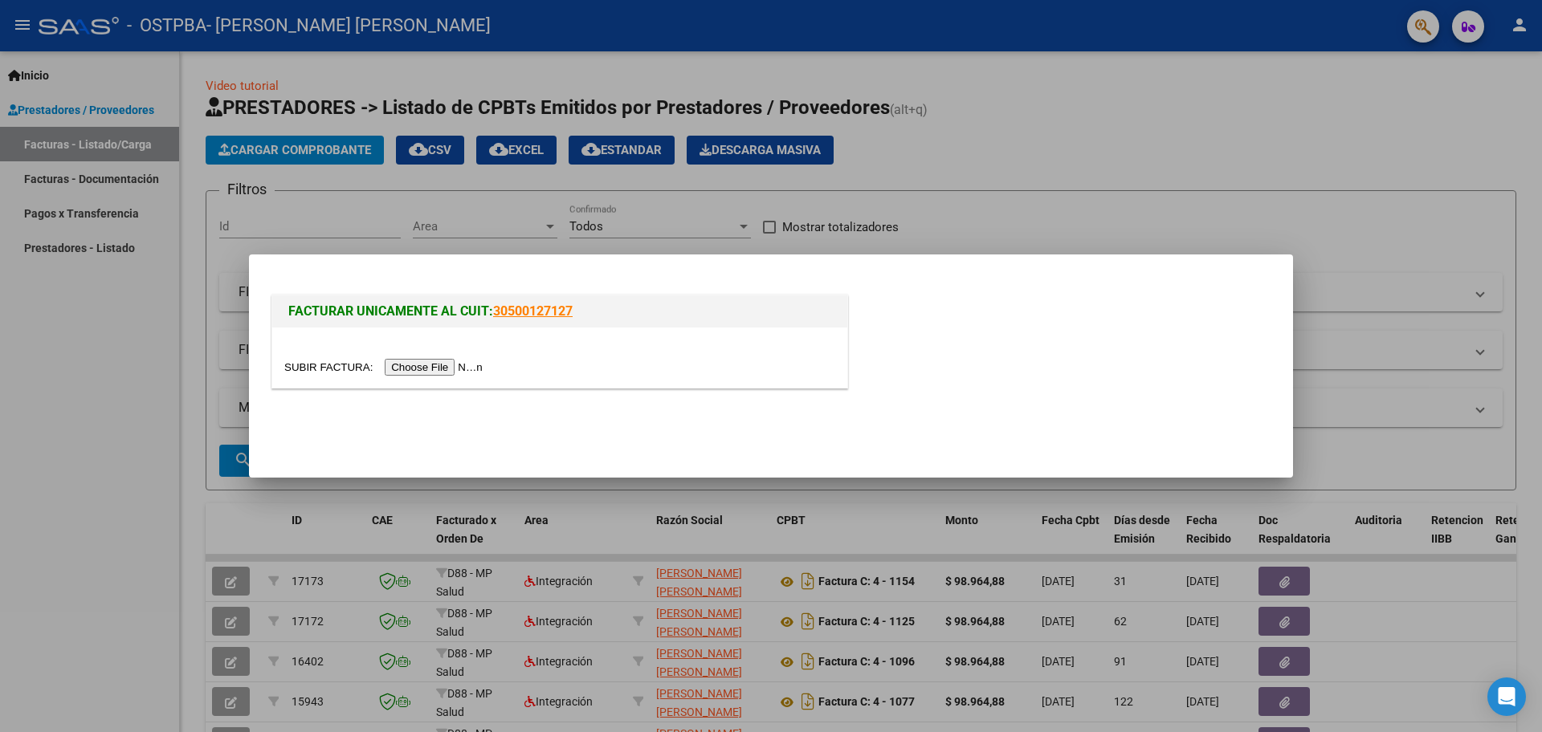
click at [462, 366] on input "file" at bounding box center [385, 367] width 203 height 17
click at [418, 366] on input "file" at bounding box center [385, 367] width 203 height 17
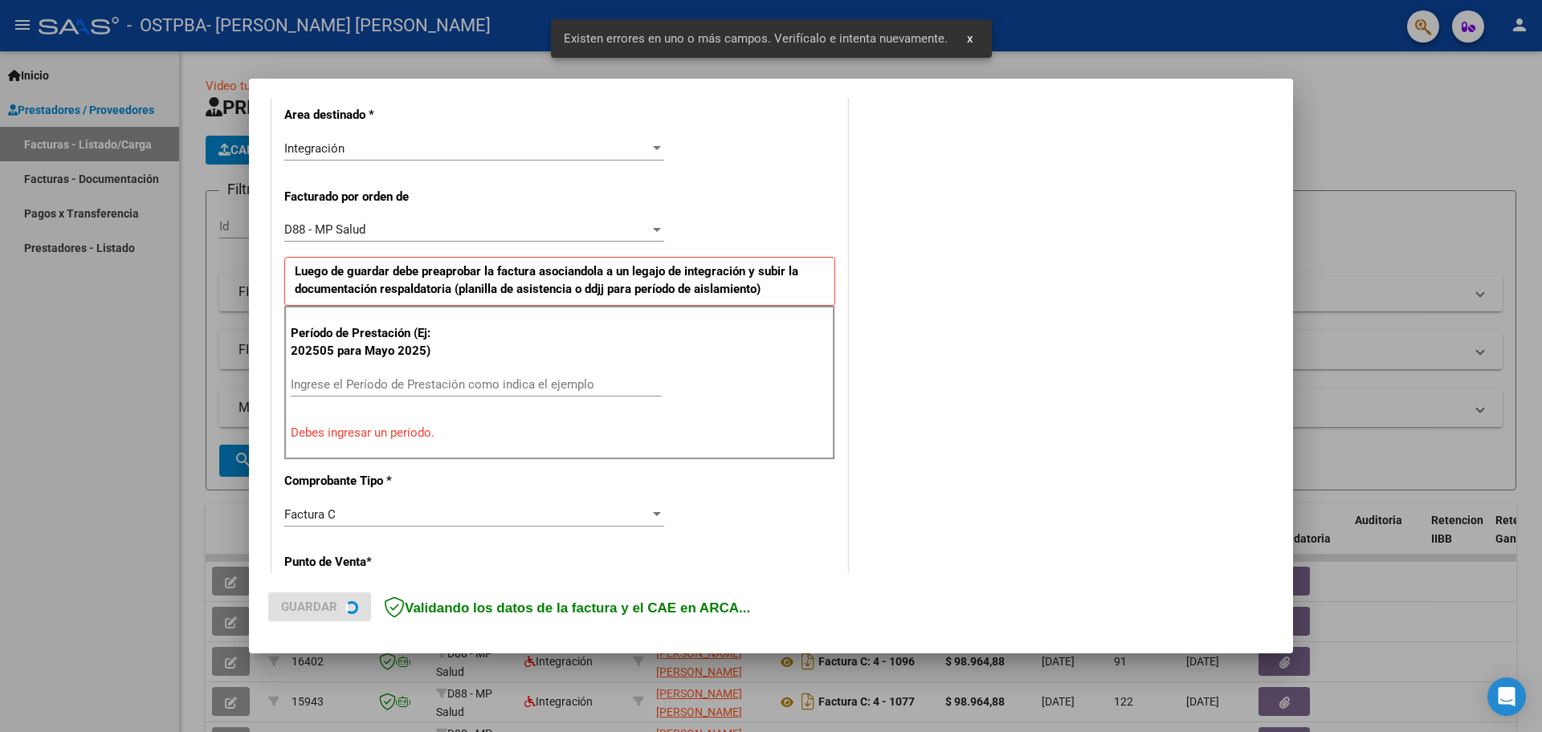
scroll to position [402, 0]
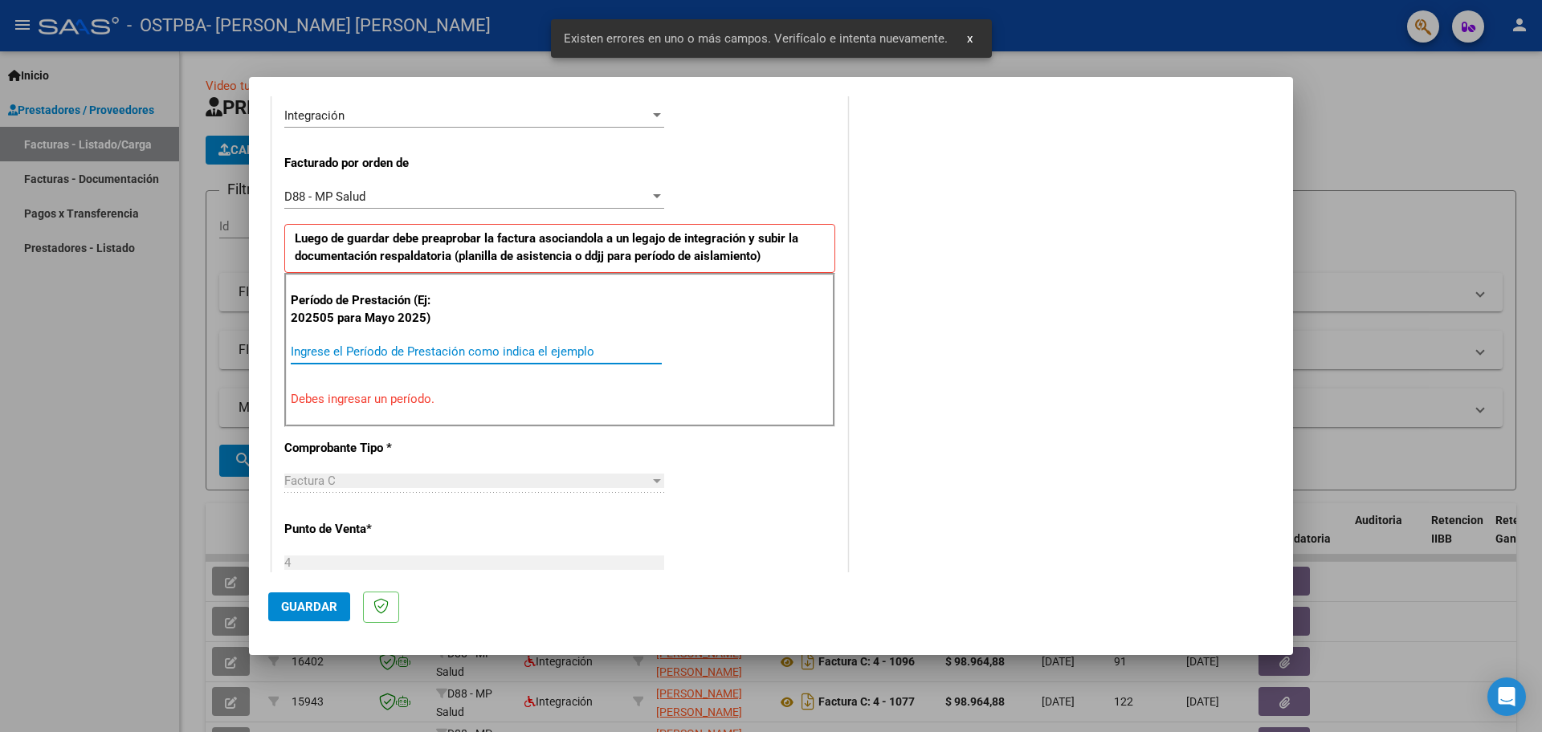
click at [430, 345] on input "Ingrese el Período de Prestación como indica el ejemplo" at bounding box center [476, 352] width 371 height 14
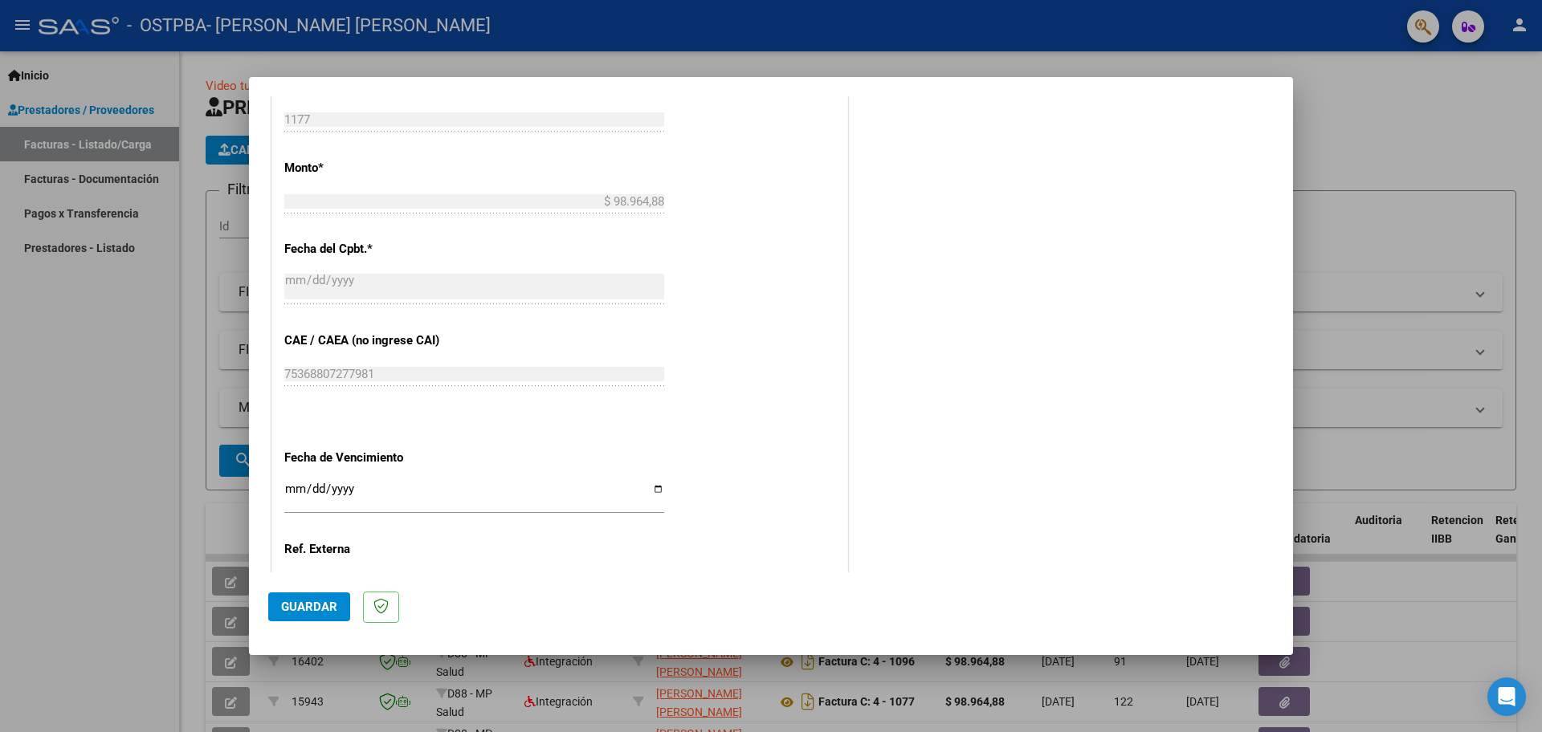
scroll to position [965, 0]
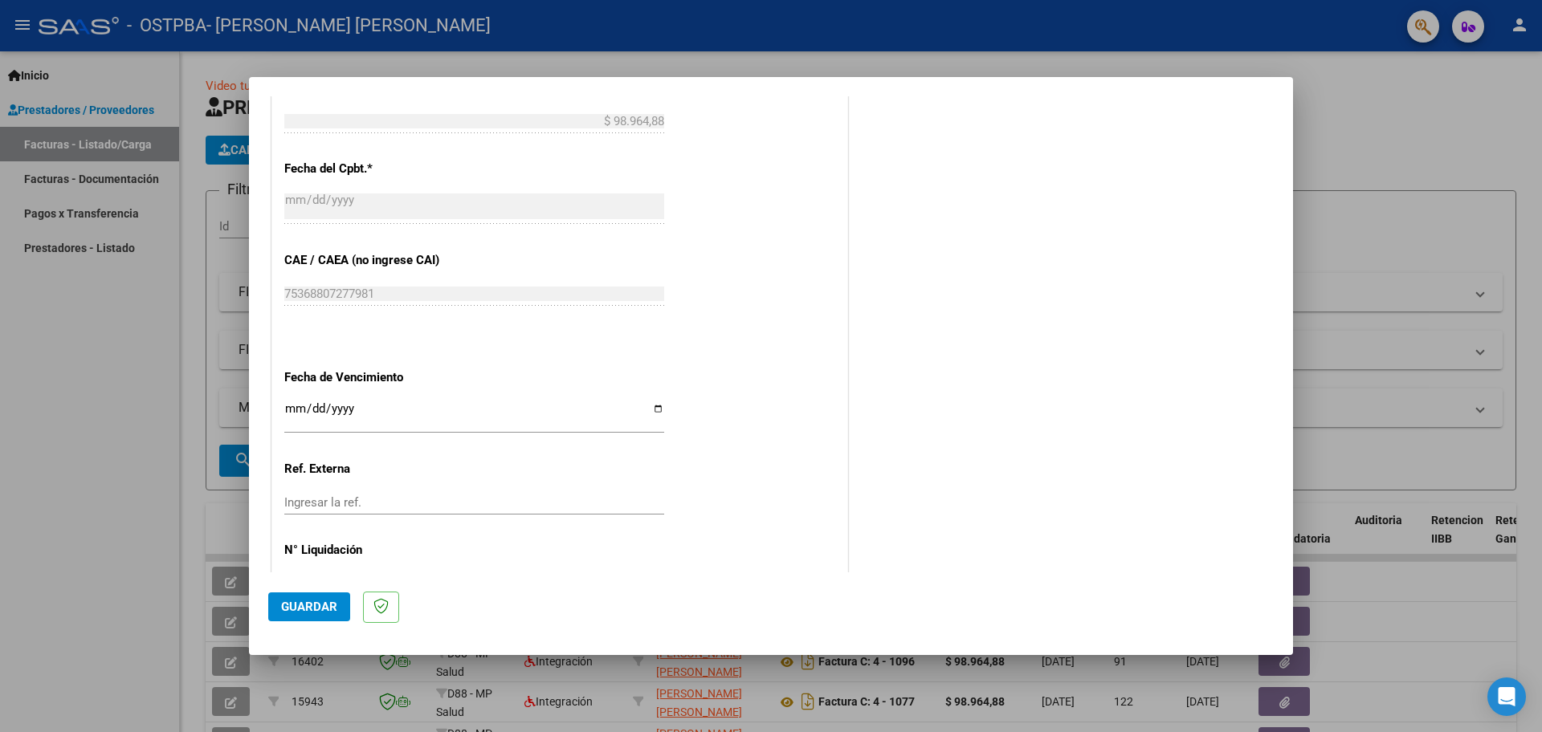
type input "202508"
click at [293, 402] on input "Ingresar la fecha" at bounding box center [474, 415] width 380 height 26
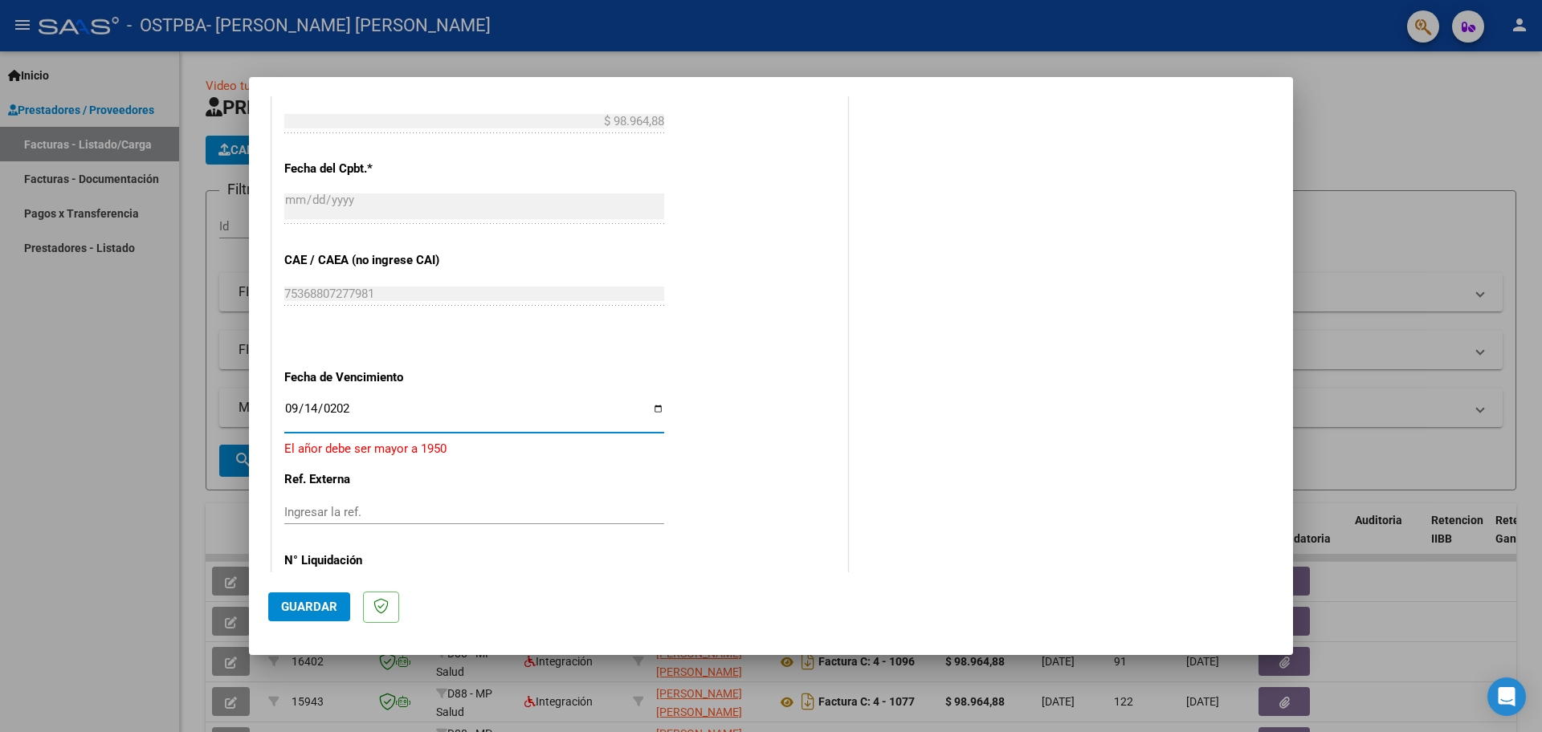
type input "[DATE]"
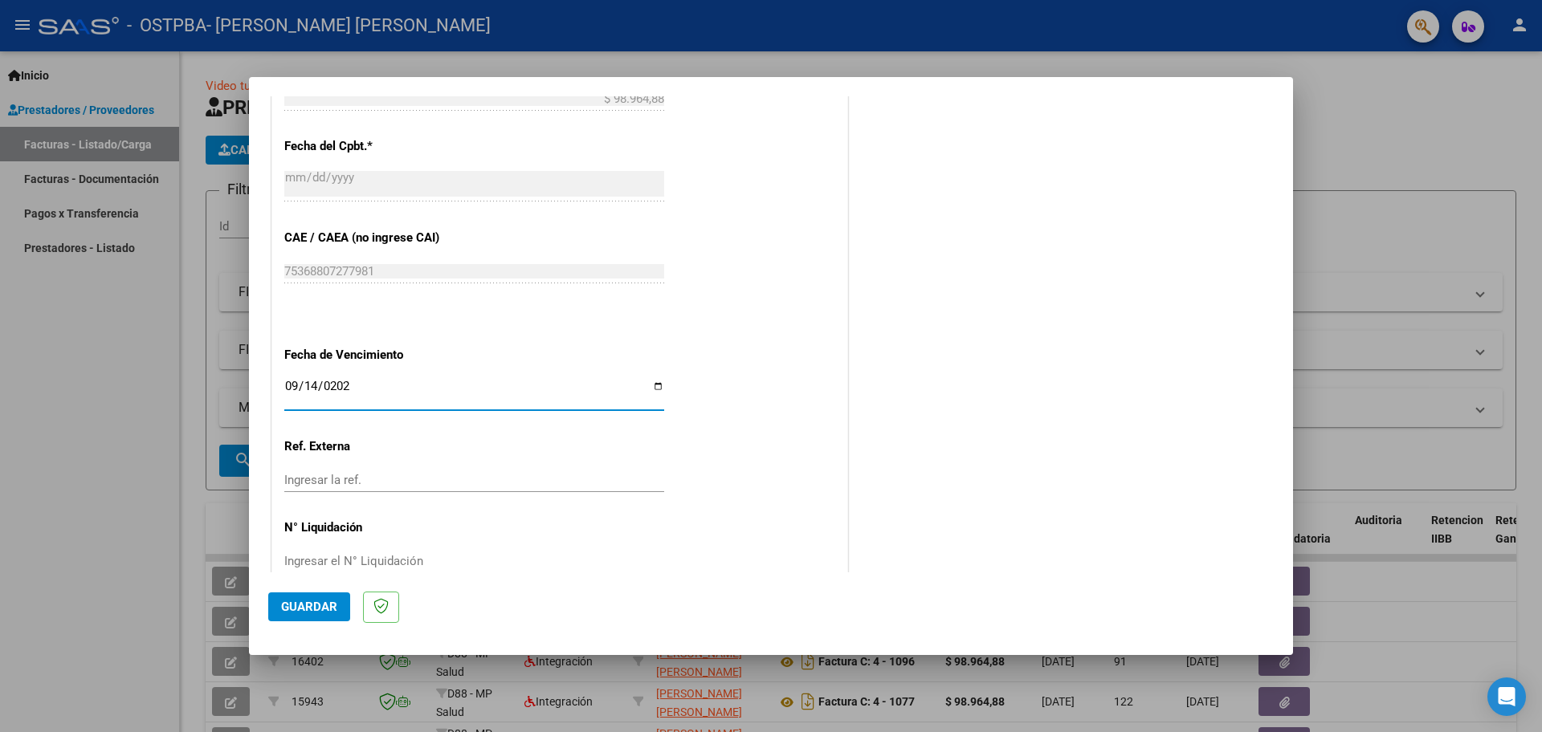
scroll to position [998, 0]
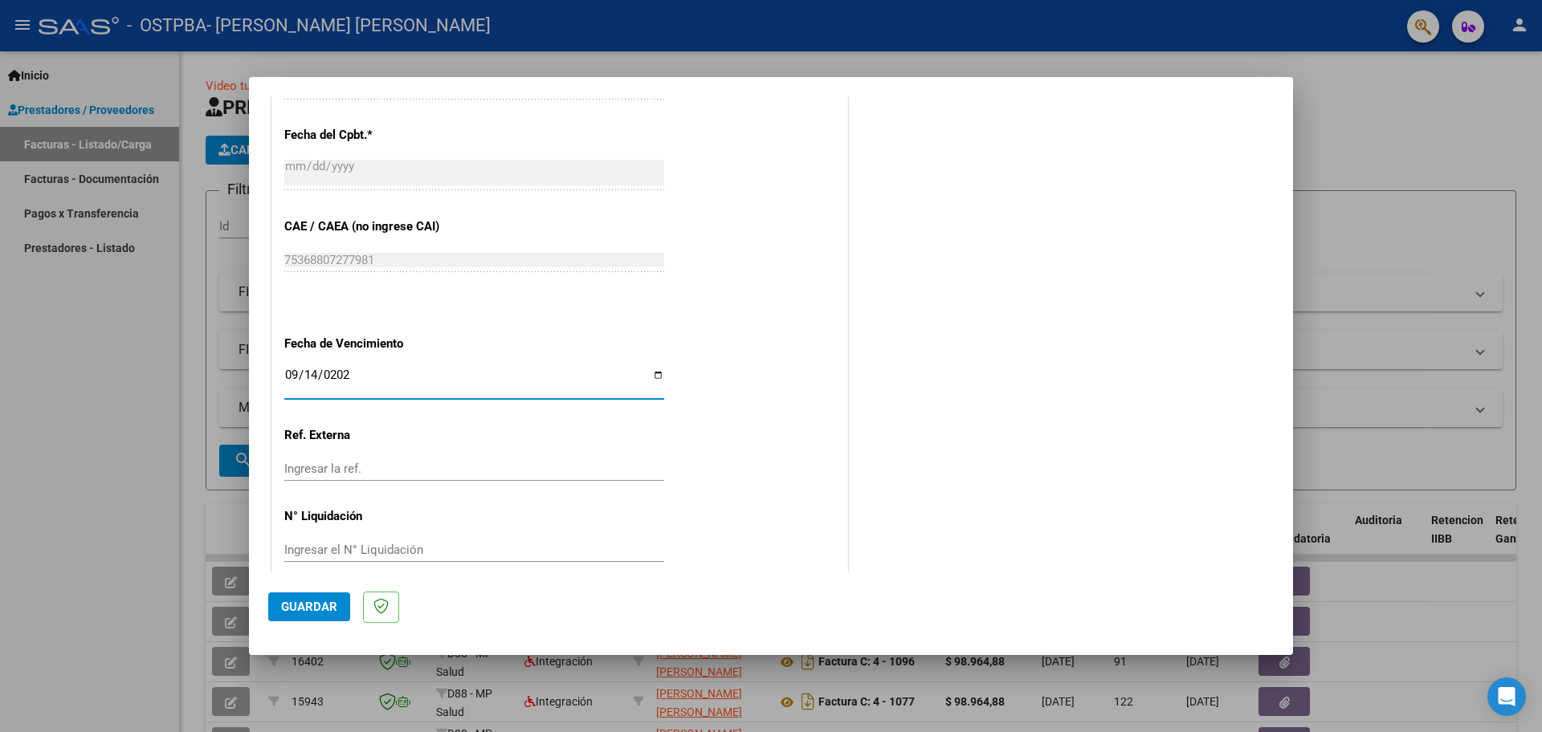
click at [324, 607] on span "Guardar" at bounding box center [309, 607] width 56 height 14
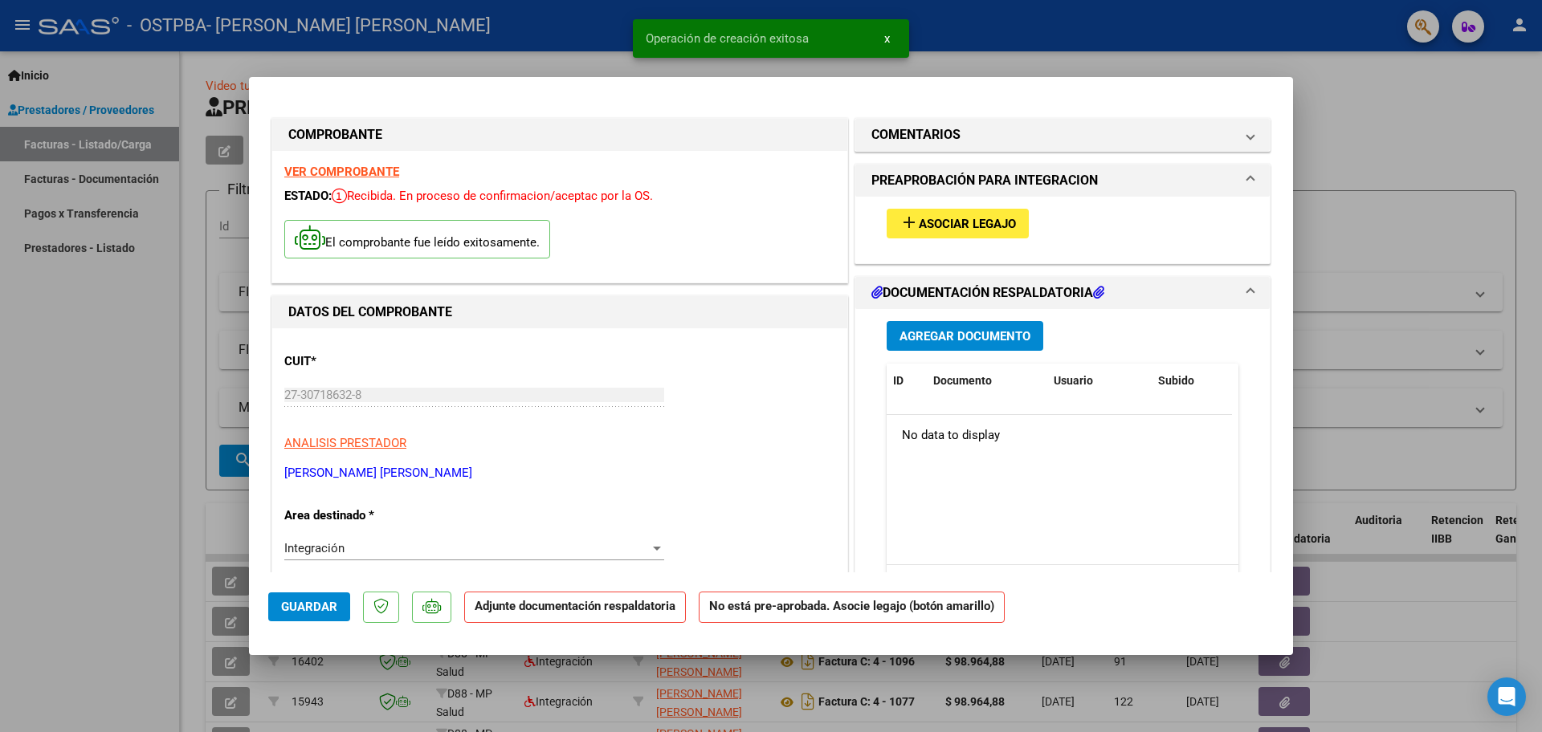
click at [931, 230] on span "Asociar Legajo" at bounding box center [967, 224] width 97 height 14
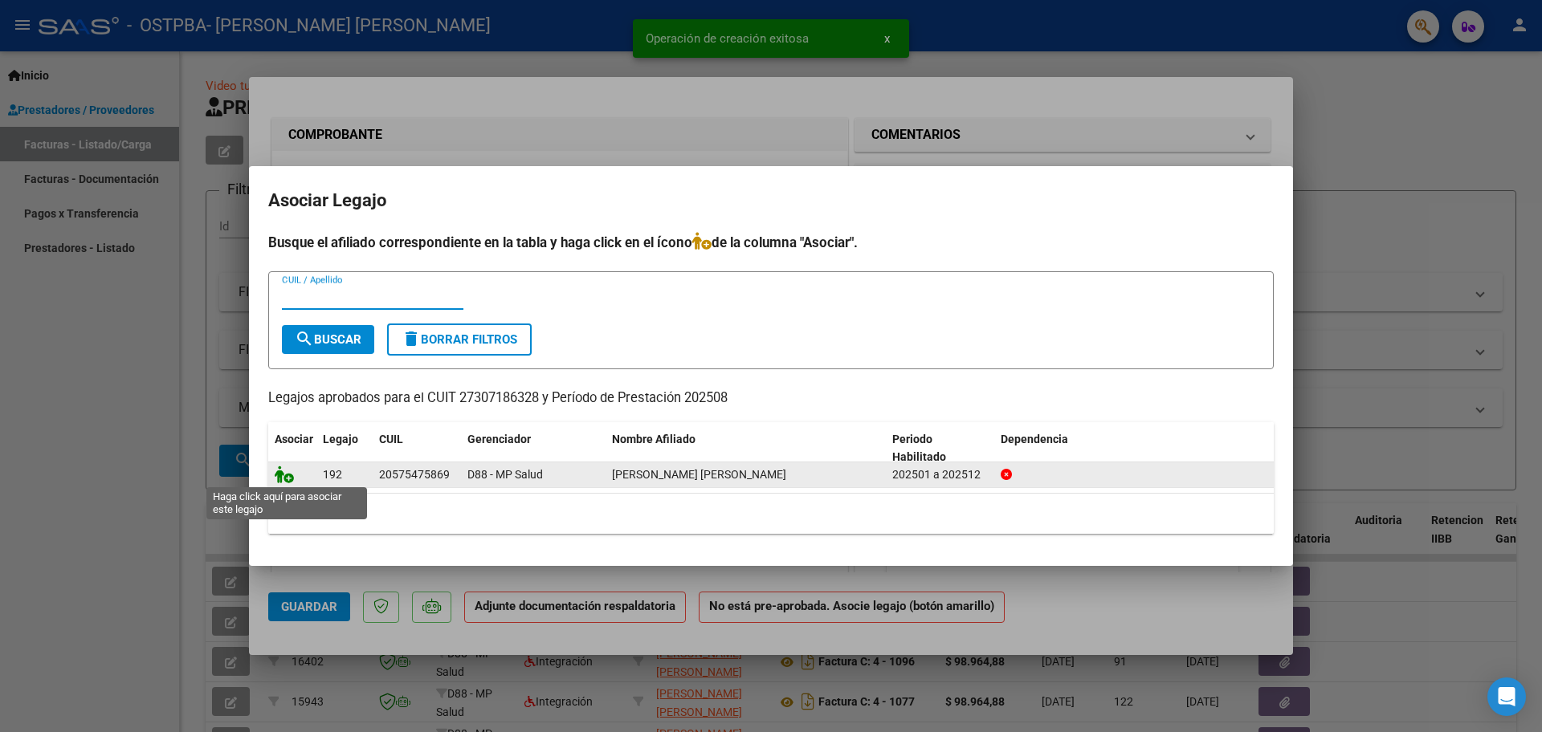
click at [283, 471] on icon at bounding box center [284, 475] width 19 height 18
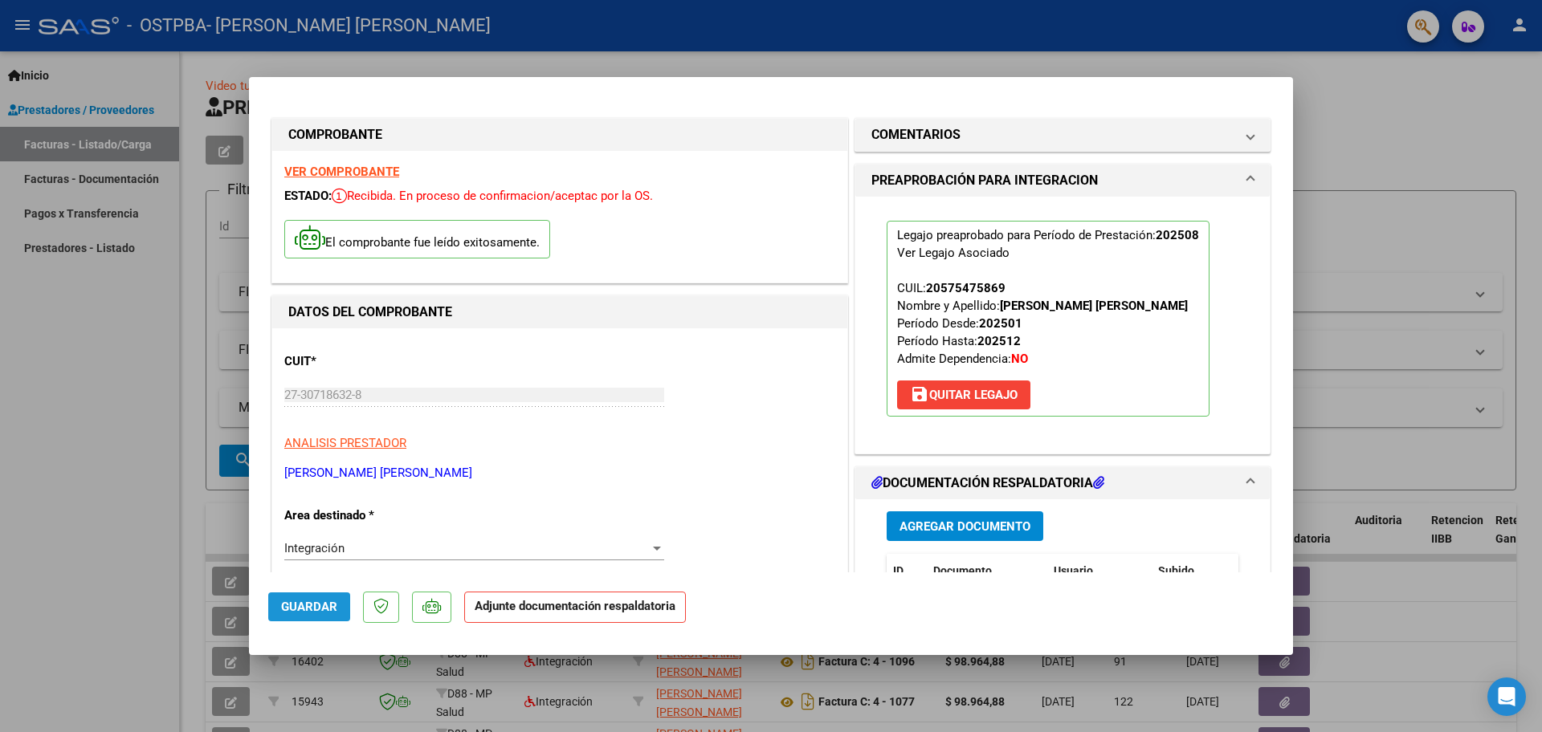
click at [337, 603] on button "Guardar" at bounding box center [309, 607] width 82 height 29
click at [983, 36] on div at bounding box center [771, 366] width 1542 height 732
